Goal: Task Accomplishment & Management: Use online tool/utility

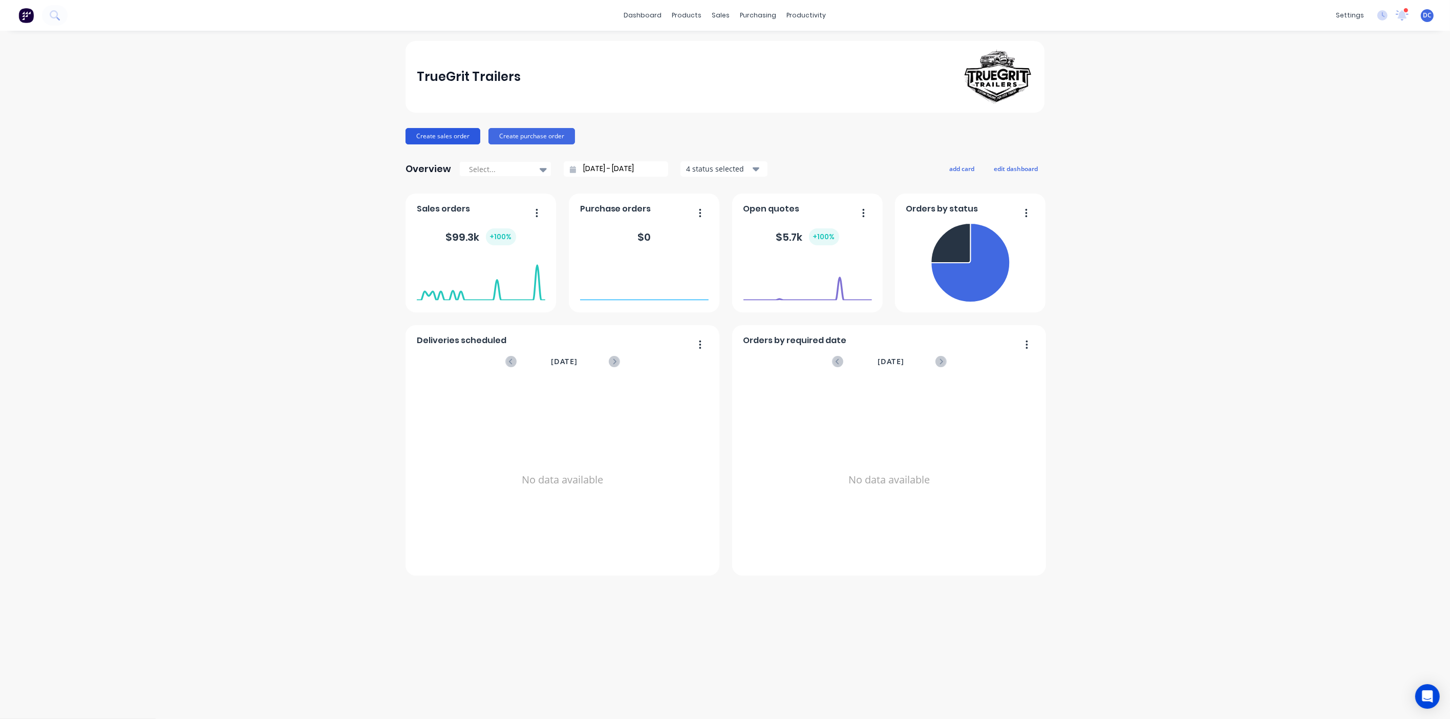
click at [427, 140] on button "Create sales order" at bounding box center [443, 136] width 75 height 16
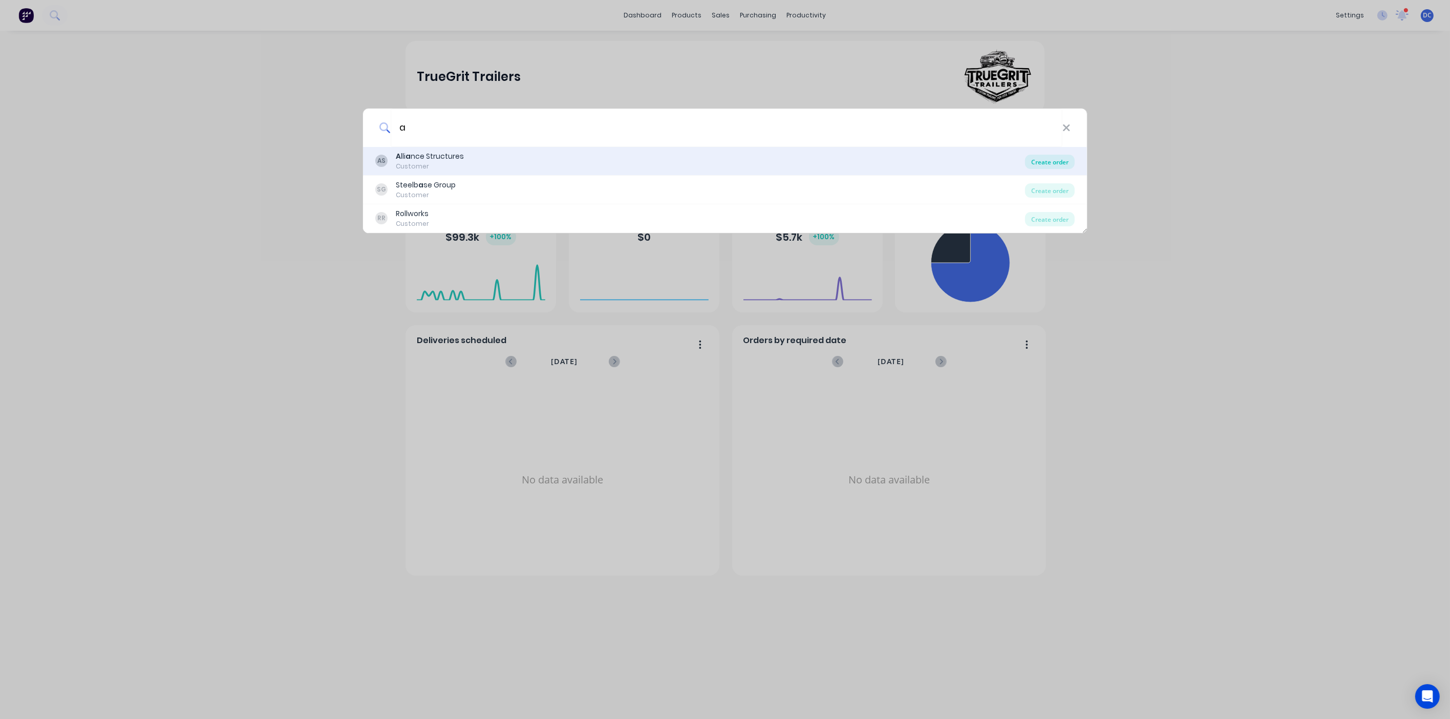
type input "a"
click at [836, 156] on div "Create order" at bounding box center [1050, 162] width 50 height 14
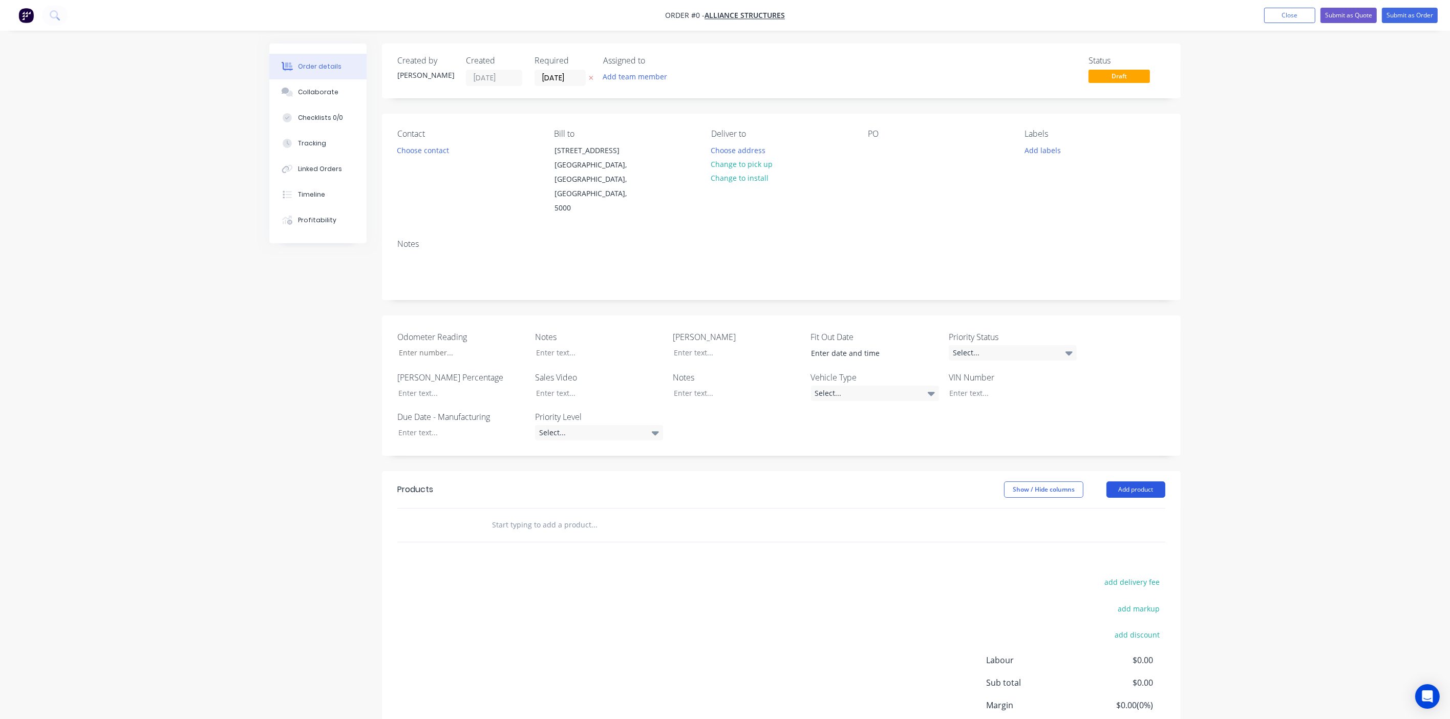
click at [836, 426] on button "Add product" at bounding box center [1136, 489] width 59 height 16
click at [774, 426] on div at bounding box center [636, 525] width 307 height 20
click at [737, 426] on div "Products Show / Hide columns Add product add delivery fee add markup add discou…" at bounding box center [781, 629] width 799 height 317
click at [672, 426] on input "text" at bounding box center [594, 525] width 205 height 20
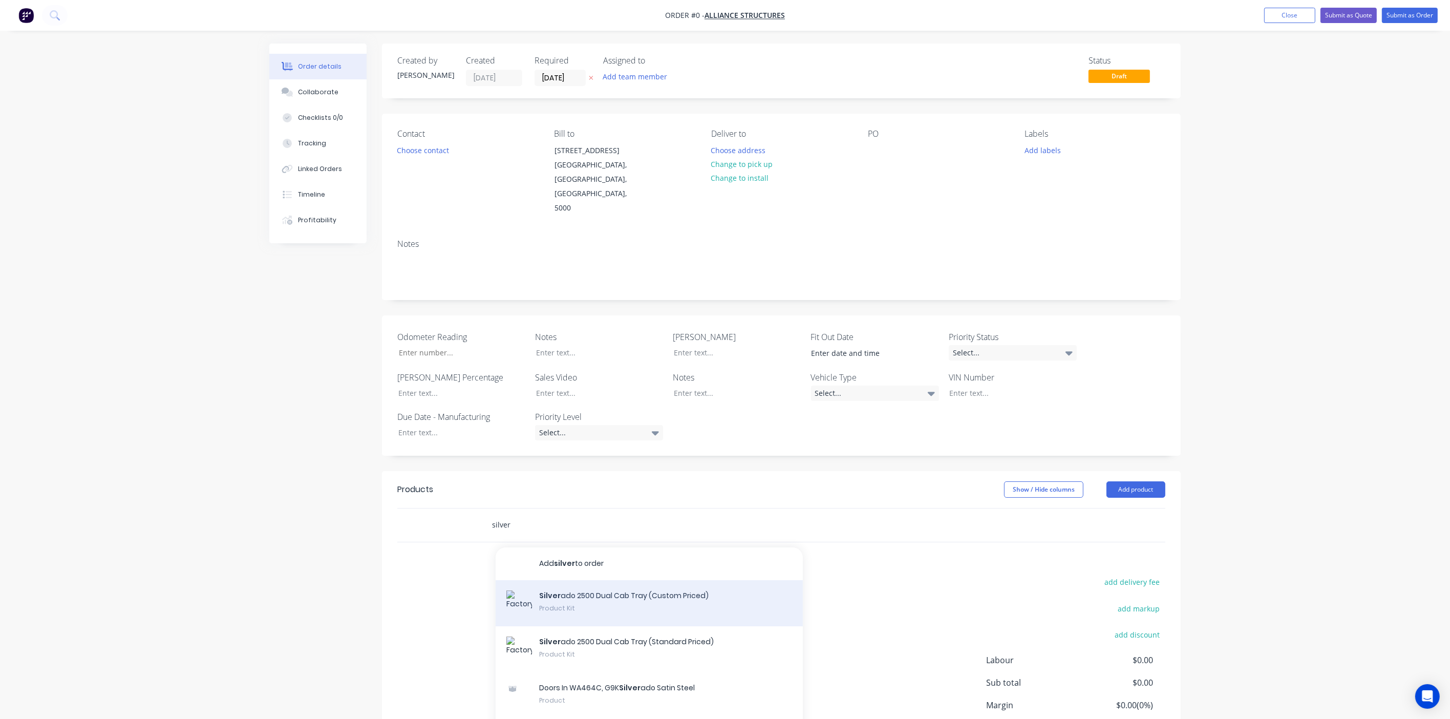
type input "silver"
click at [623, 426] on div "Silver ado 2500 Dual Cab Tray (Custom Priced) Product Kit" at bounding box center [649, 603] width 307 height 46
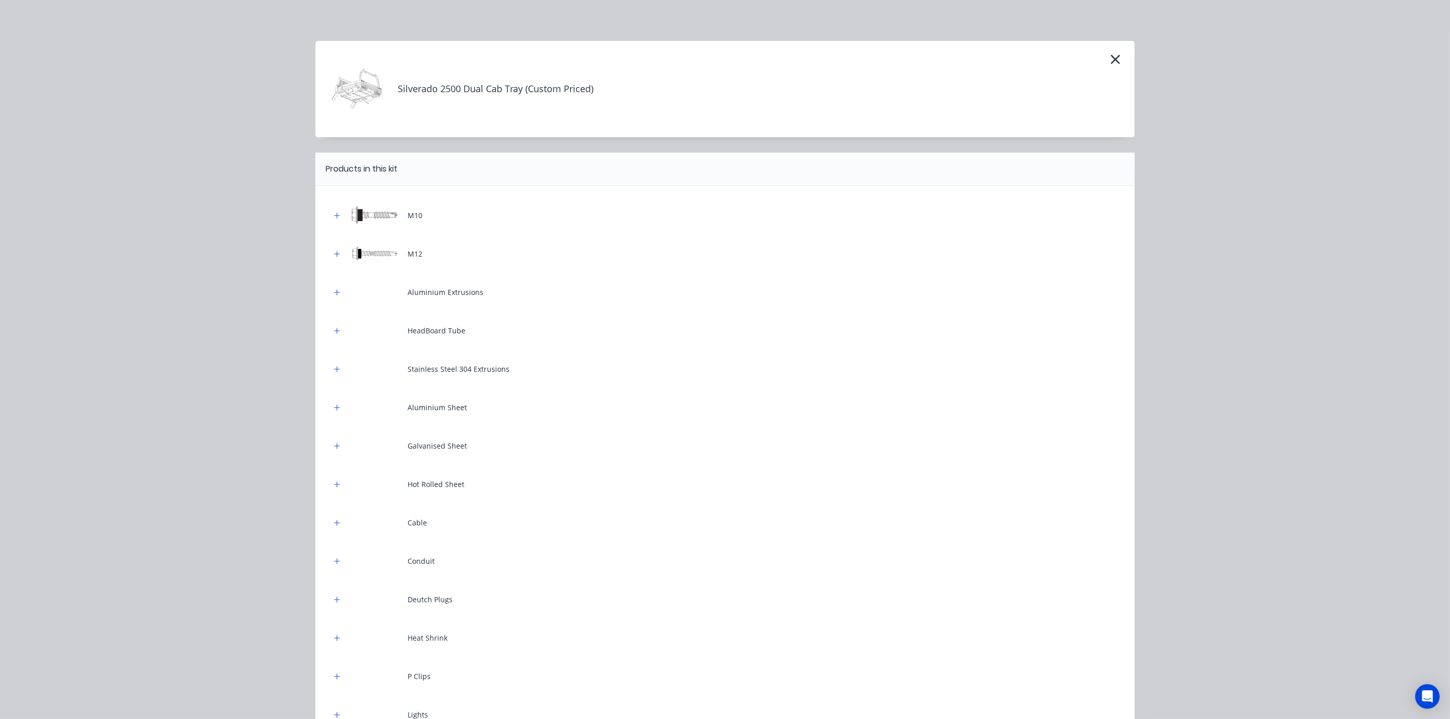
scroll to position [291, 0]
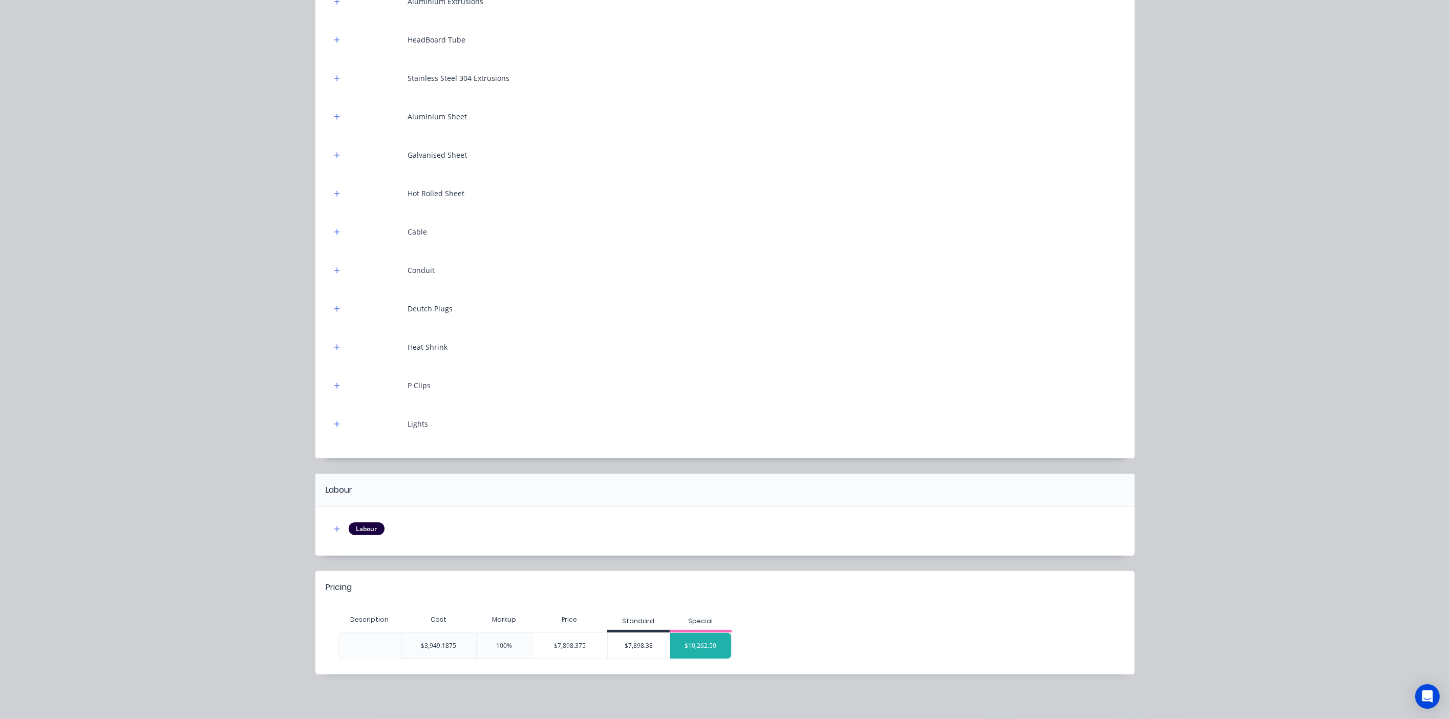
click at [720, 426] on div "$10,262.50" at bounding box center [700, 646] width 61 height 26
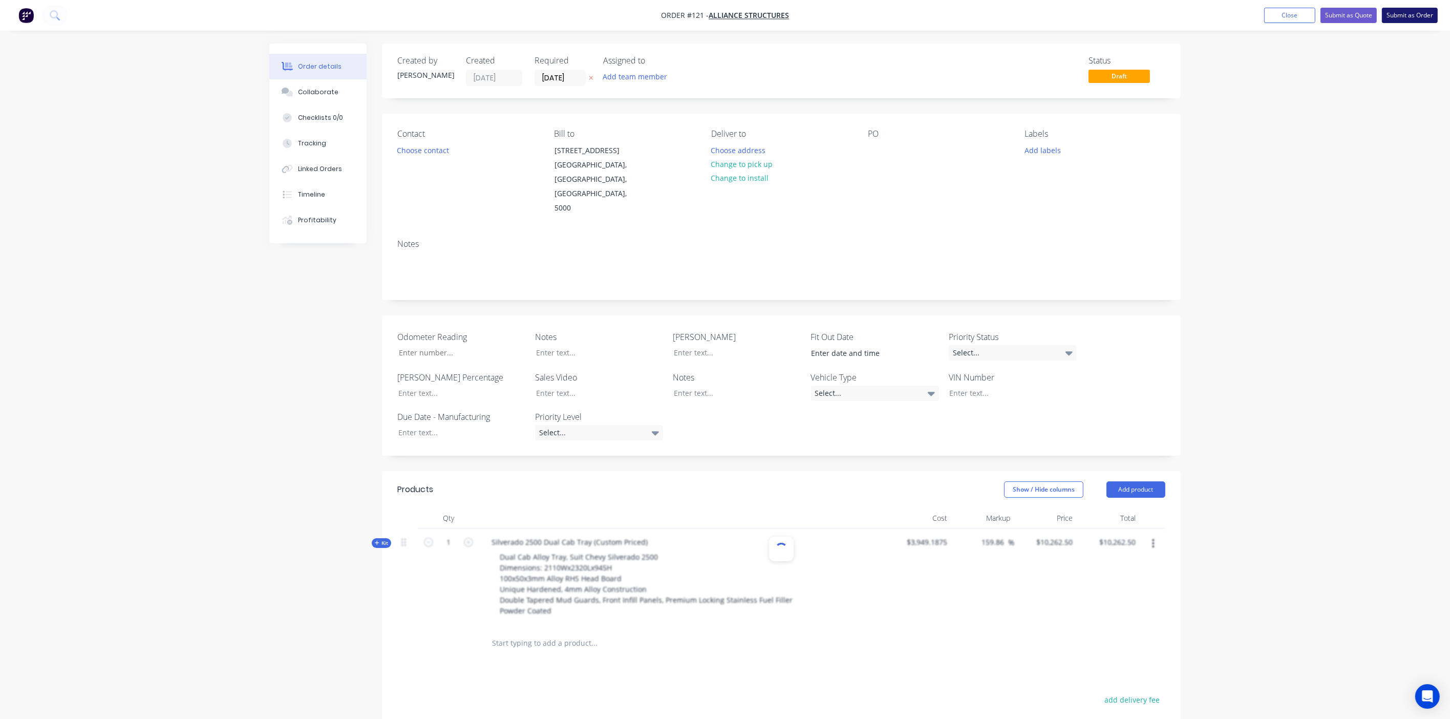
click at [836, 18] on button "Submit as Order" at bounding box center [1410, 15] width 56 height 15
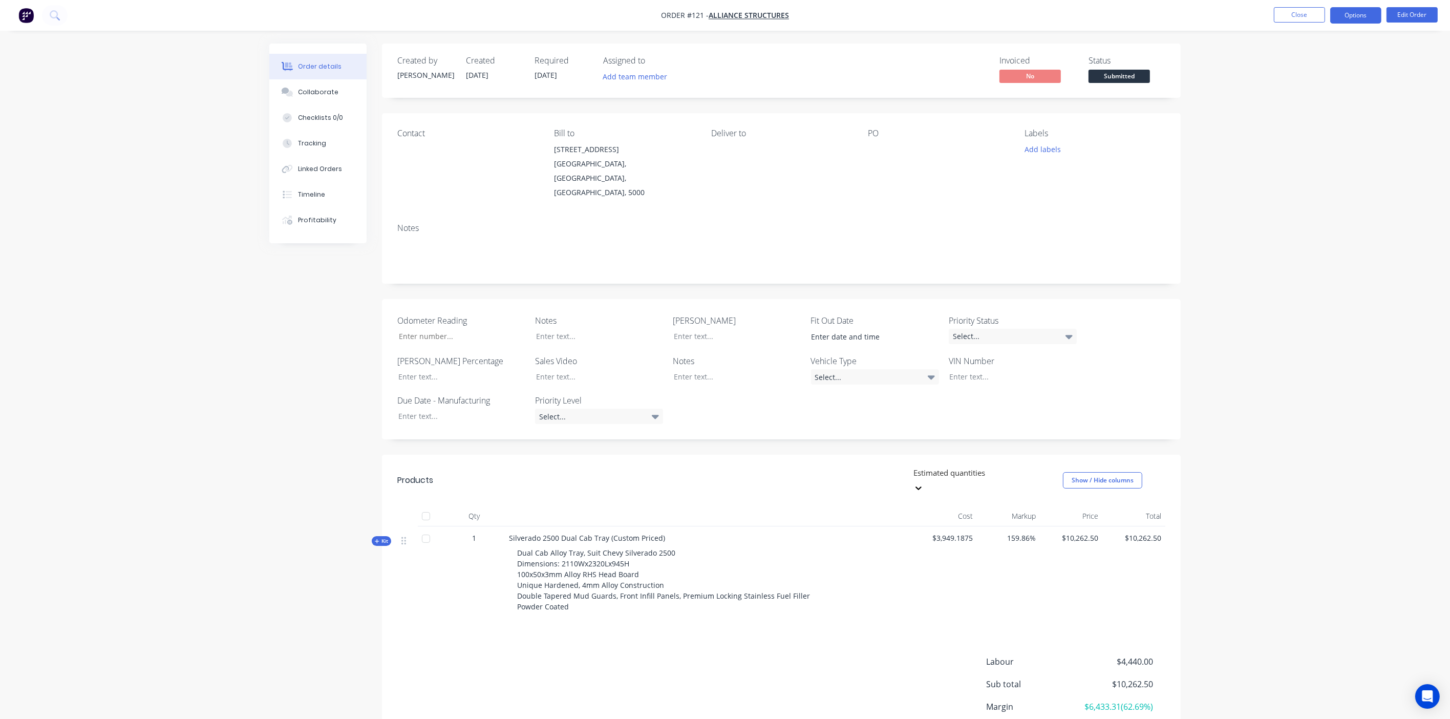
click at [836, 20] on button "Options" at bounding box center [1356, 15] width 51 height 16
click at [836, 211] on div "Order details Collaborate Checklists 0/0 Tracking Linked Orders Timeline Profit…" at bounding box center [725, 402] width 1450 height 805
click at [312, 97] on button "Collaborate" at bounding box center [317, 92] width 97 height 26
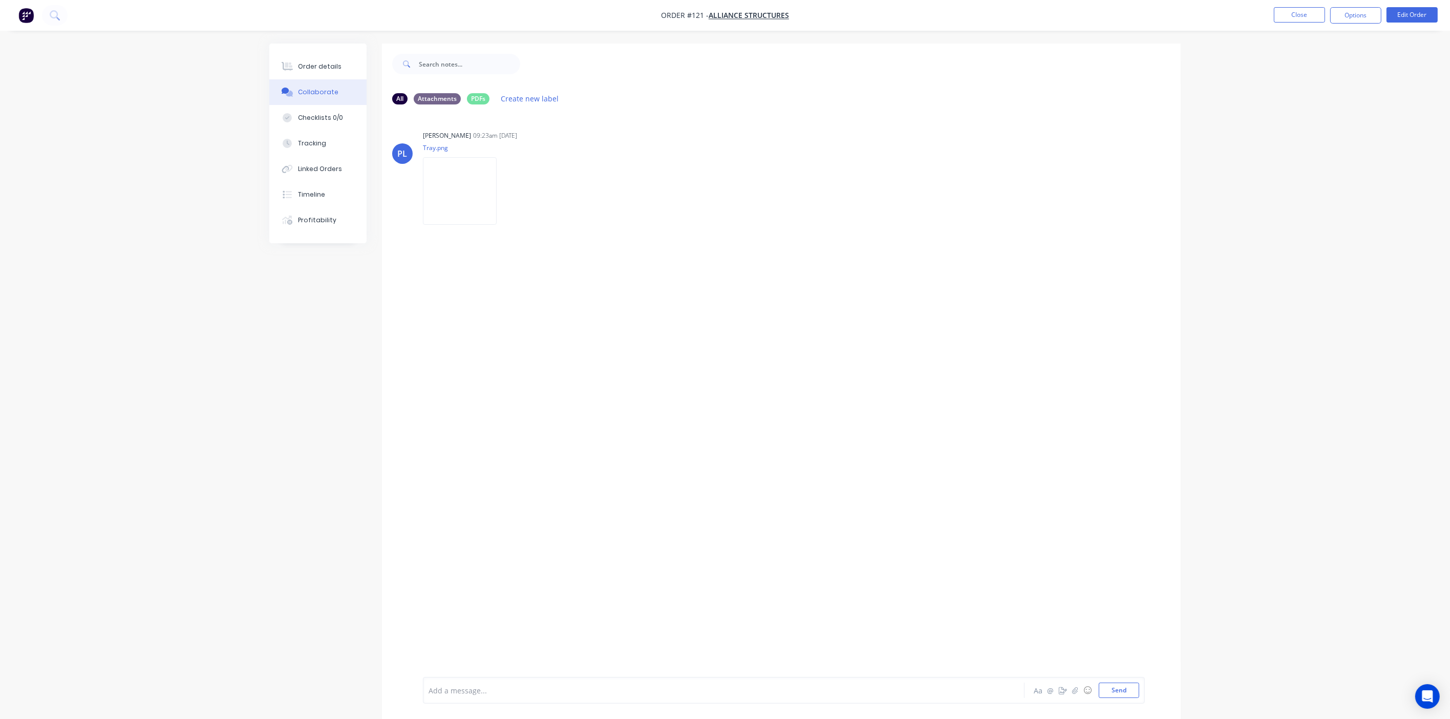
click at [435, 426] on div at bounding box center [695, 690] width 533 height 11
click at [437, 100] on div "Attachments" at bounding box center [437, 98] width 47 height 11
click at [475, 99] on div "PDFs" at bounding box center [478, 98] width 23 height 11
click at [293, 110] on button "Checklists 0/0" at bounding box center [317, 118] width 97 height 26
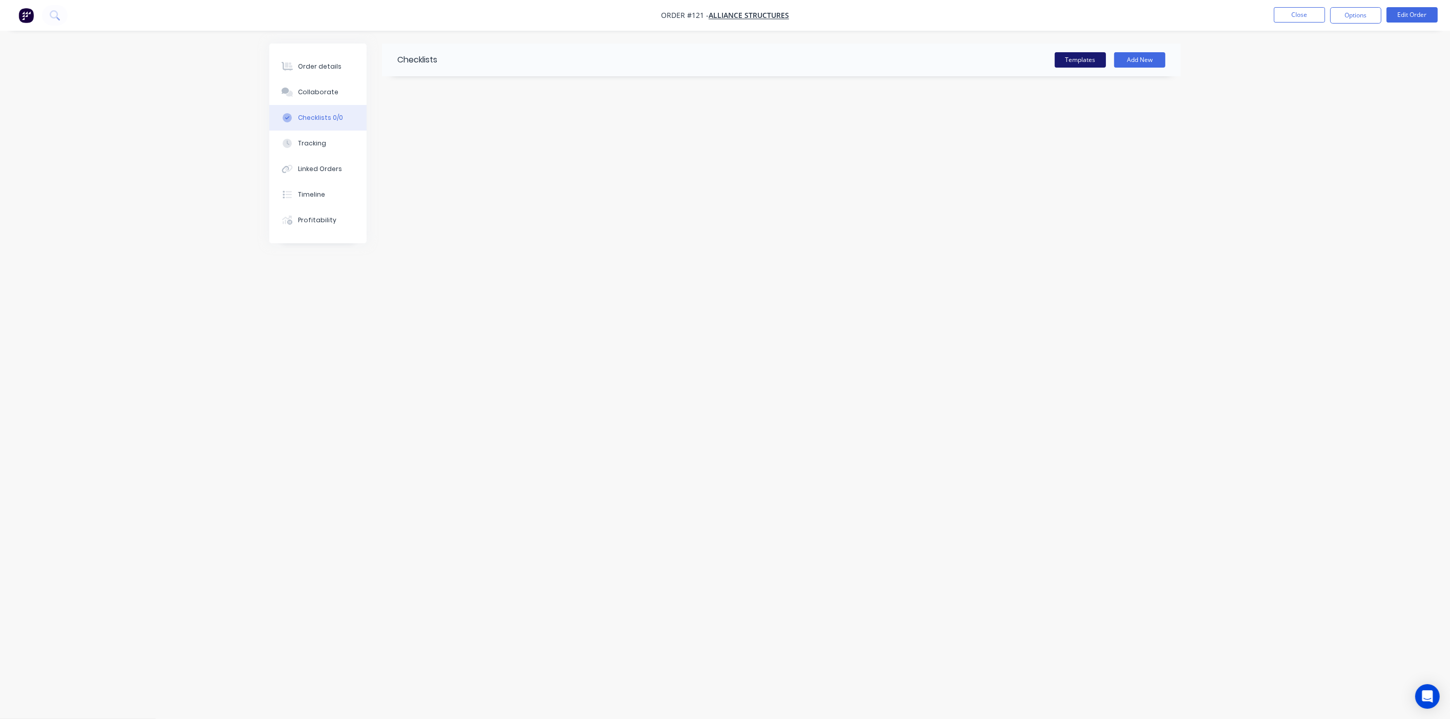
click at [836, 57] on button "Templates" at bounding box center [1080, 59] width 51 height 15
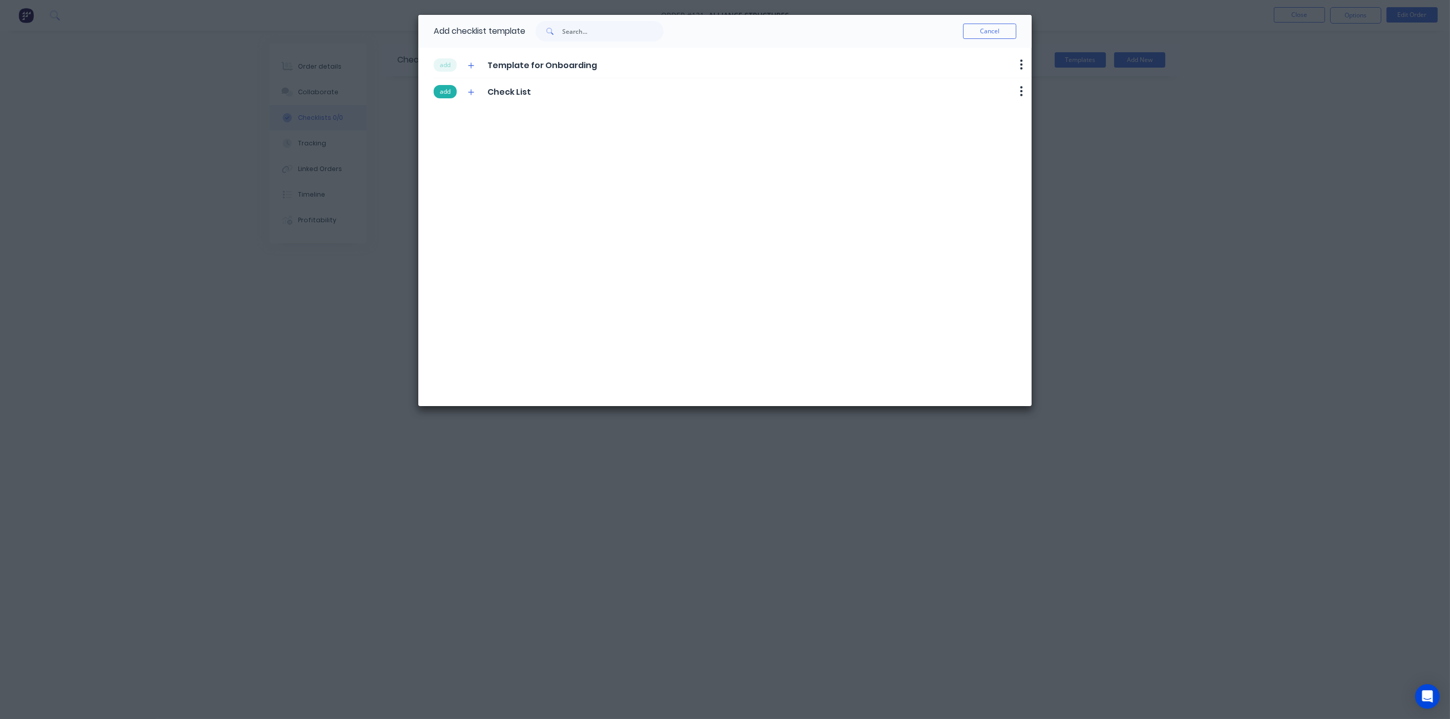
click at [450, 90] on button "add" at bounding box center [445, 91] width 23 height 13
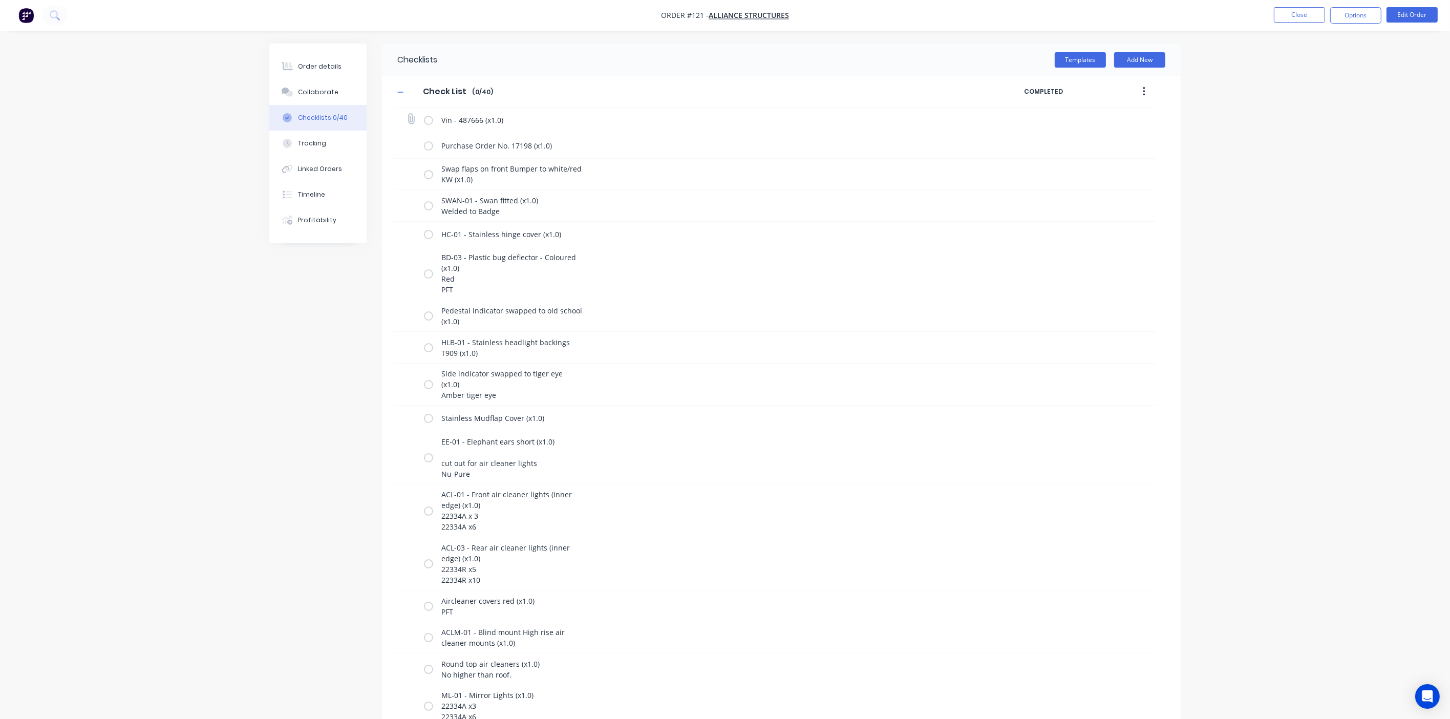
click at [428, 122] on label at bounding box center [428, 120] width 9 height 11
click at [0, 0] on input "checkbox" at bounding box center [0, 0] width 0 height 0
click at [431, 149] on label at bounding box center [428, 145] width 9 height 11
click at [0, 0] on input "checkbox" at bounding box center [0, 0] width 0 height 0
click at [431, 171] on label at bounding box center [428, 173] width 9 height 11
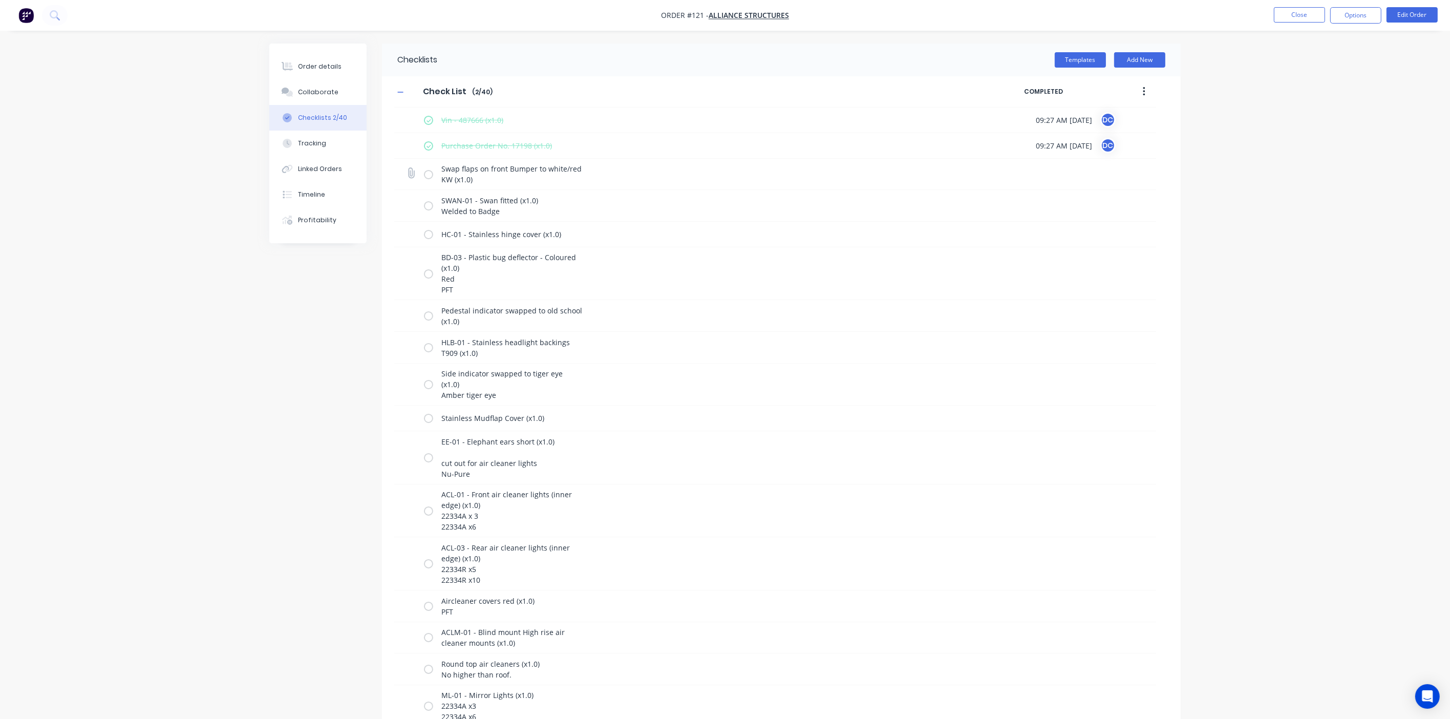
click at [0, 0] on input "checkbox" at bounding box center [0, 0] width 0 height 0
click at [425, 205] on label at bounding box center [428, 205] width 9 height 11
click at [0, 0] on input "checkbox" at bounding box center [0, 0] width 0 height 0
click at [430, 234] on label at bounding box center [428, 234] width 9 height 11
click at [0, 0] on input "checkbox" at bounding box center [0, 0] width 0 height 0
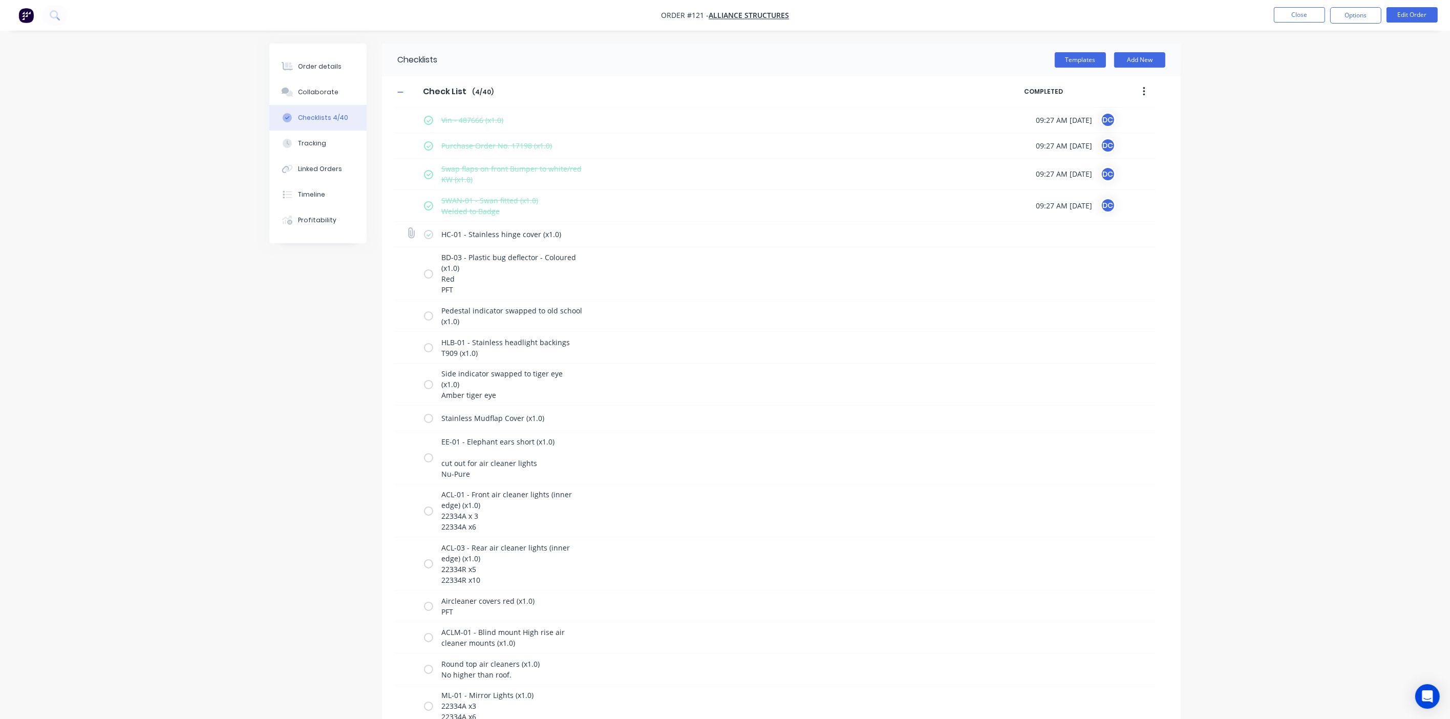
type textarea "x"
click at [332, 148] on button "Tracking" at bounding box center [317, 144] width 97 height 26
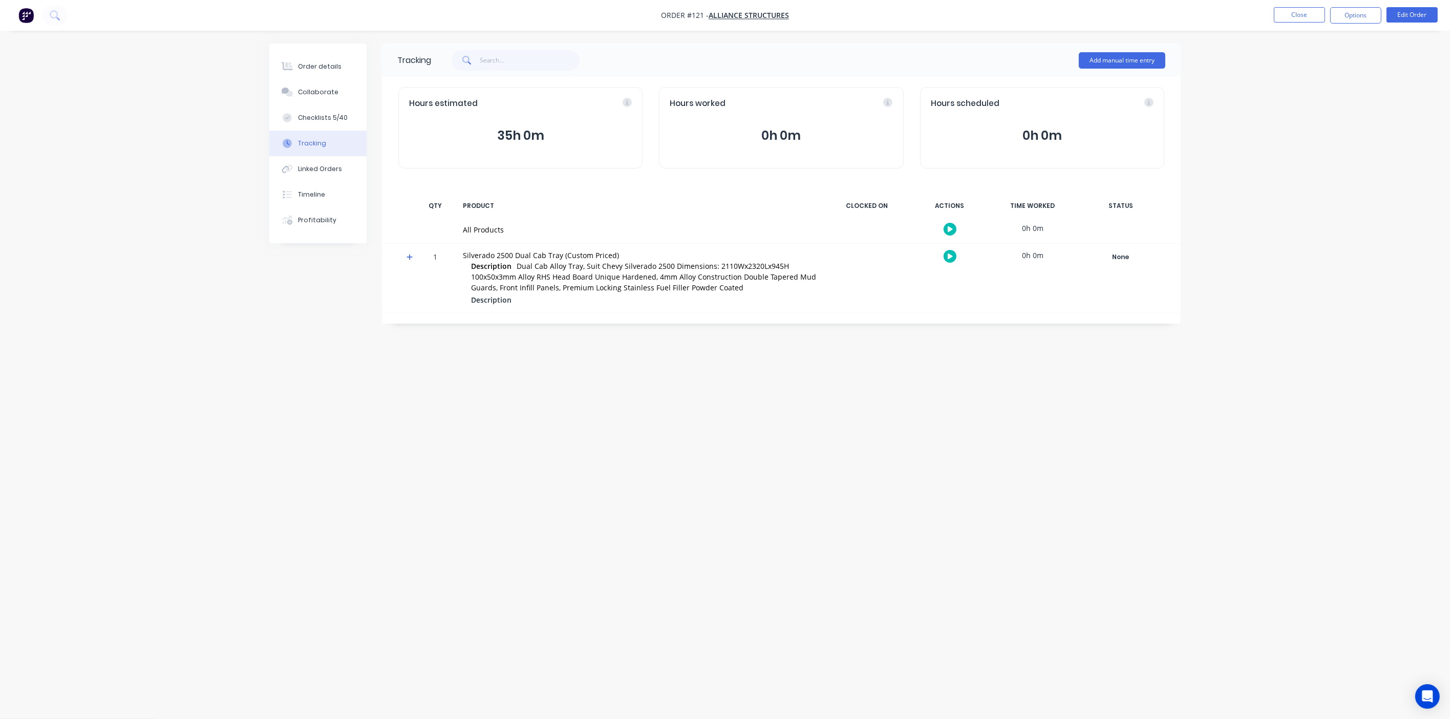
click at [836, 258] on icon "button" at bounding box center [950, 257] width 5 height 6
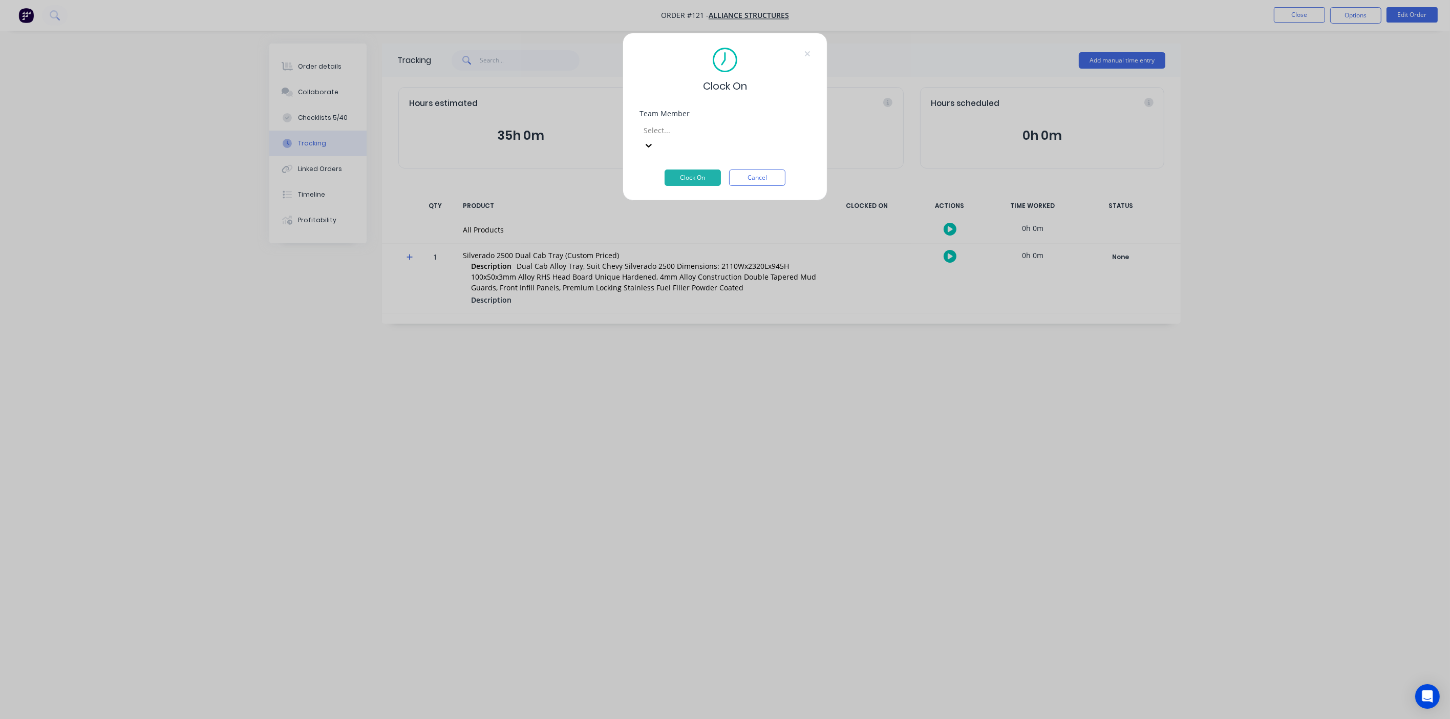
click at [779, 137] on div "Select..." at bounding box center [717, 129] width 154 height 15
click at [708, 170] on button "Clock On" at bounding box center [693, 178] width 56 height 16
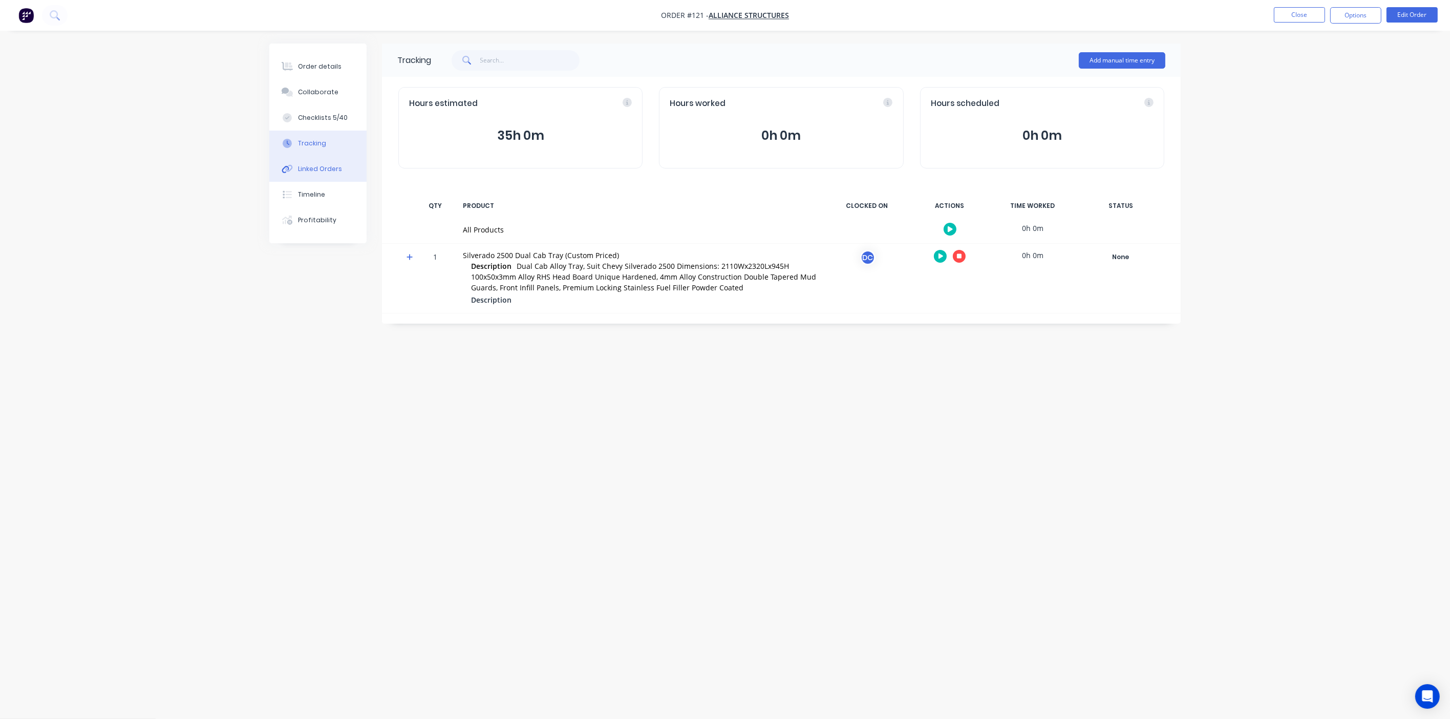
click at [324, 161] on button "Linked Orders" at bounding box center [317, 169] width 97 height 26
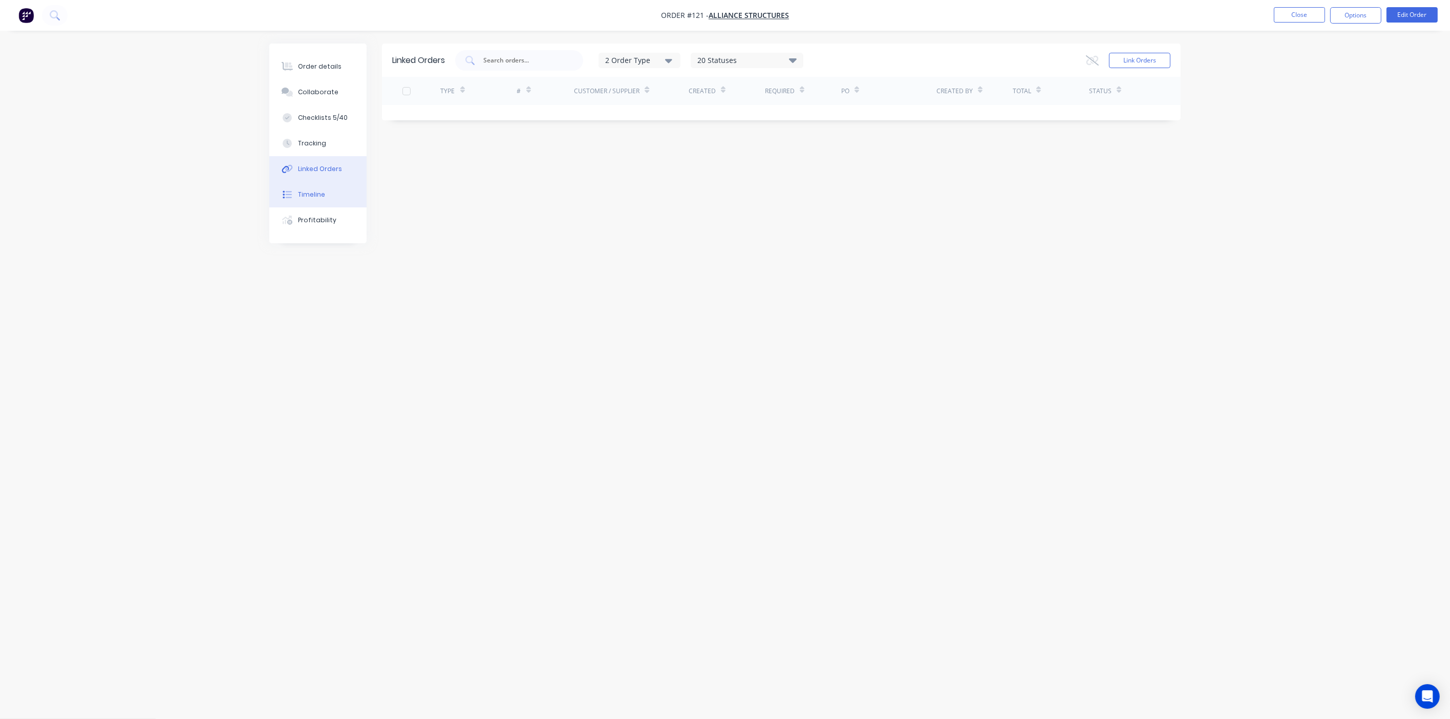
click at [330, 194] on button "Timeline" at bounding box center [317, 195] width 97 height 26
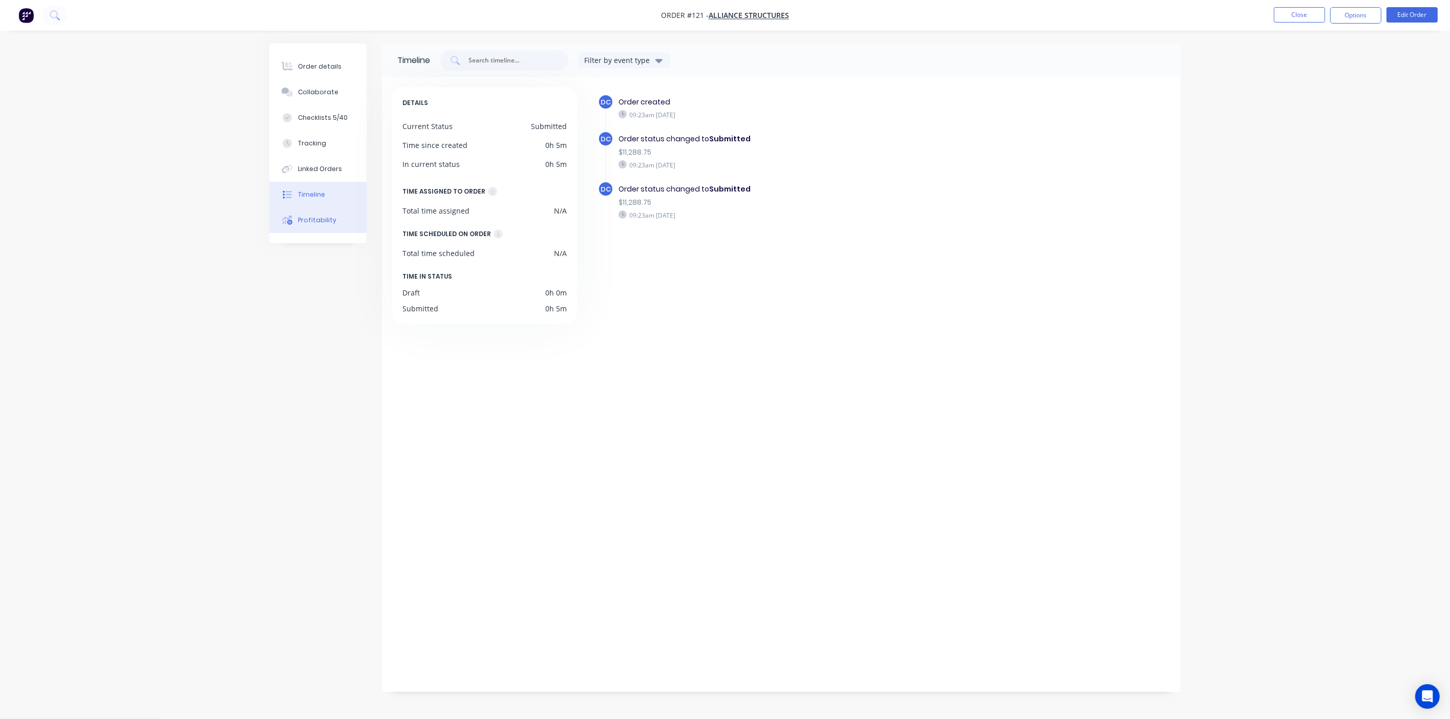
click at [326, 216] on div "Profitability" at bounding box center [317, 220] width 38 height 9
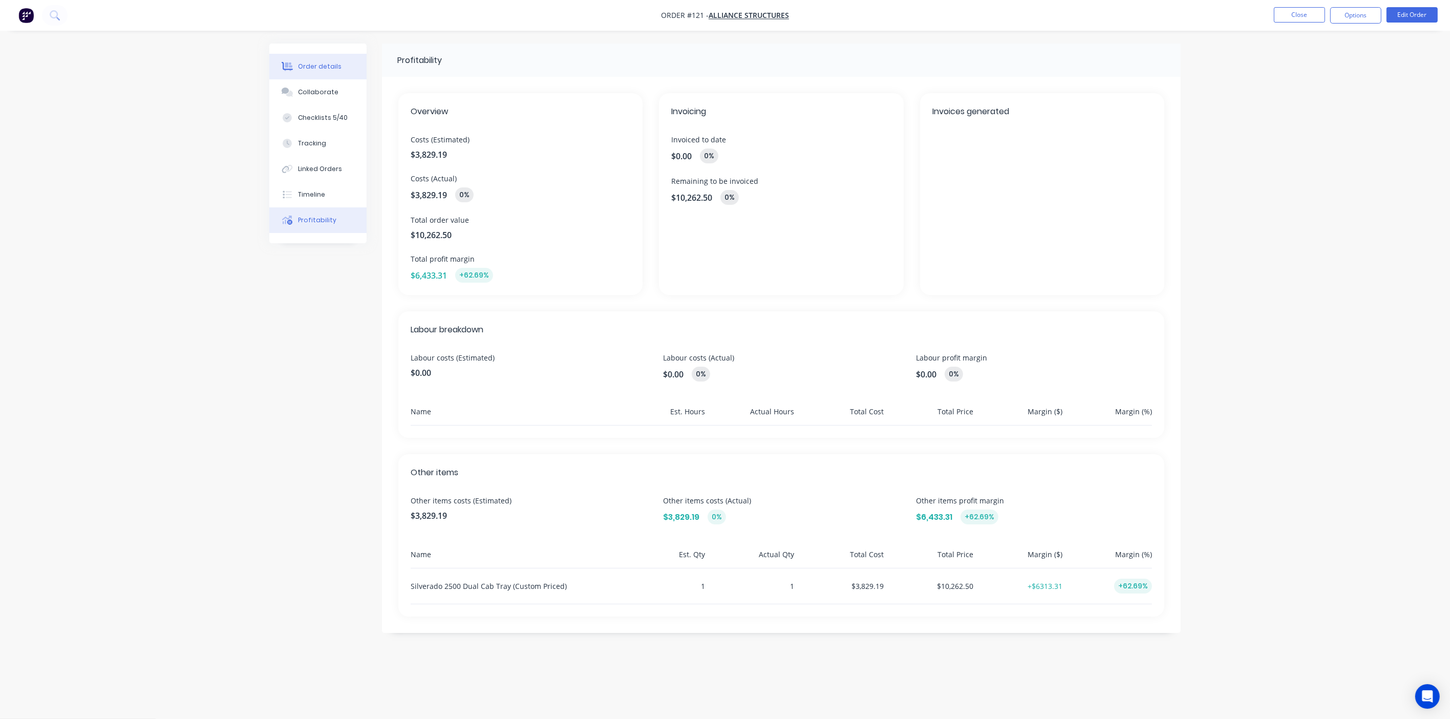
click at [306, 66] on div "Order details" at bounding box center [320, 66] width 44 height 9
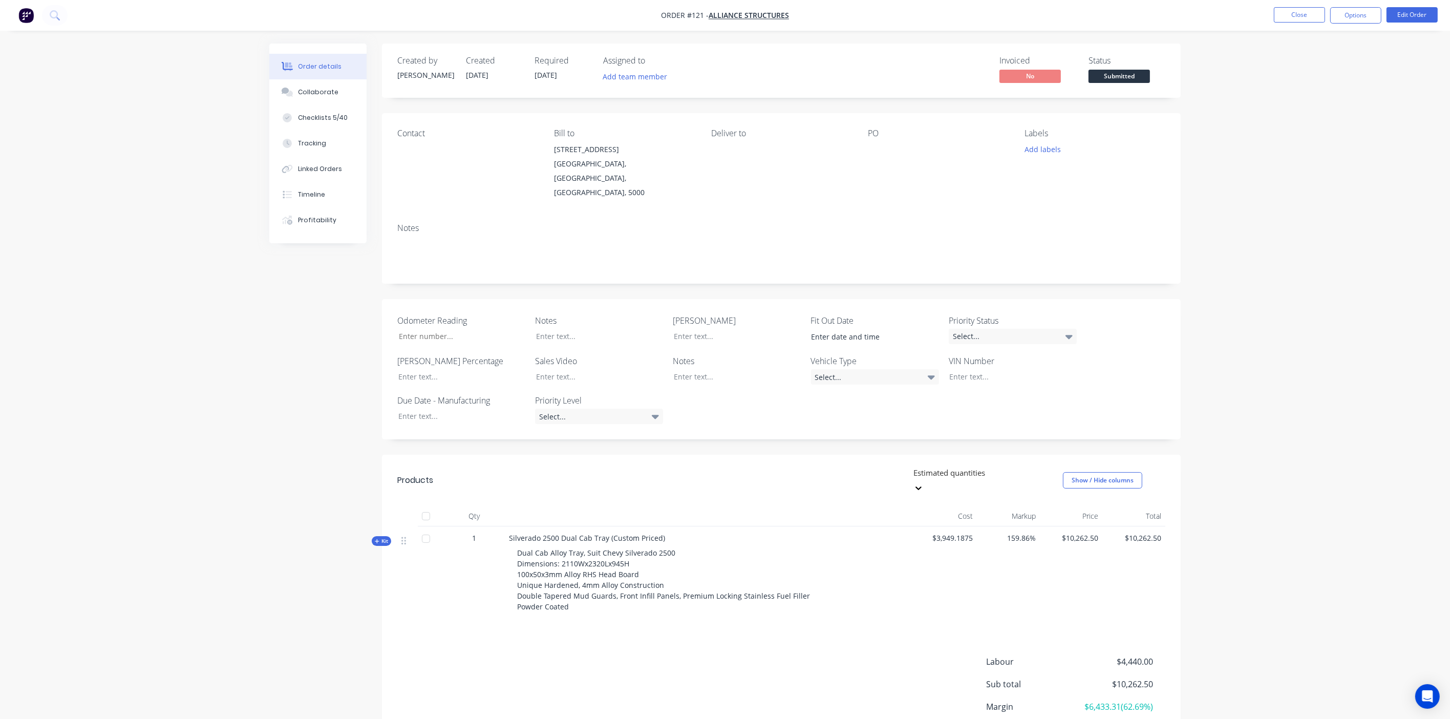
scroll to position [48, 0]
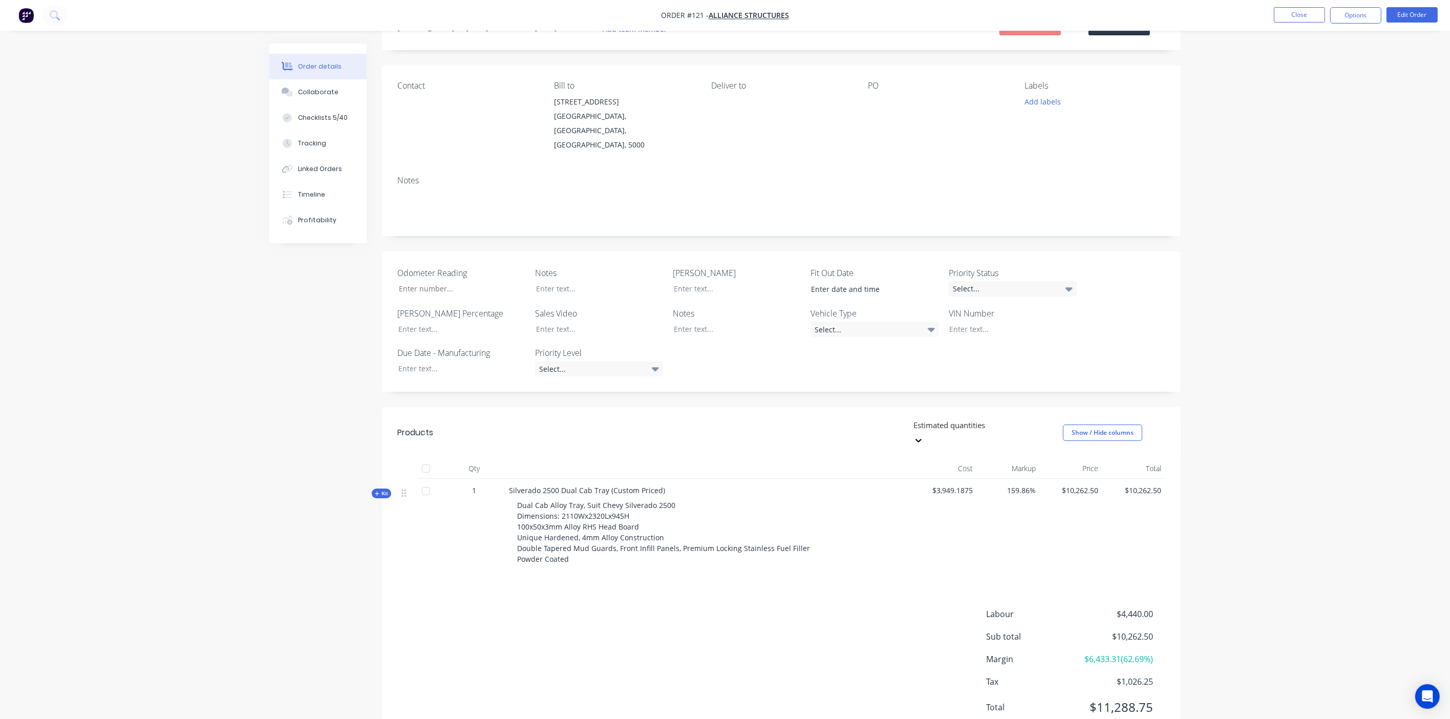
click at [372, 426] on div "Created by [PERSON_NAME] Created [DATE] Required [DATE] Assigned to Add team me…" at bounding box center [725, 377] width 912 height 762
click at [378, 426] on span "Kit" at bounding box center [381, 494] width 13 height 8
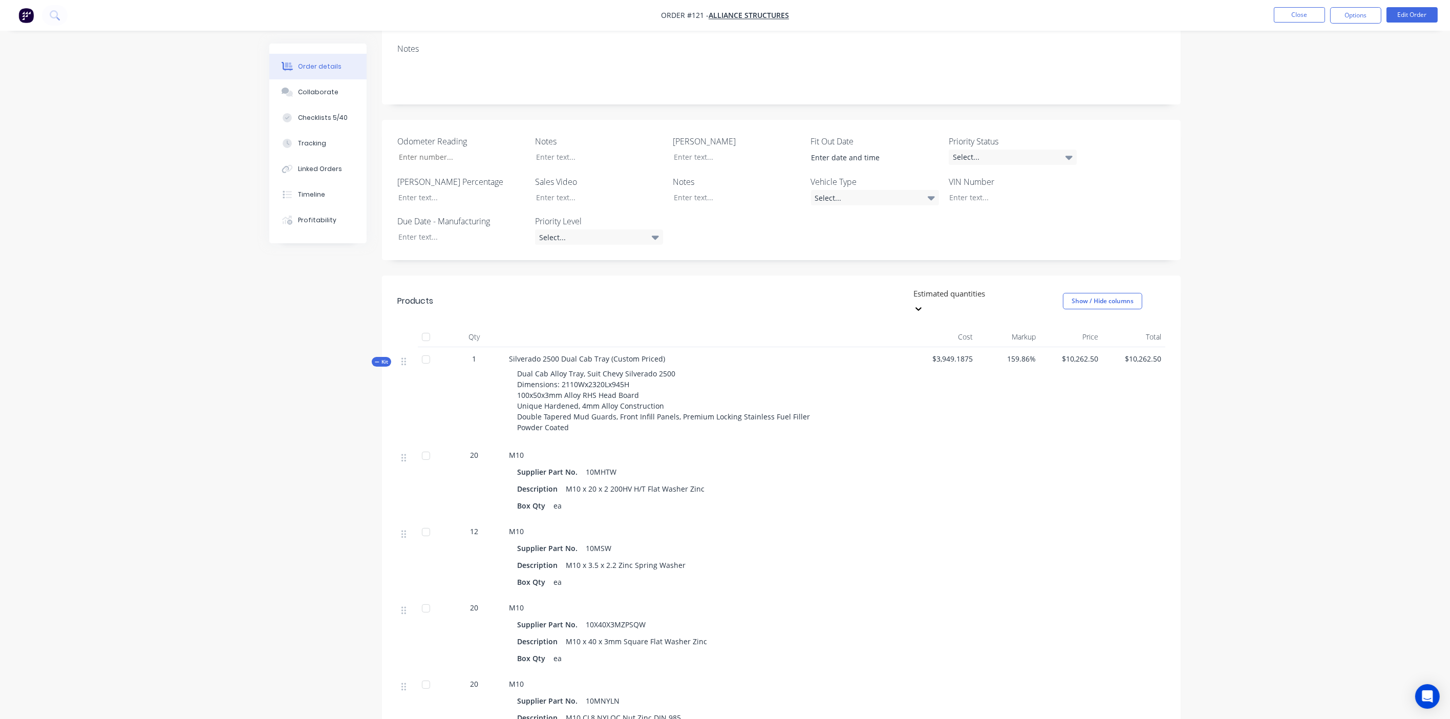
scroll to position [228, 0]
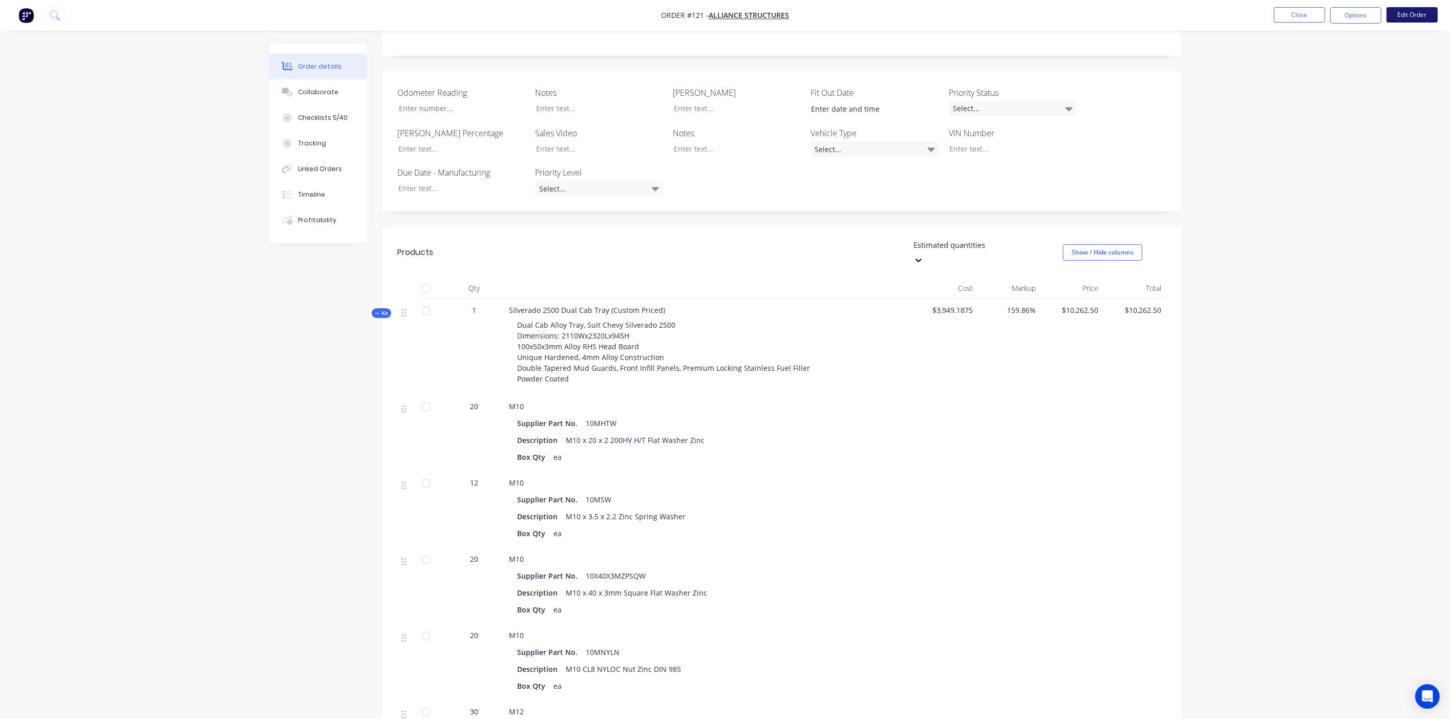
click at [836, 16] on button "Edit Order" at bounding box center [1412, 14] width 51 height 15
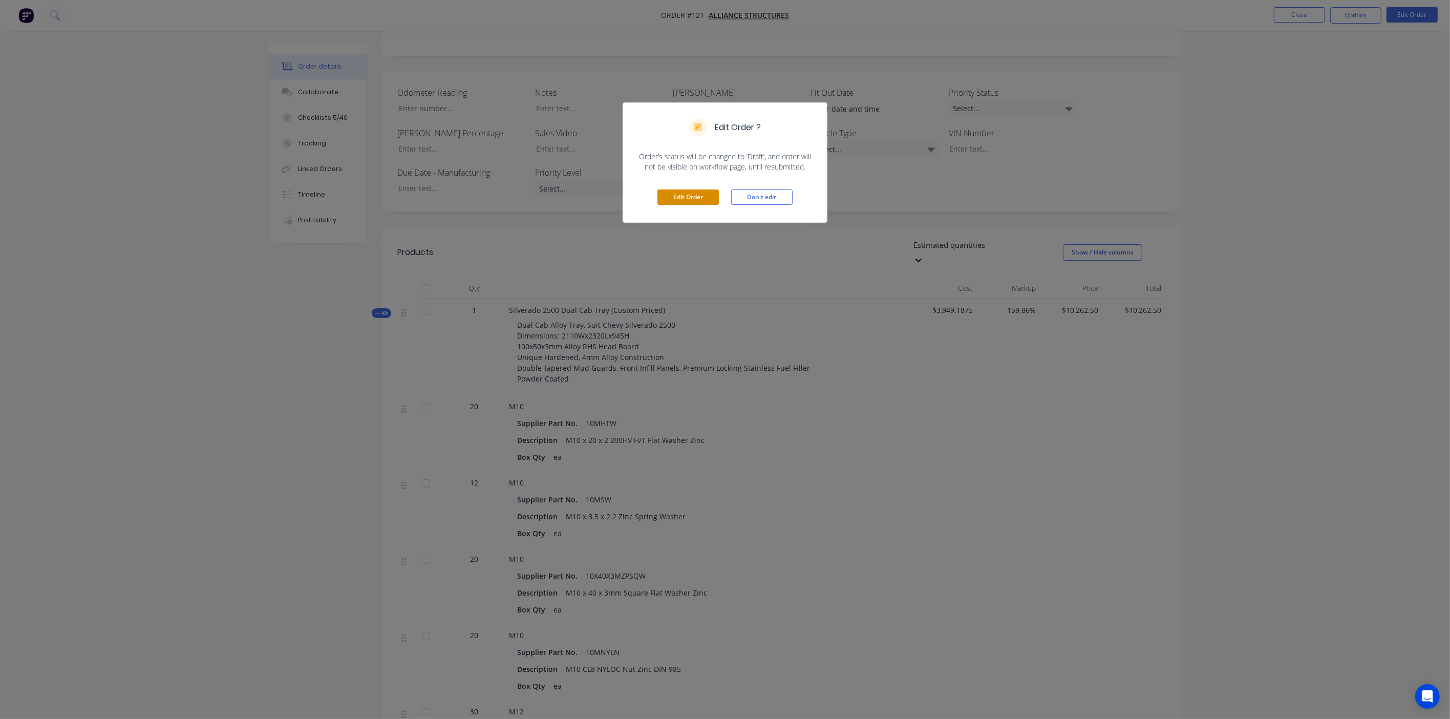
click at [677, 193] on button "Edit Order" at bounding box center [688, 196] width 61 height 15
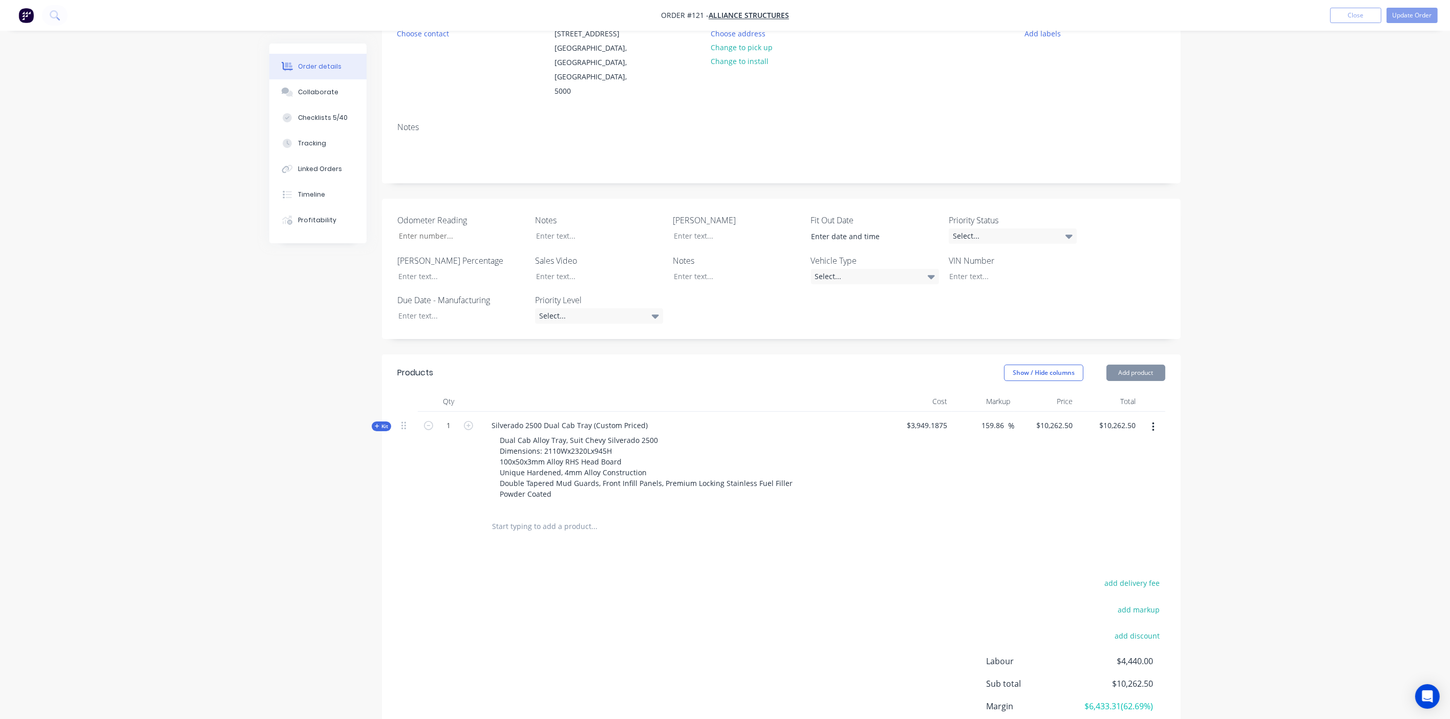
scroll to position [146, 0]
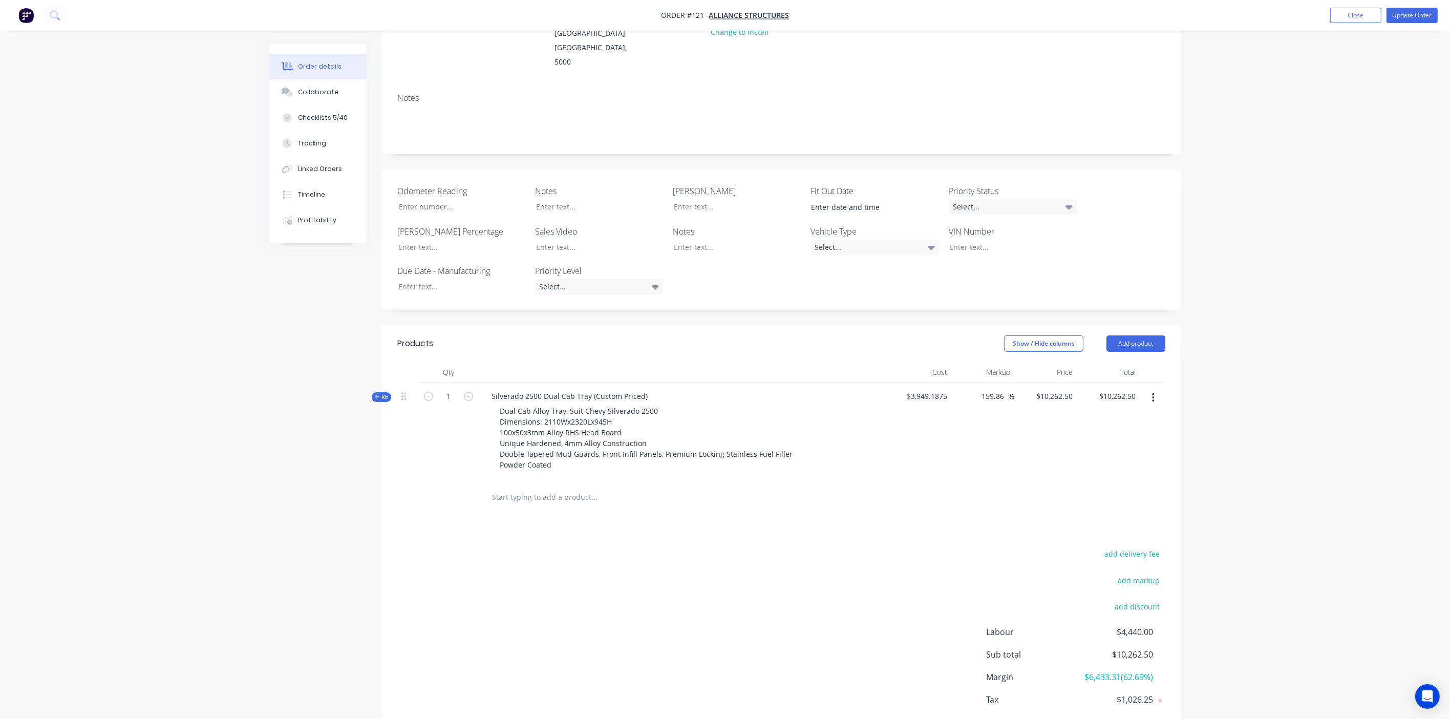
click at [382, 393] on span "Kit" at bounding box center [381, 397] width 13 height 8
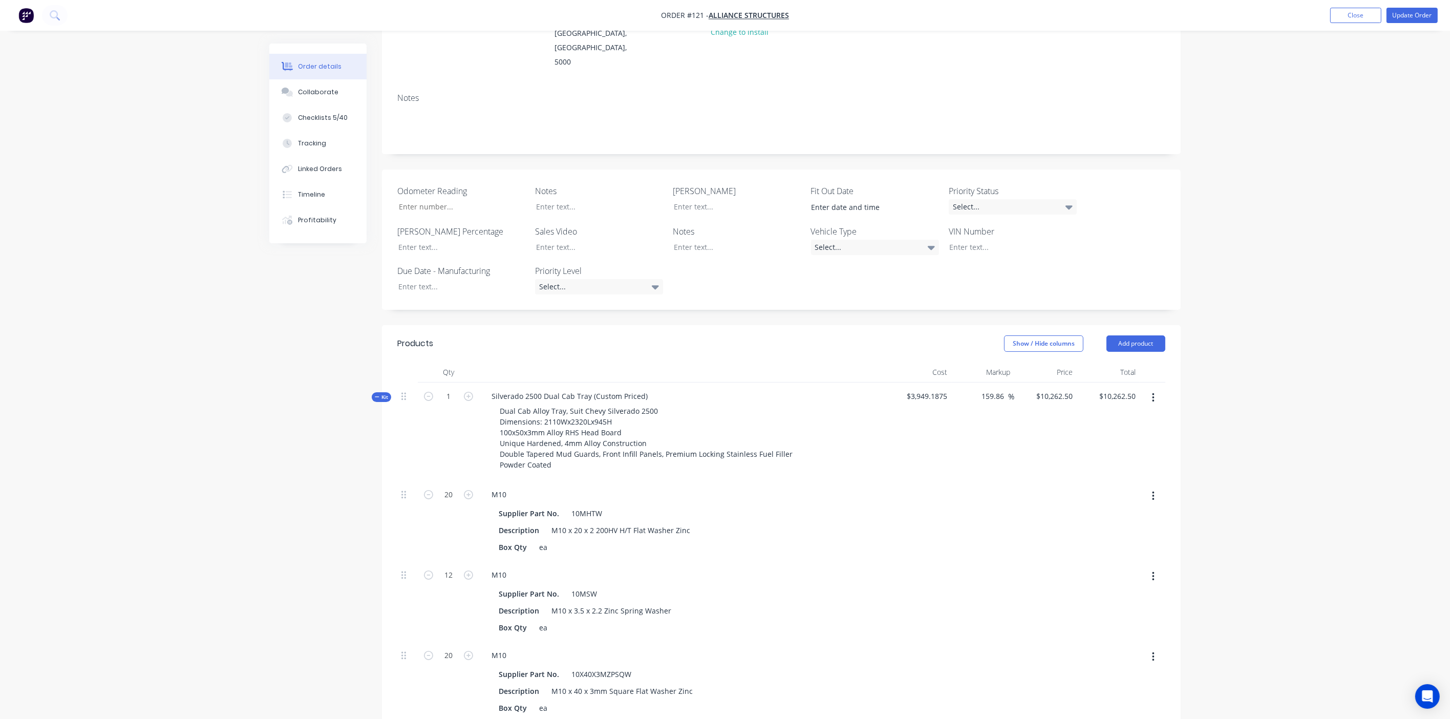
click at [475, 426] on button "button" at bounding box center [468, 493] width 13 height 11
type input "$9,951.1315"
type input "$9,951.13"
type input "21"
click at [474, 426] on button "button" at bounding box center [468, 493] width 13 height 11
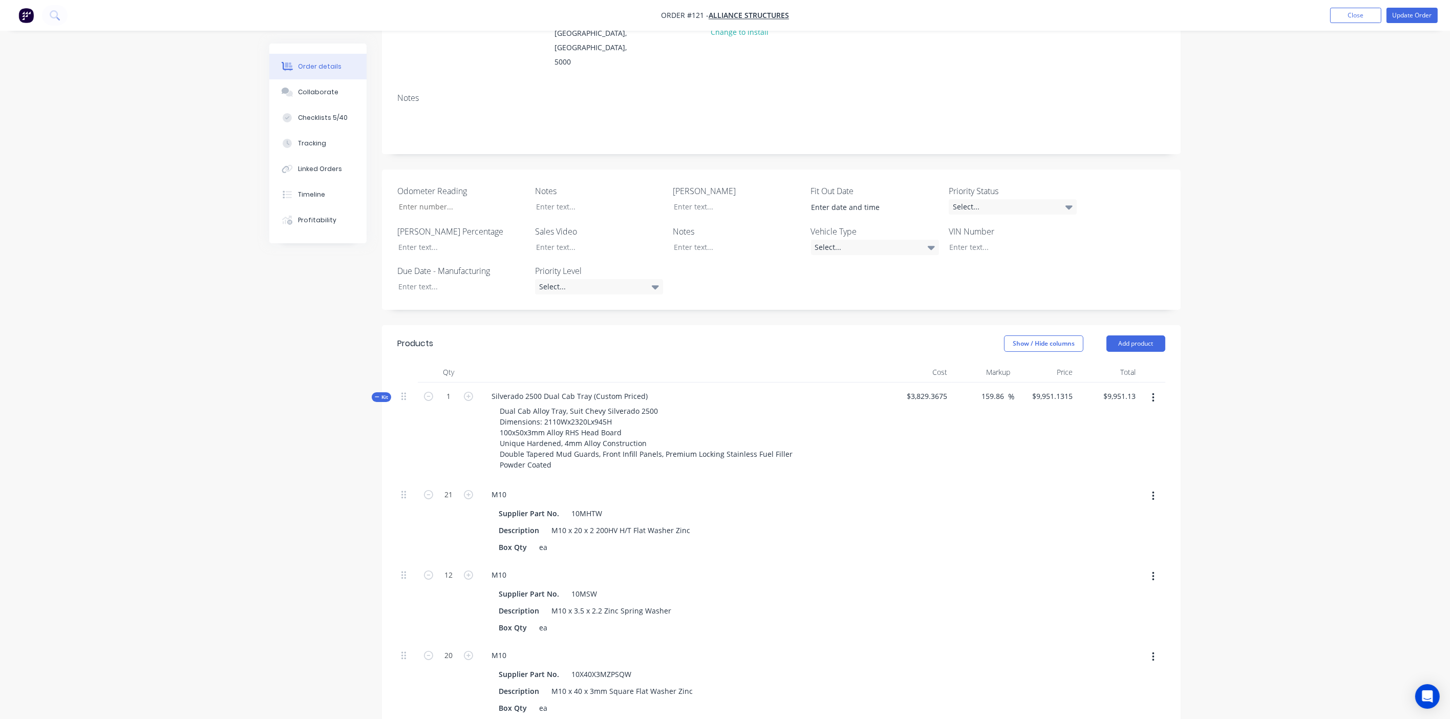
type input "$9,951.5992"
type input "$9,951.60"
type input "22"
click at [474, 426] on button "button" at bounding box center [468, 493] width 13 height 11
type input "$9,952.067"
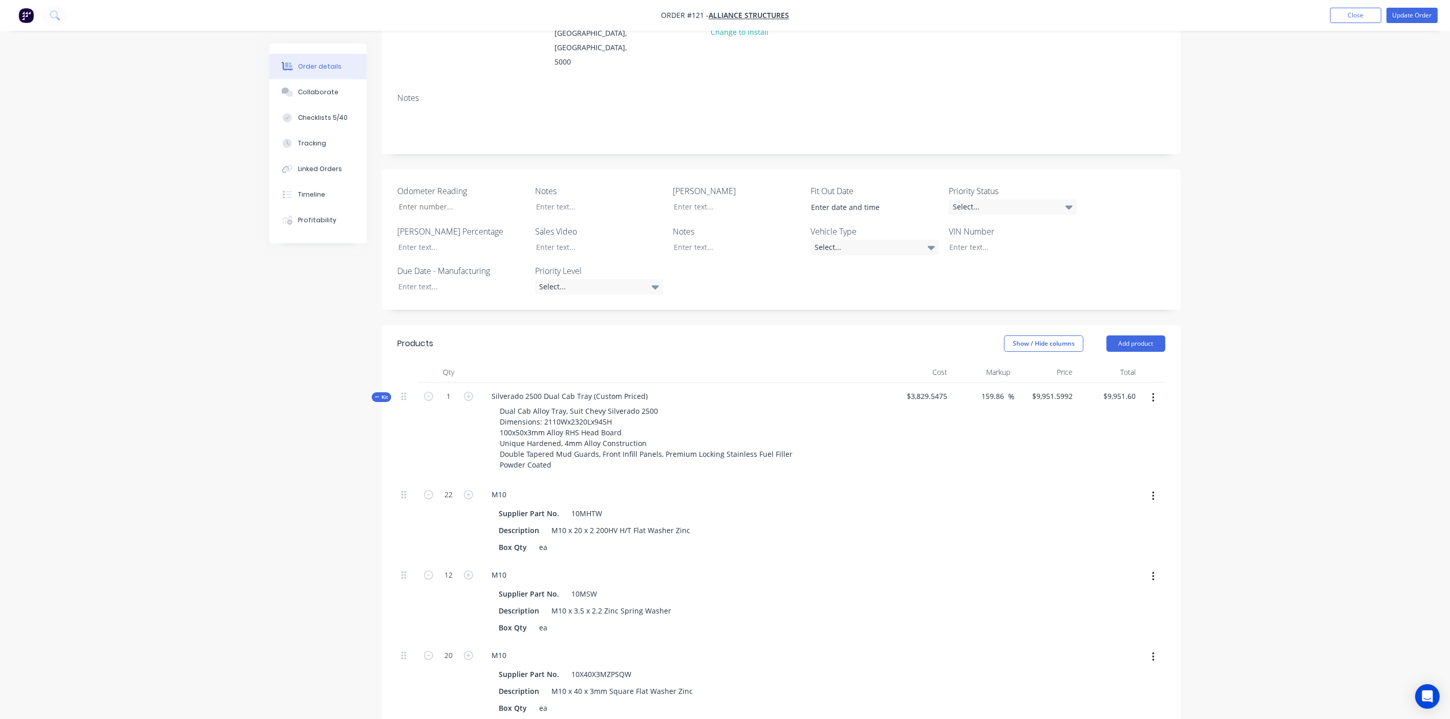
type input "$9,952.07"
type input "23"
click at [474, 426] on button "button" at bounding box center [468, 493] width 13 height 11
type input "$9,952.5347"
type input "$9,952.53"
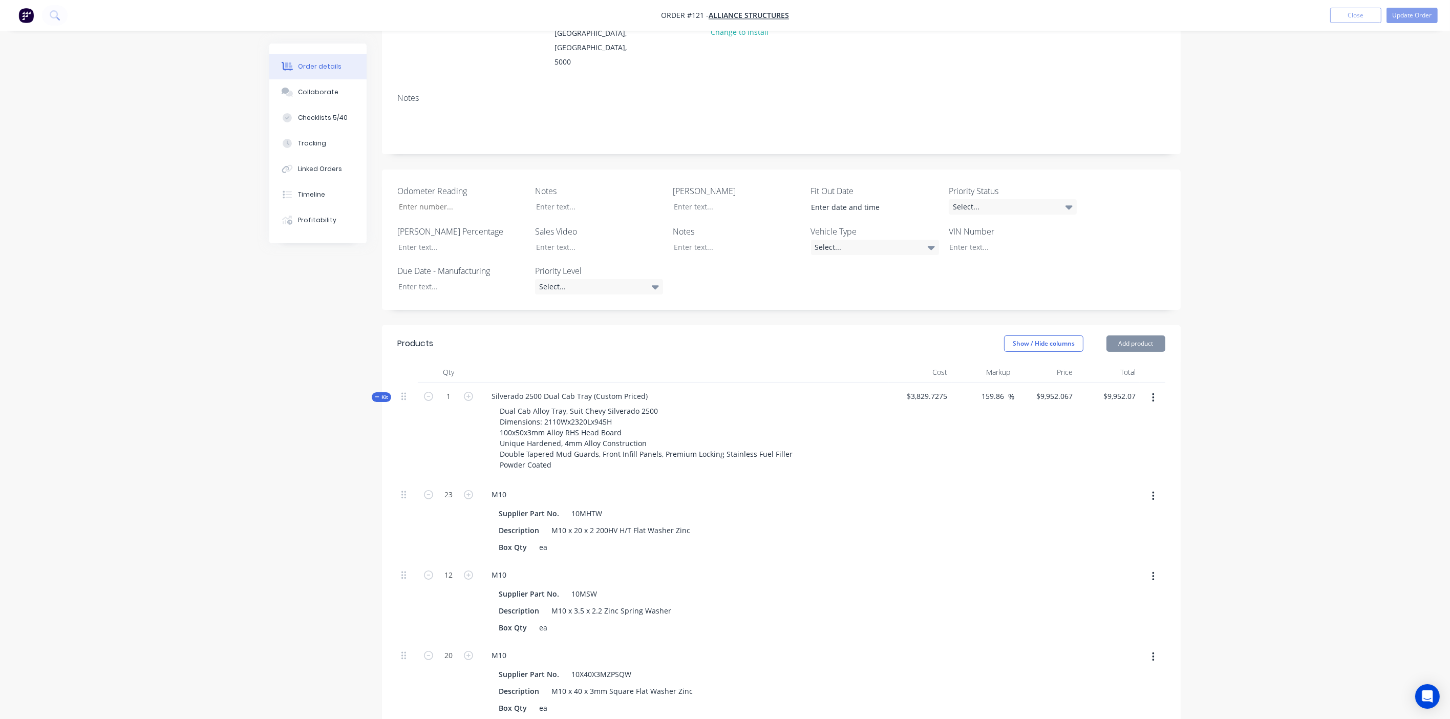
type input "24"
click at [474, 426] on button "button" at bounding box center [468, 493] width 13 height 11
type input "$9,953.0025"
type input "$9,953.00"
type input "25"
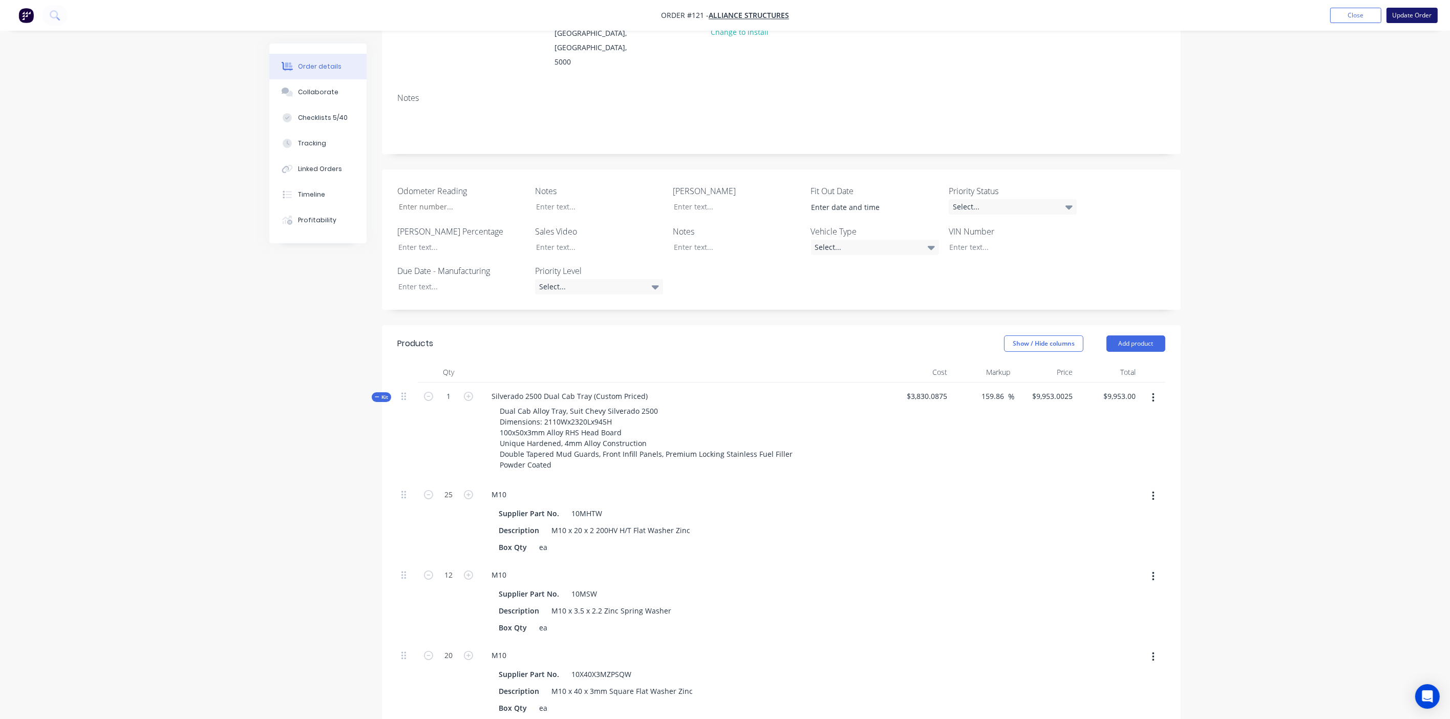
click at [836, 13] on button "Update Order" at bounding box center [1412, 15] width 51 height 15
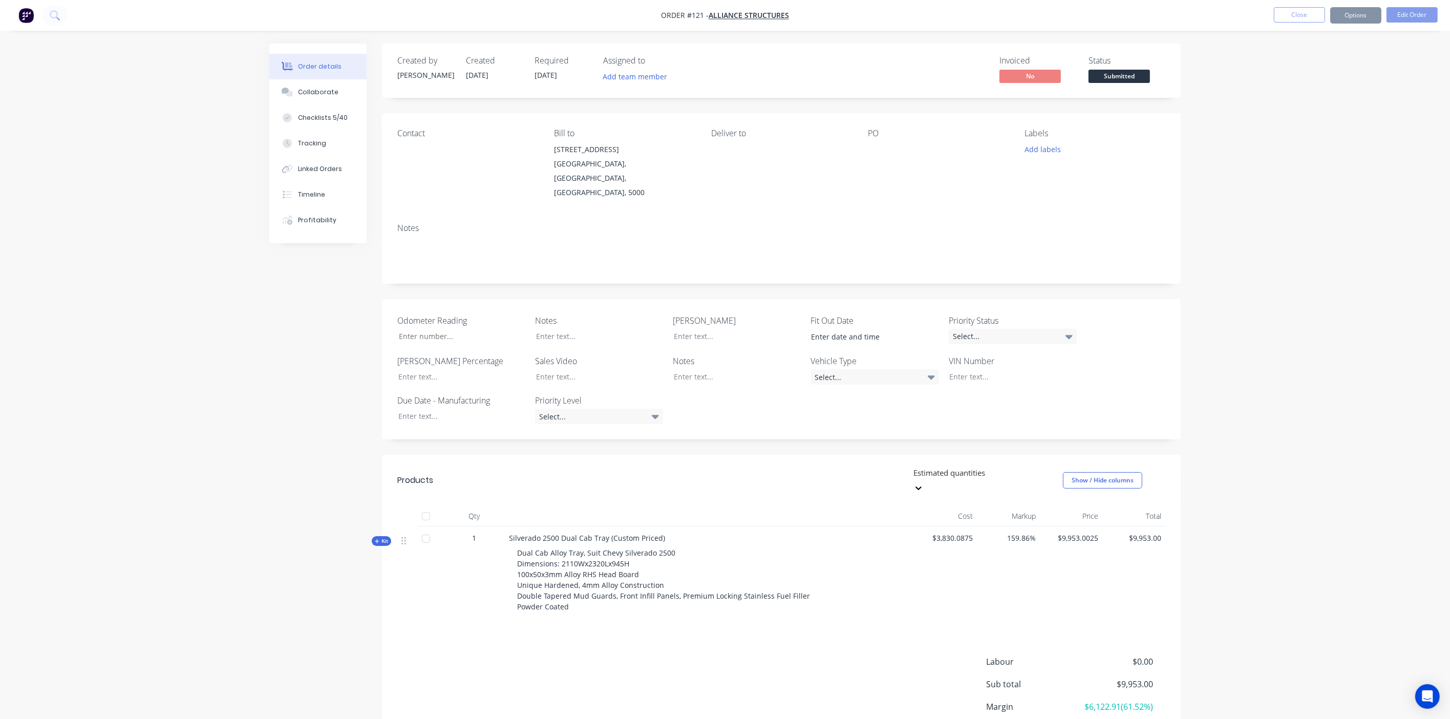
click at [375, 426] on span "Kit" at bounding box center [381, 541] width 13 height 8
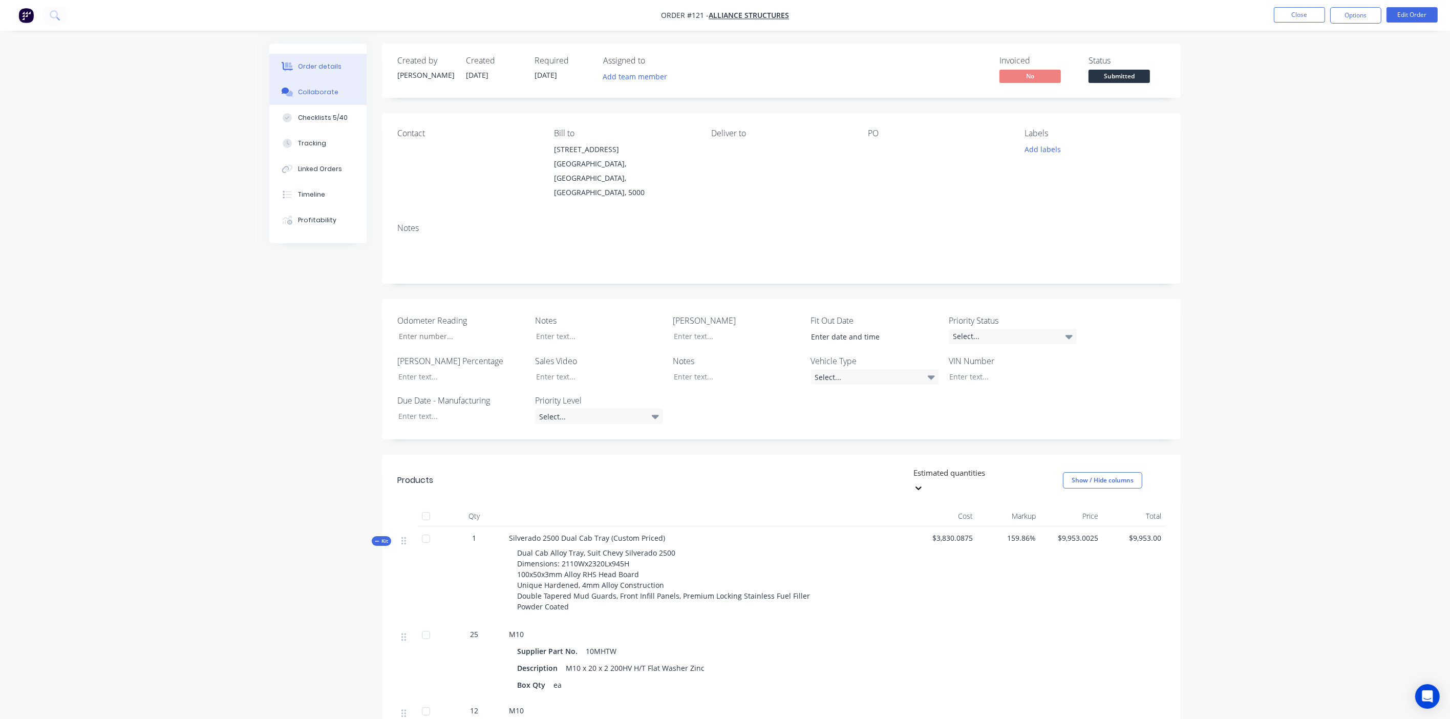
click at [311, 96] on div "Collaborate" at bounding box center [318, 92] width 40 height 9
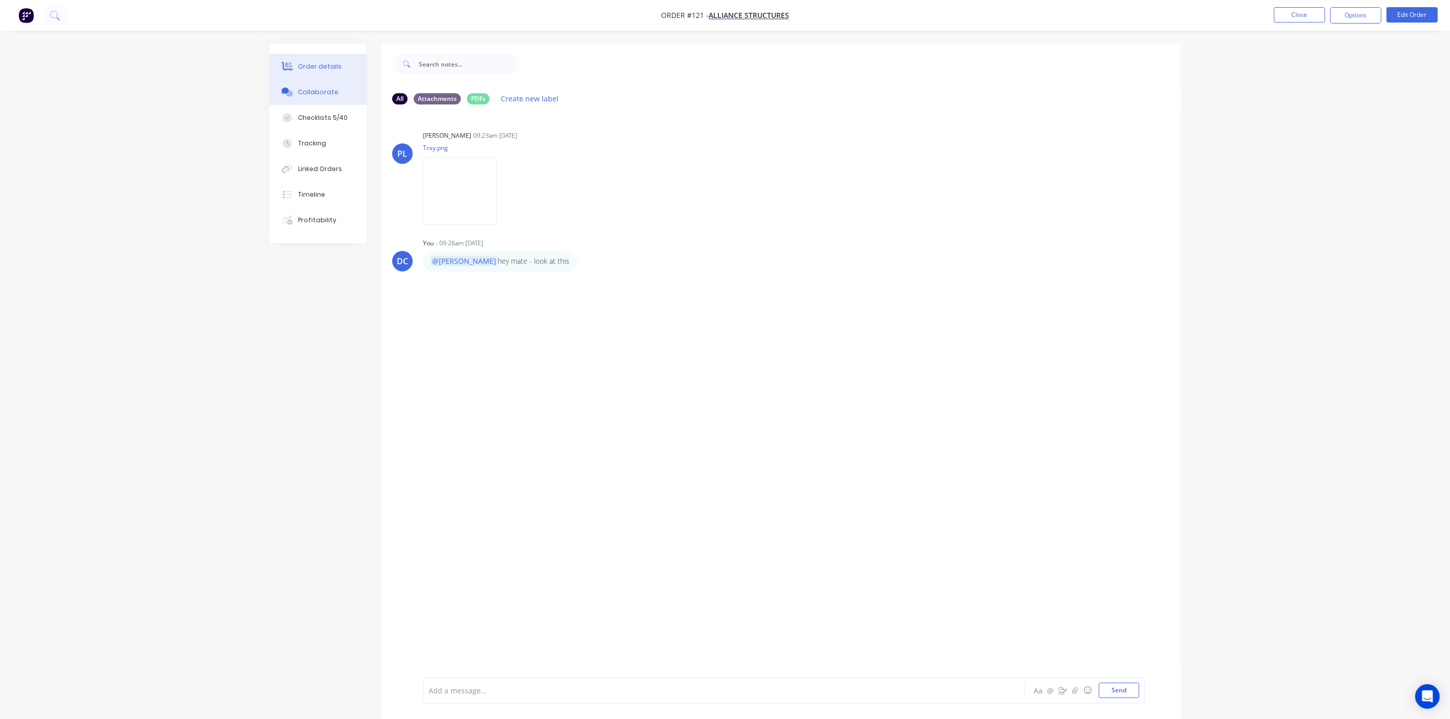
click at [330, 68] on div "Order details" at bounding box center [320, 66] width 44 height 9
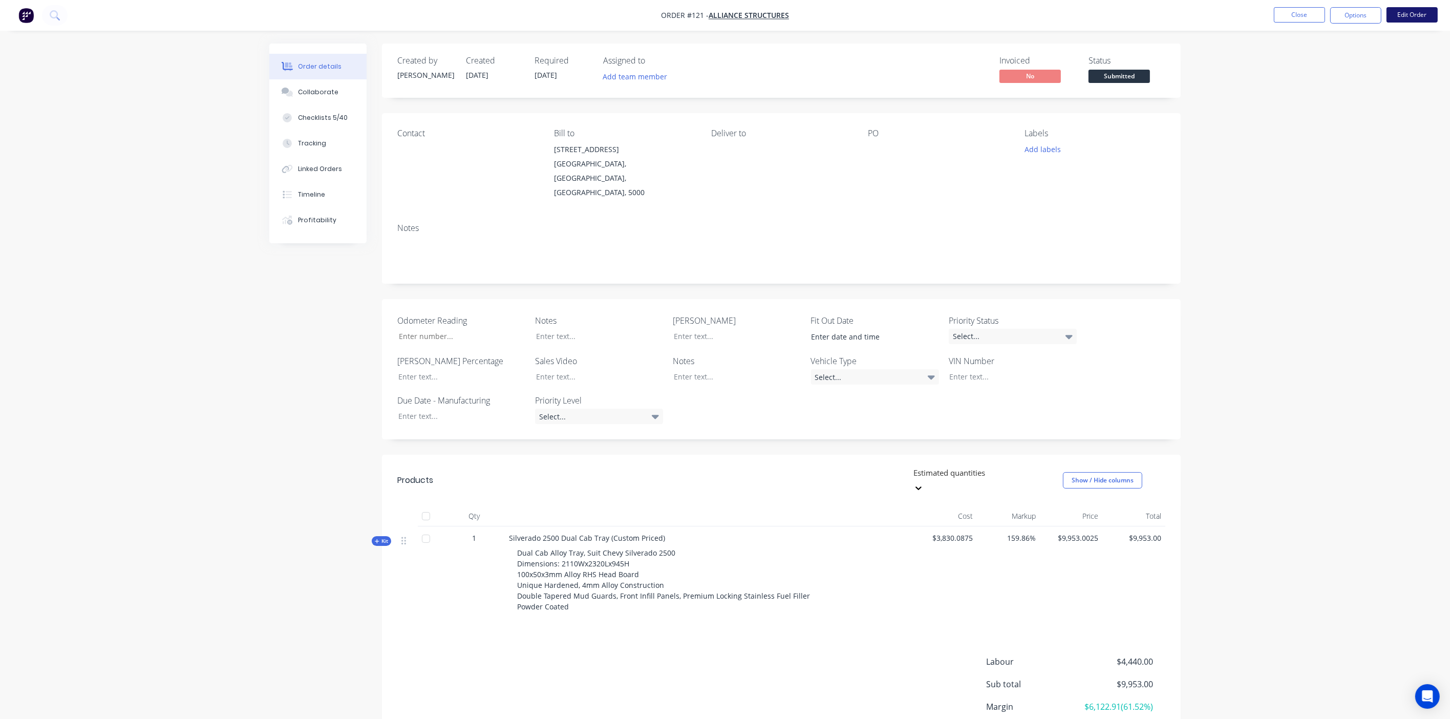
click at [836, 12] on button "Edit Order" at bounding box center [1412, 14] width 51 height 15
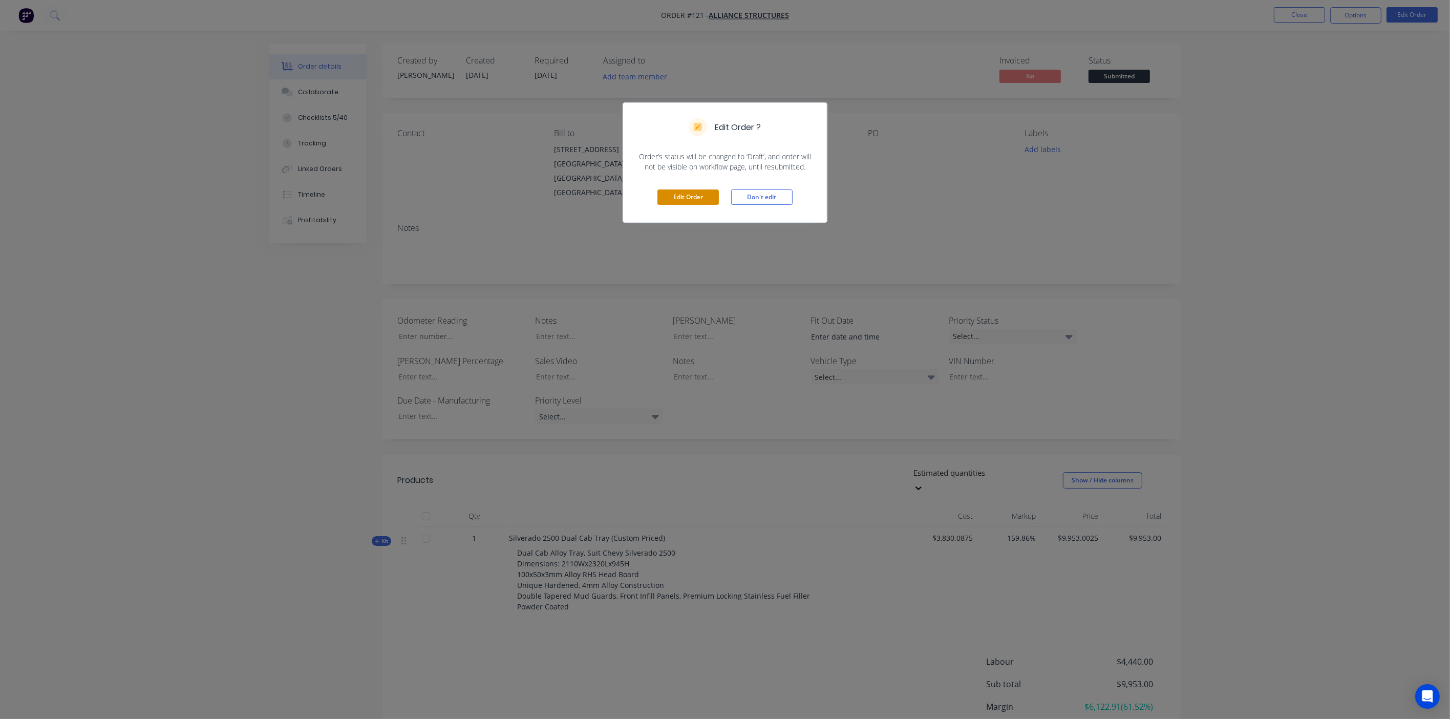
click at [703, 200] on button "Edit Order" at bounding box center [688, 196] width 61 height 15
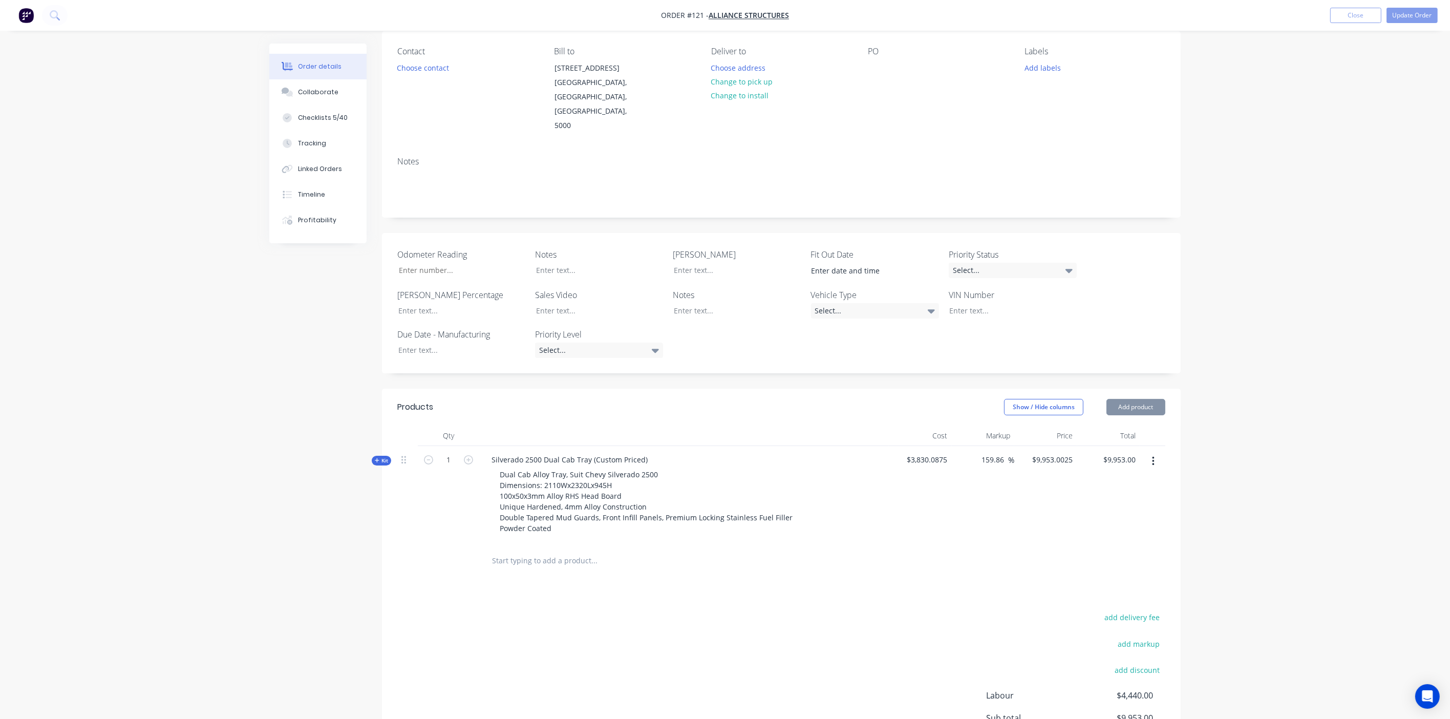
scroll to position [154, 0]
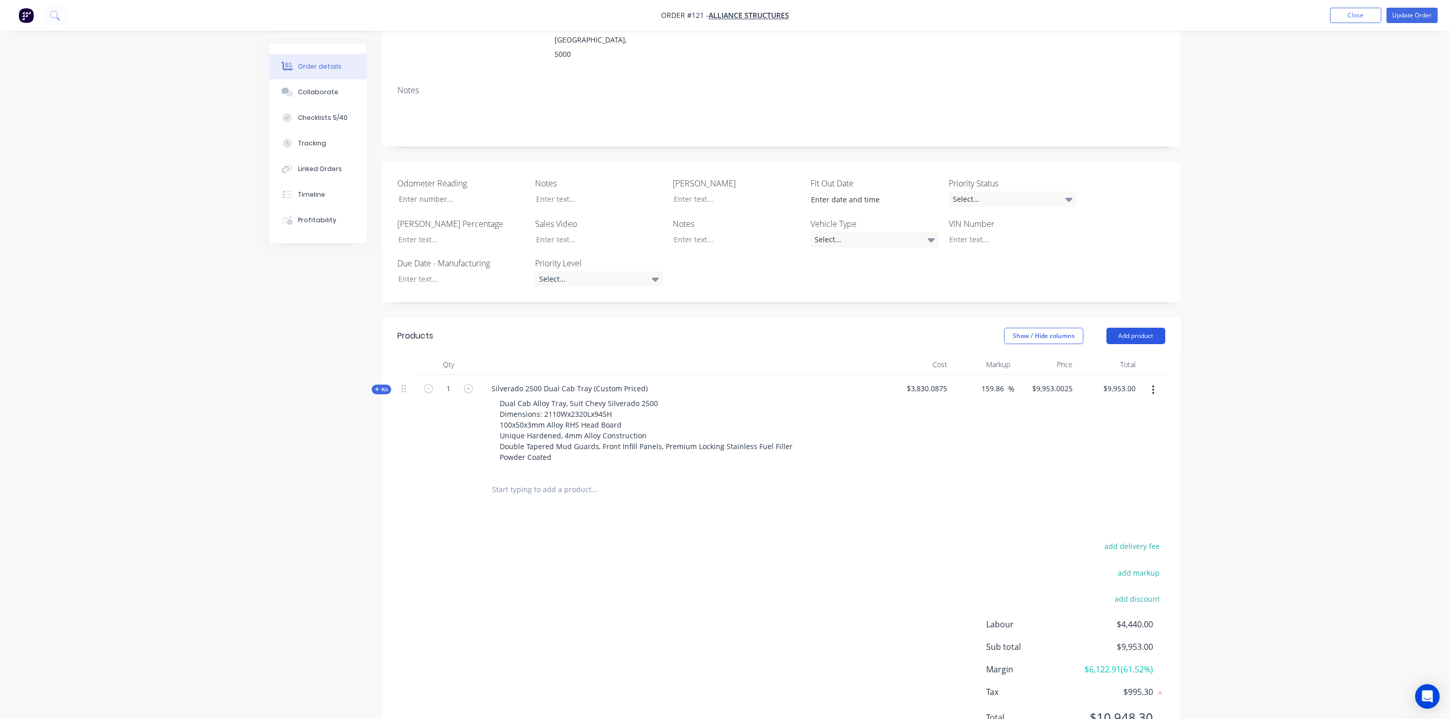
click at [836, 328] on button "Add product" at bounding box center [1136, 336] width 59 height 16
click at [836, 426] on div "Import products" at bounding box center [1117, 525] width 79 height 15
click at [836, 395] on div "Basic products" at bounding box center [1117, 402] width 79 height 15
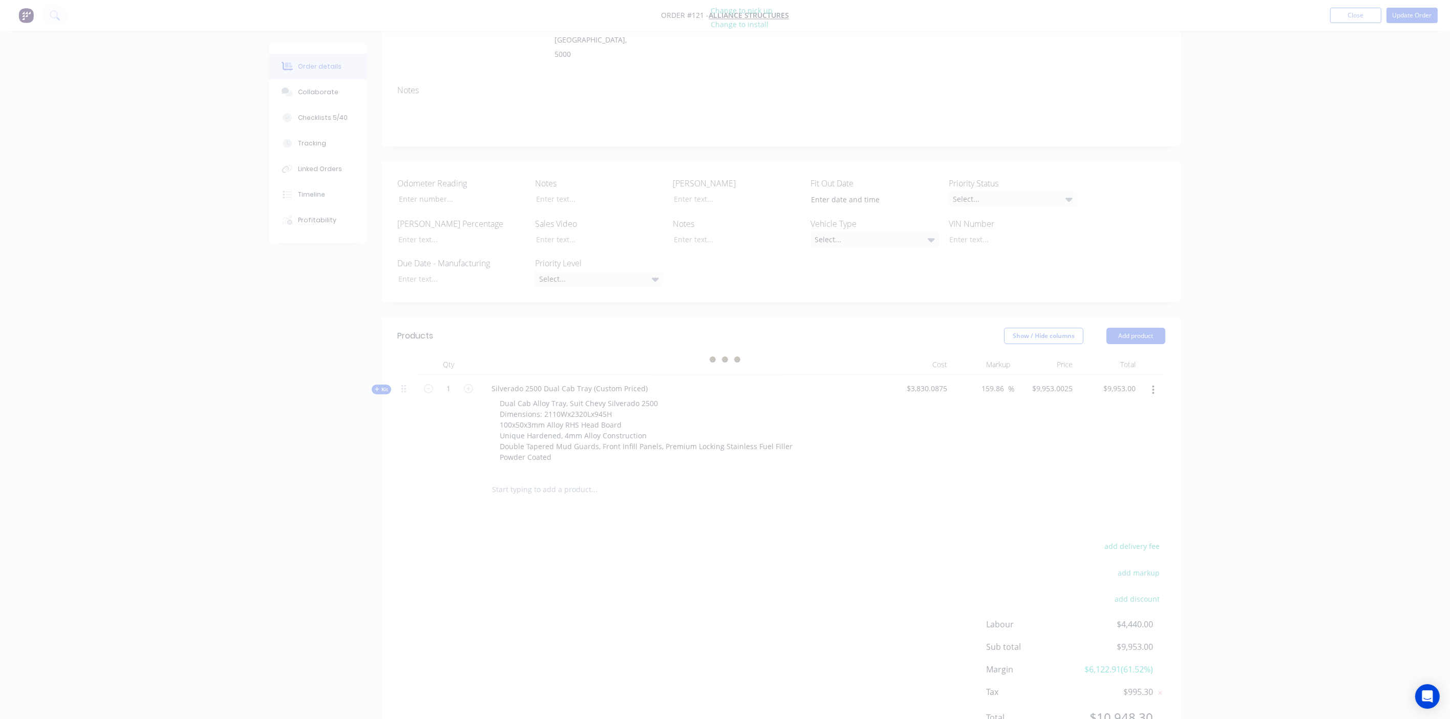
scroll to position [0, 0]
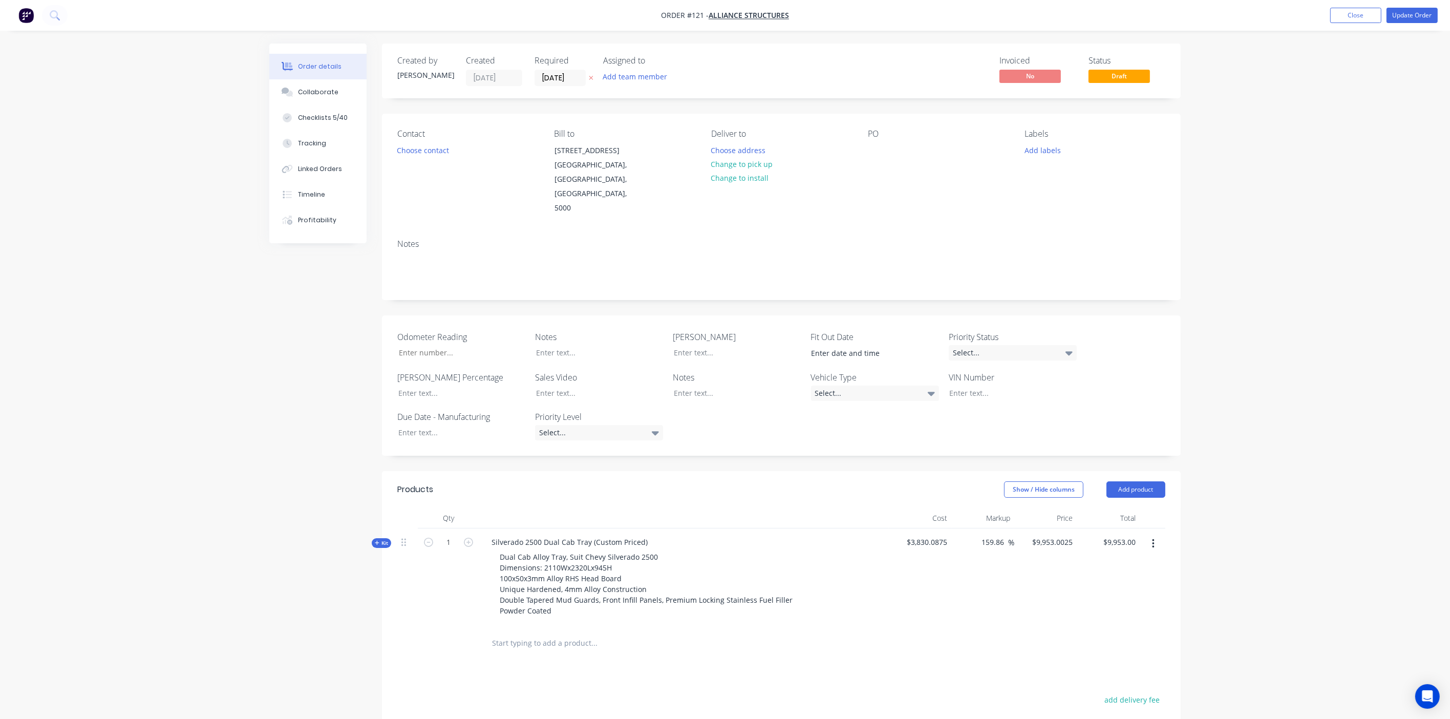
click at [32, 19] on img "button" at bounding box center [25, 15] width 15 height 15
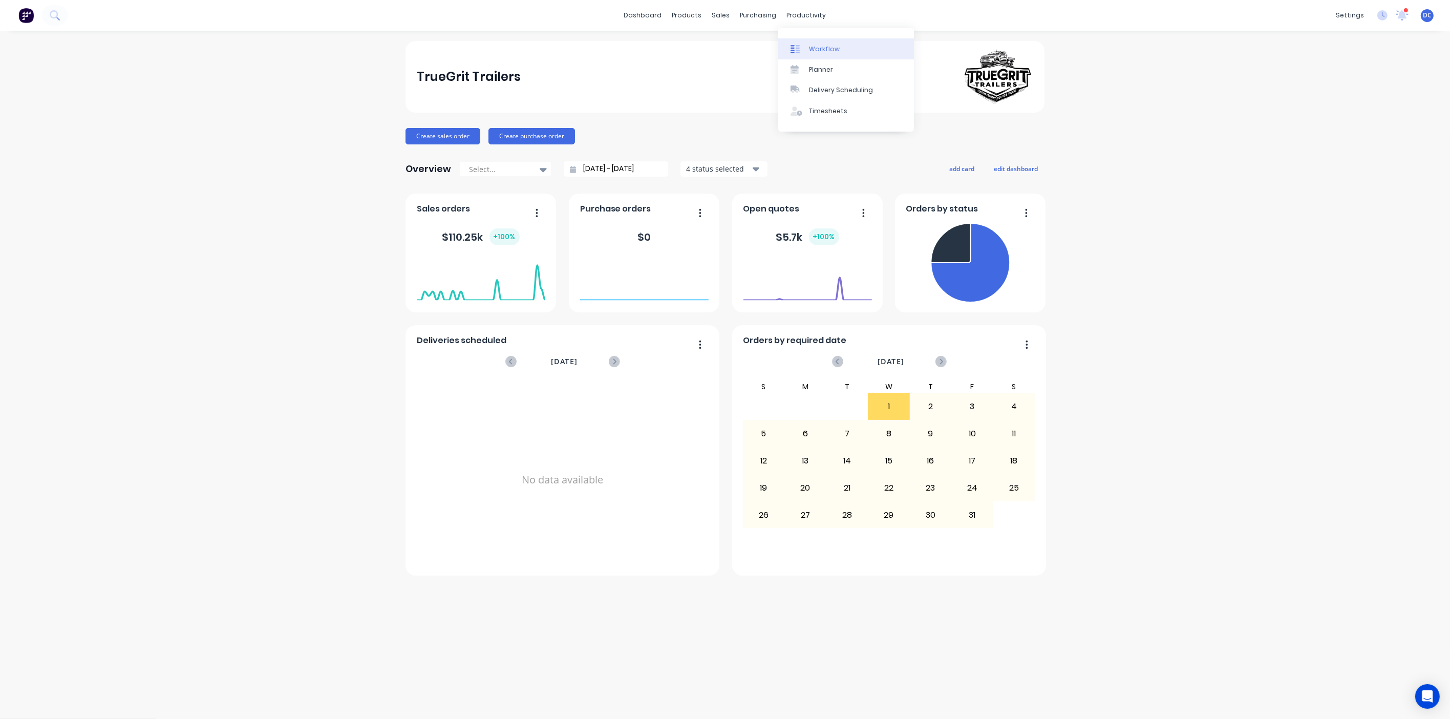
click at [827, 46] on div "Workflow" at bounding box center [824, 49] width 31 height 9
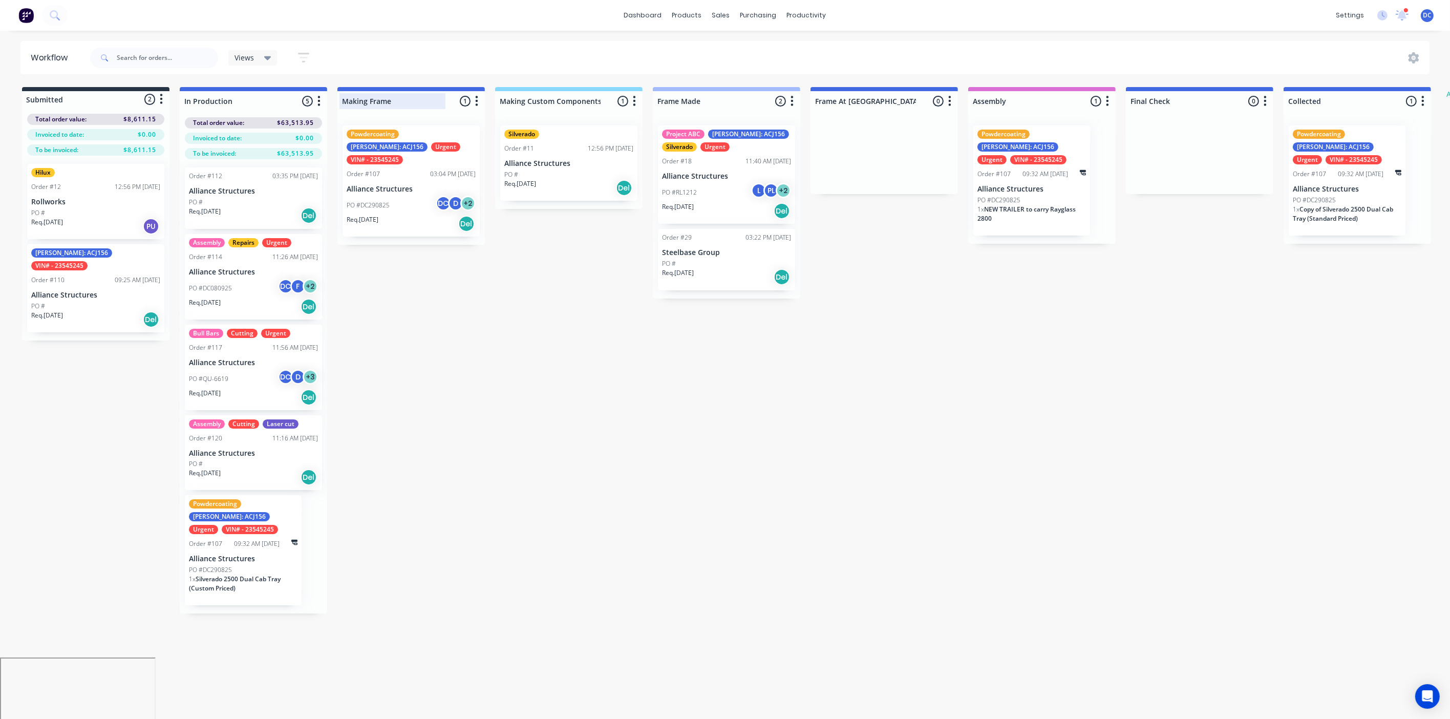
click at [395, 100] on div at bounding box center [412, 101] width 148 height 20
drag, startPoint x: 395, startPoint y: 100, endPoint x: 345, endPoint y: 99, distance: 50.2
click at [345, 99] on input "Making Frame" at bounding box center [392, 101] width 101 height 11
click at [400, 102] on input "Making Frame" at bounding box center [392, 101] width 101 height 11
drag, startPoint x: 400, startPoint y: 102, endPoint x: 344, endPoint y: 102, distance: 55.8
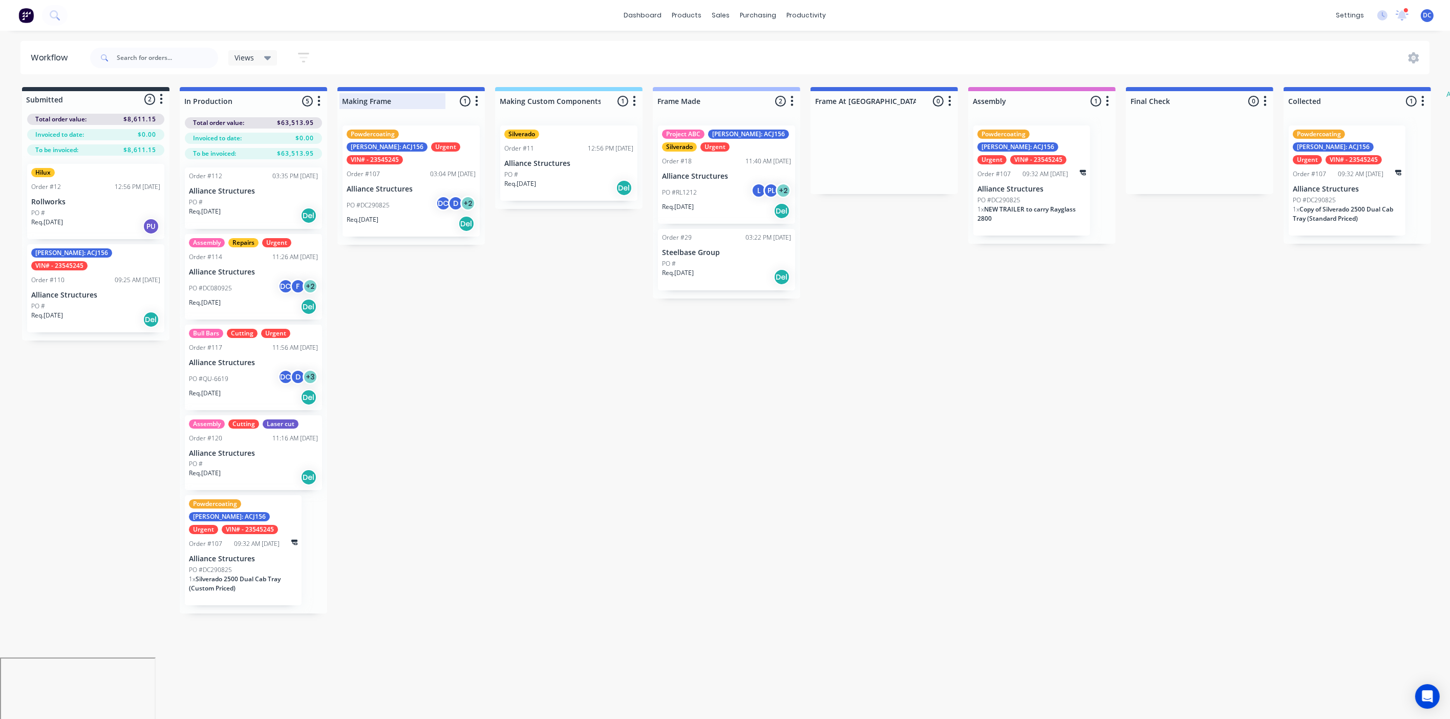
click at [344, 102] on input "Making Frame" at bounding box center [392, 101] width 101 height 11
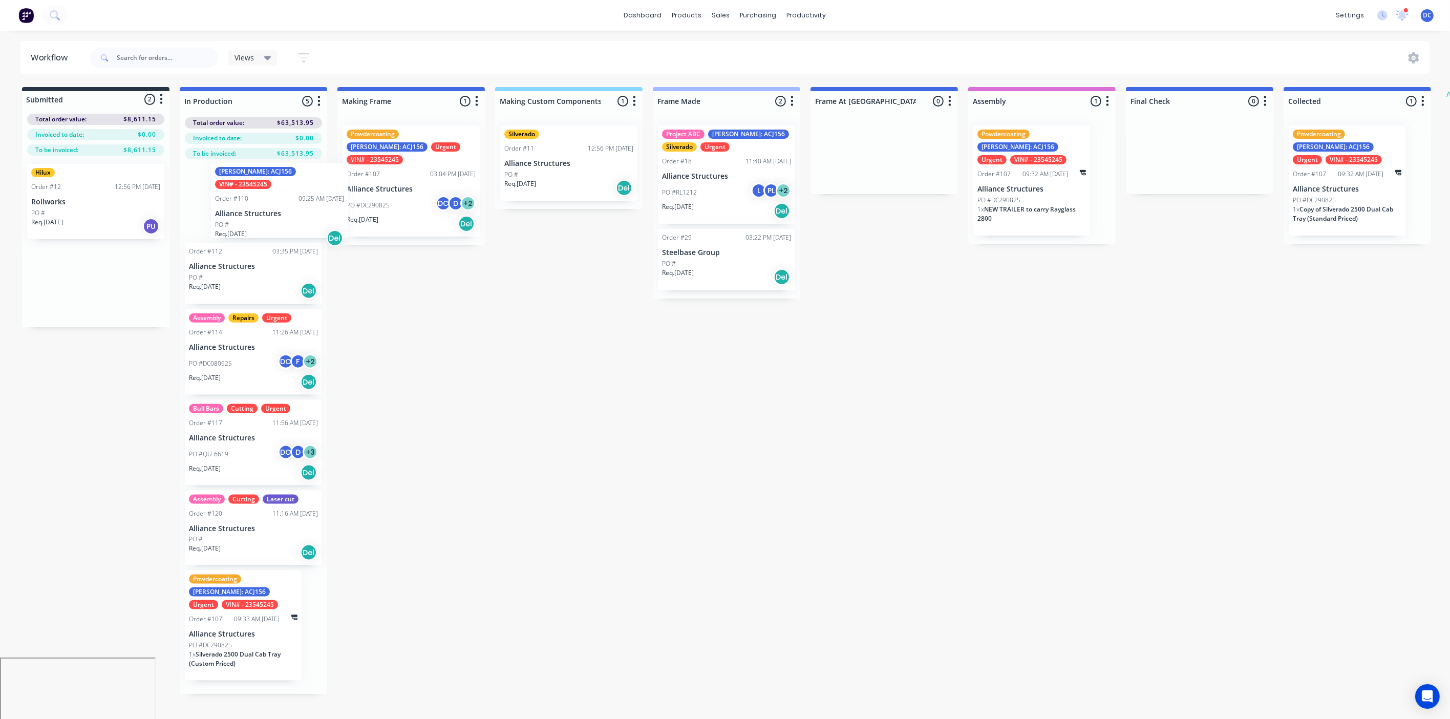
drag, startPoint x: 119, startPoint y: 279, endPoint x: 303, endPoint y: 196, distance: 202.4
click at [303, 196] on div "Submitted 2 Status colour #273444 hex #273444 Save Cancel Summaries Total order…" at bounding box center [846, 390] width 1708 height 607
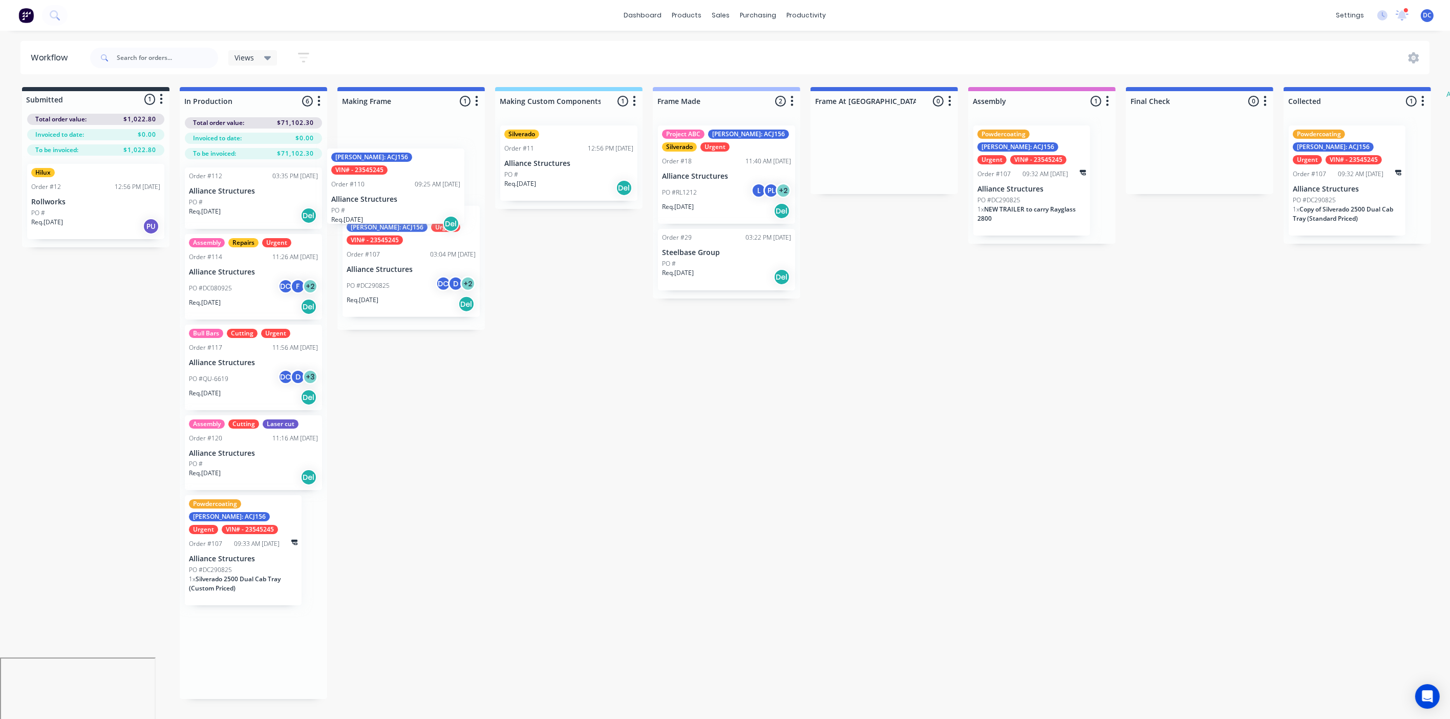
drag, startPoint x: 275, startPoint y: 210, endPoint x: 419, endPoint y: 191, distance: 146.3
click at [419, 191] on div "Submitted 1 Status colour #273444 hex #273444 Save Cancel Summaries Total order…" at bounding box center [846, 393] width 1708 height 612
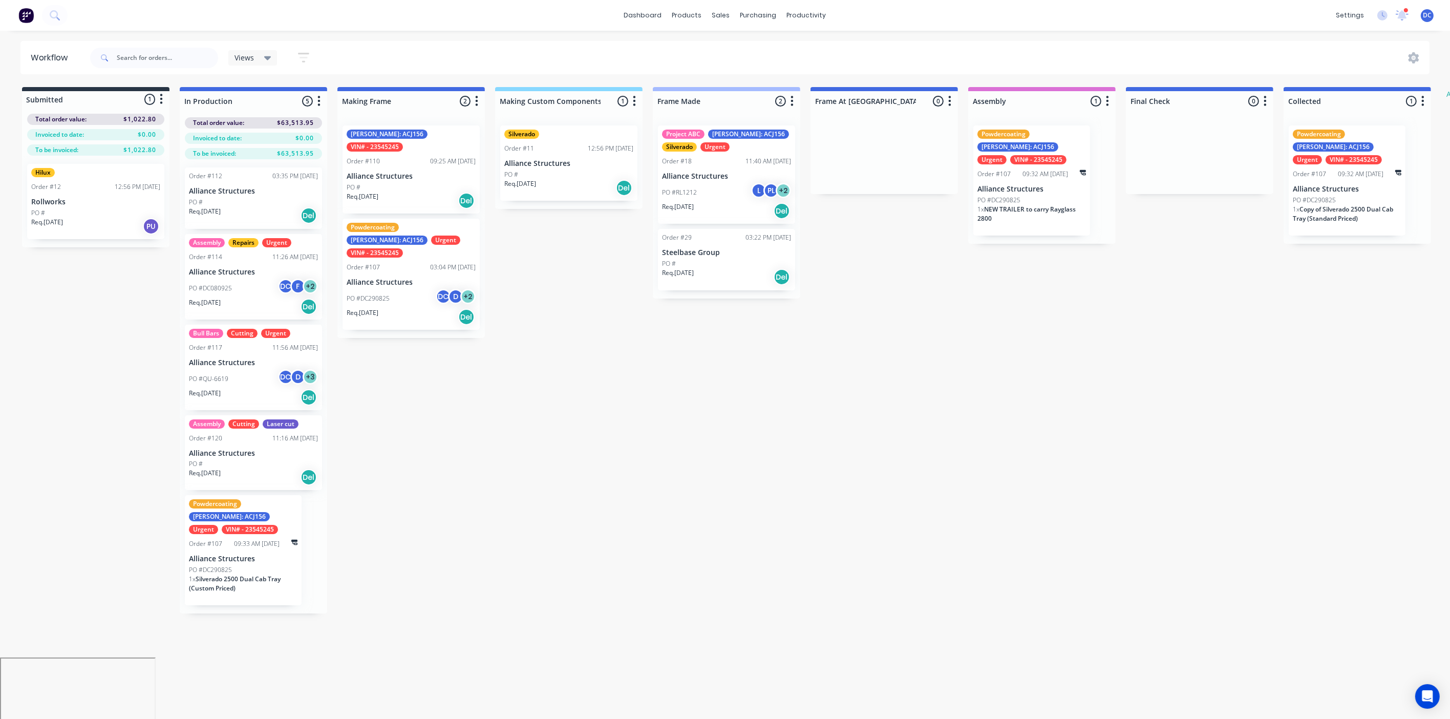
click at [421, 192] on div "Req. [DATE] Del" at bounding box center [411, 200] width 129 height 17
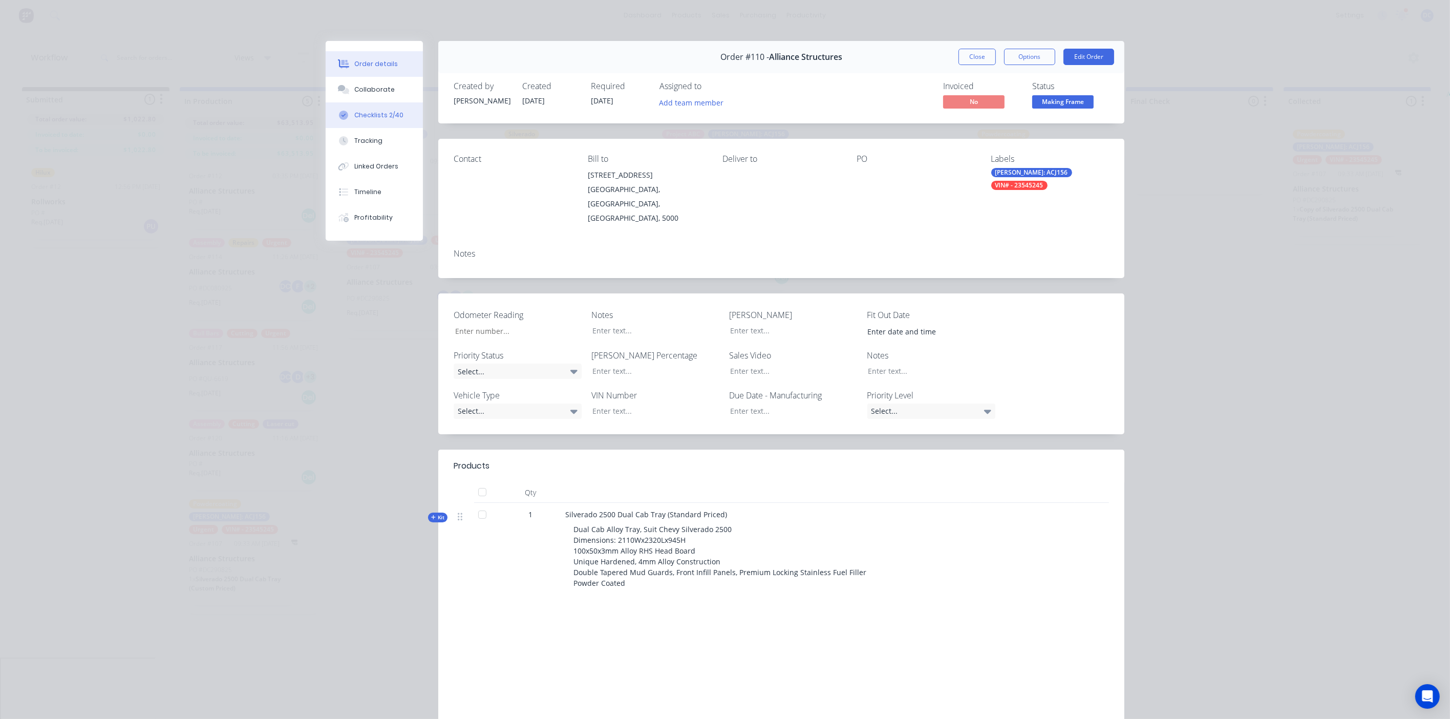
click at [369, 119] on div "Checklists 2/40" at bounding box center [378, 115] width 49 height 9
type textarea "x"
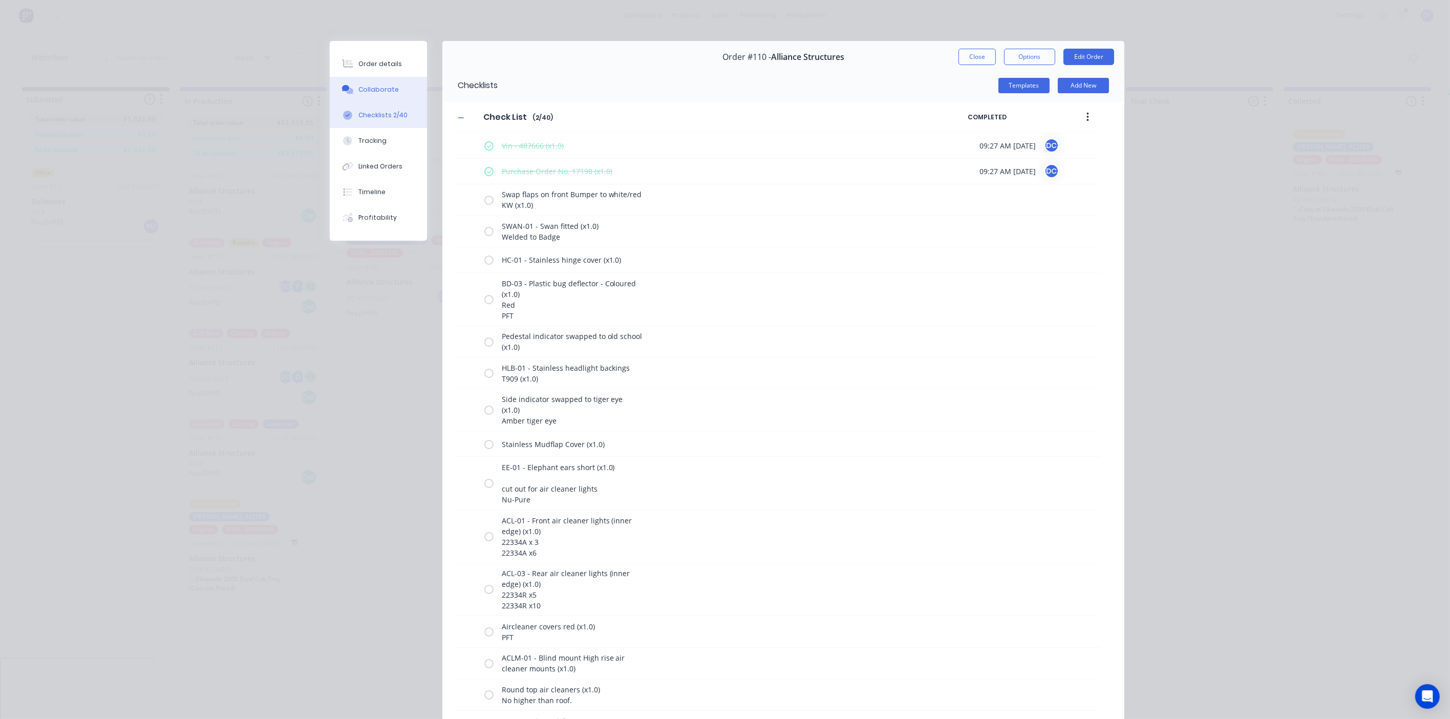
click at [378, 82] on button "Collaborate" at bounding box center [378, 90] width 97 height 26
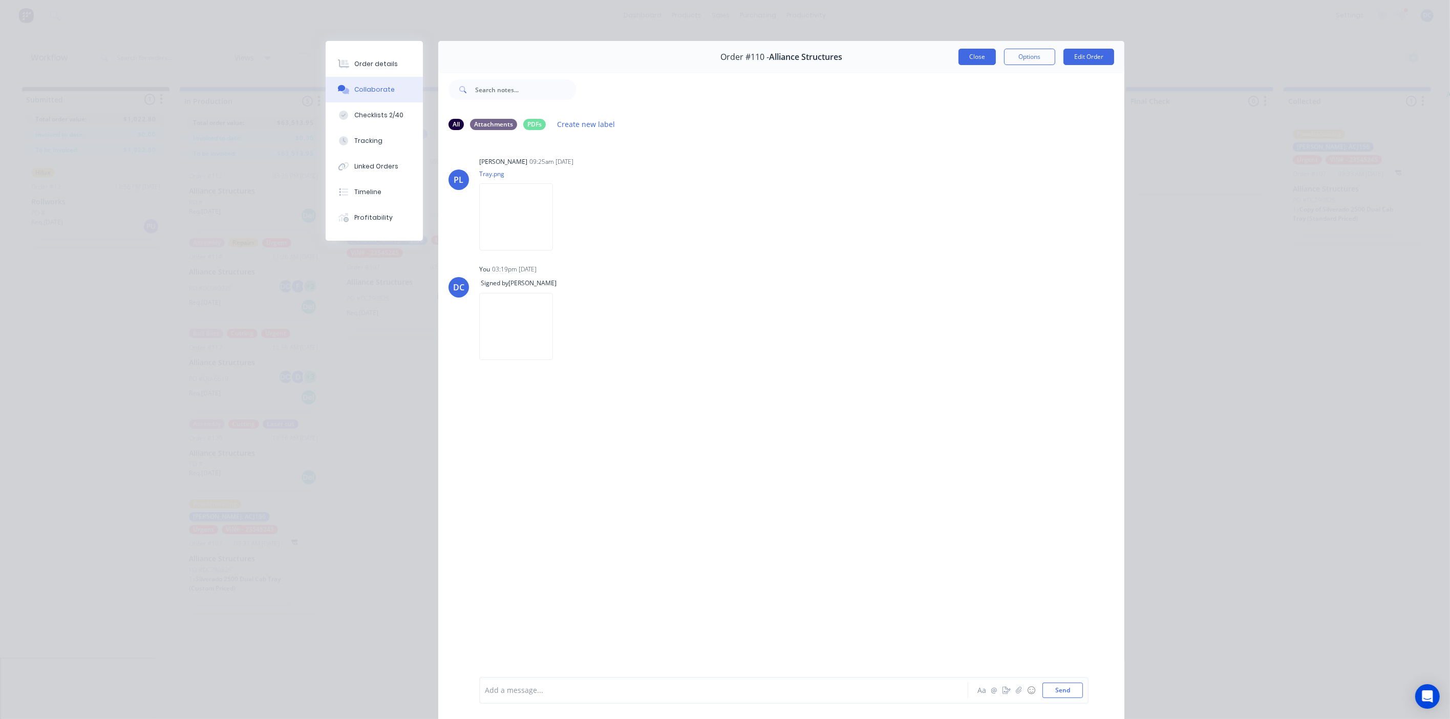
click at [836, 62] on button "Close" at bounding box center [977, 57] width 37 height 16
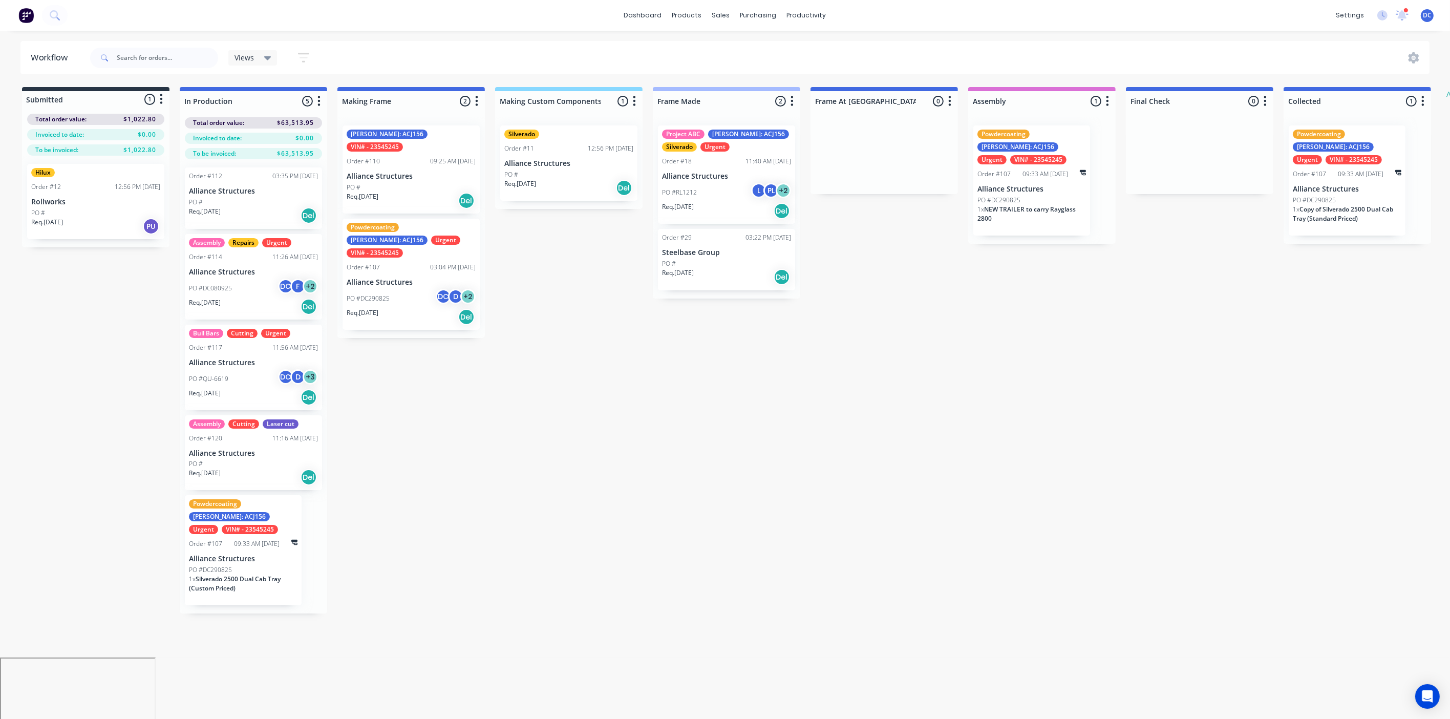
click at [596, 308] on div "Submitted 1 Status colour #273444 hex #273444 Save Cancel Summaries Total order…" at bounding box center [846, 350] width 1708 height 526
click at [732, 45] on div at bounding box center [727, 49] width 15 height 9
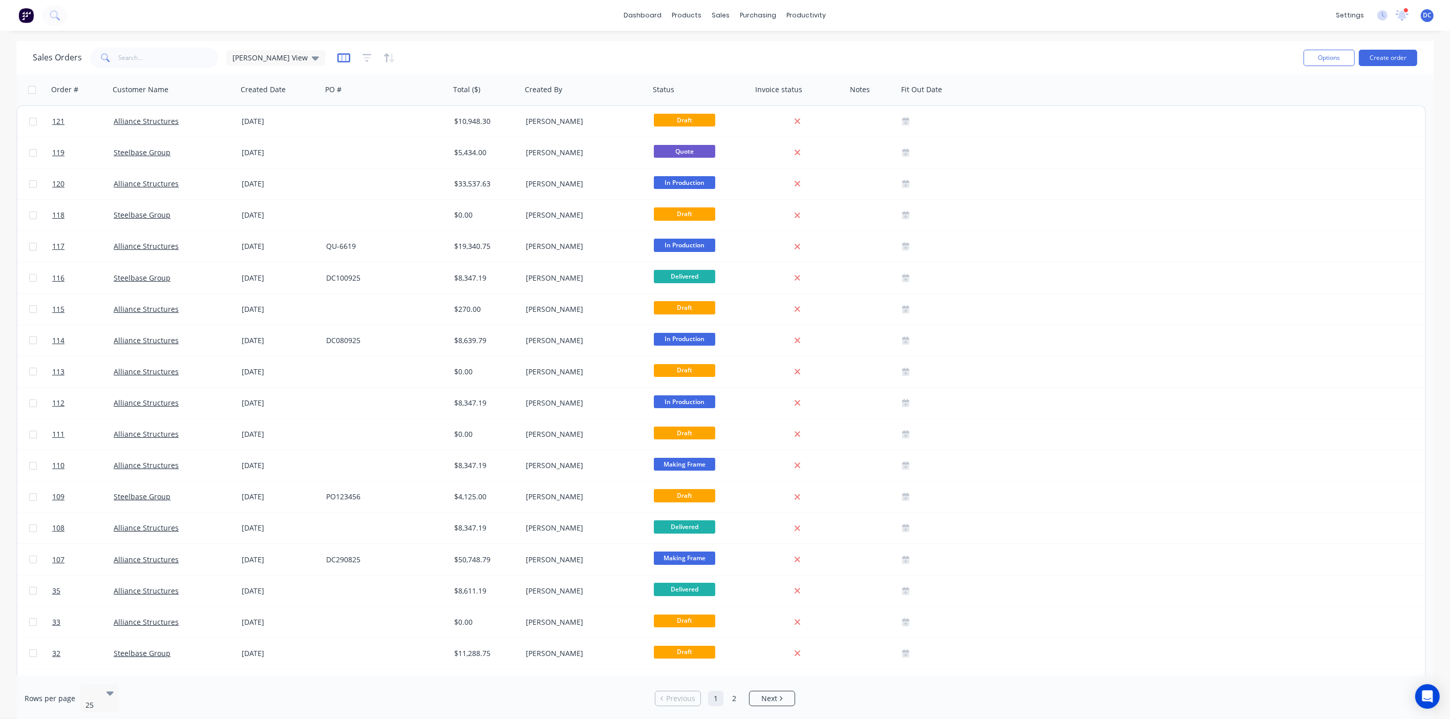
click at [338, 53] on icon "button" at bounding box center [344, 57] width 13 height 9
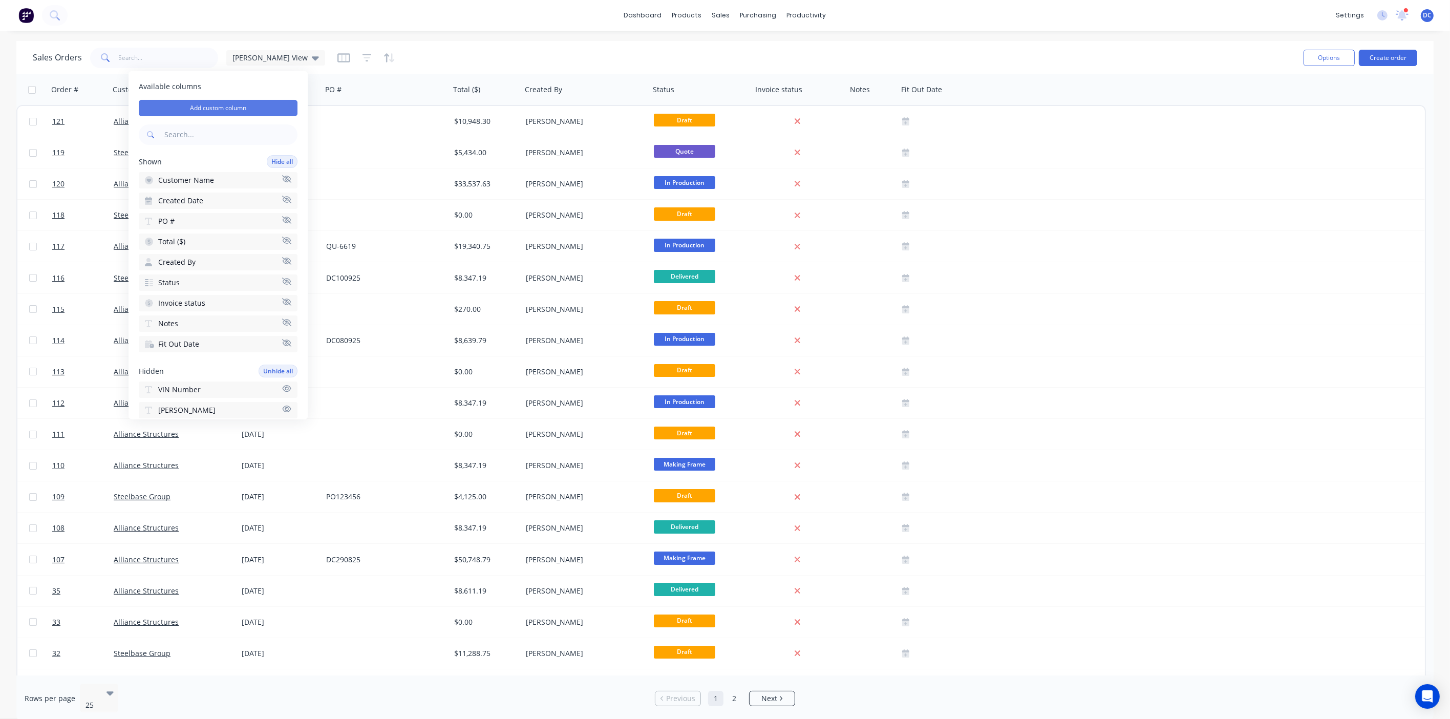
click at [260, 101] on button "Add custom column" at bounding box center [218, 108] width 159 height 16
click at [416, 87] on input at bounding box center [400, 85] width 167 height 15
type input "Priority"
click at [418, 118] on div at bounding box center [394, 112] width 148 height 13
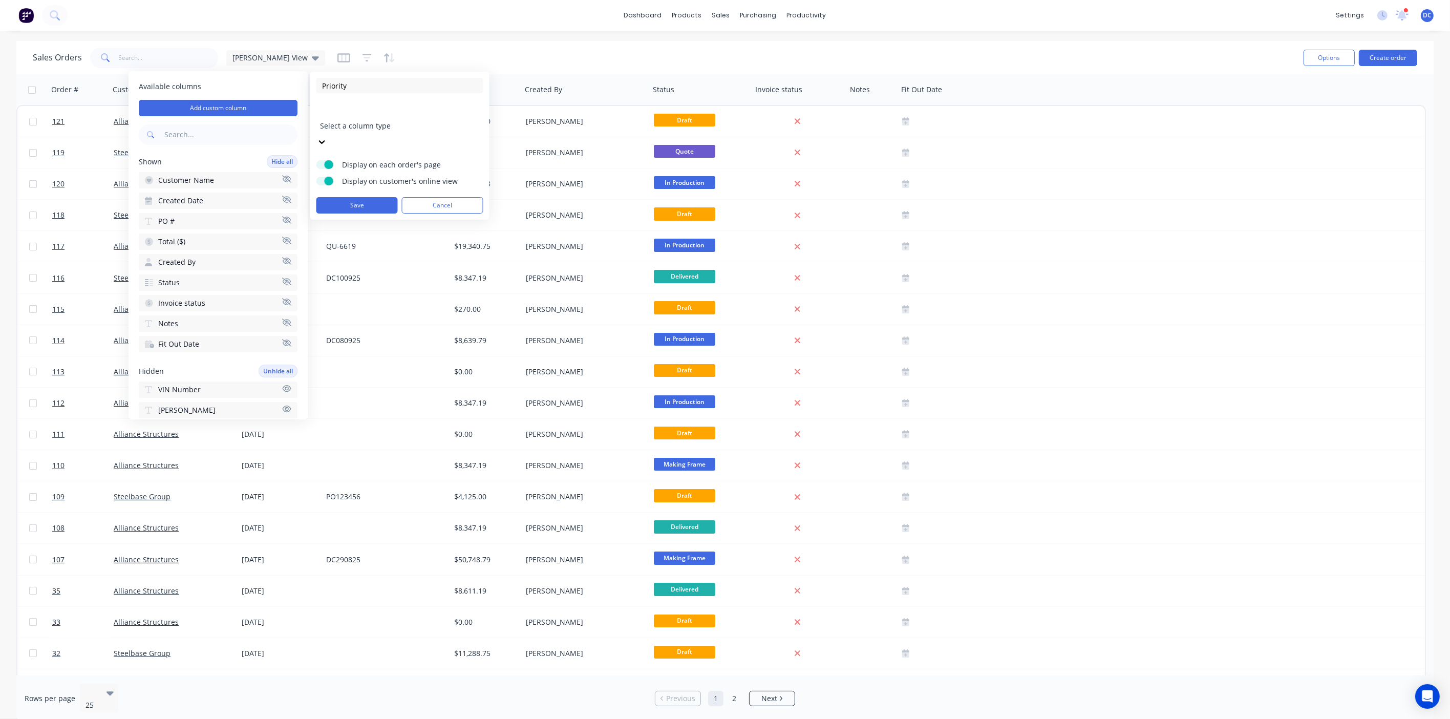
click at [363, 209] on input at bounding box center [400, 216] width 167 height 15
type input "High"
type input "Low"
type input "Medium"
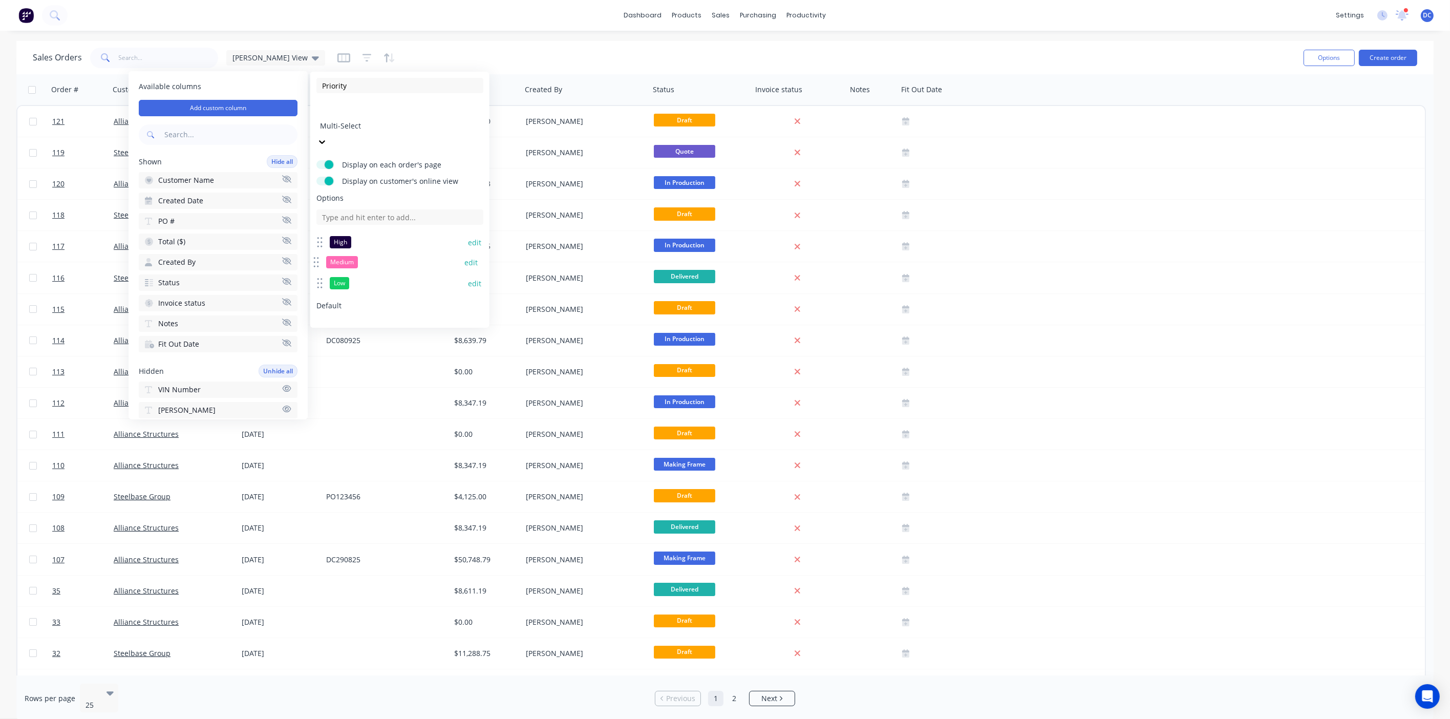
drag, startPoint x: 383, startPoint y: 258, endPoint x: 380, endPoint y: 237, distance: 21.3
click at [380, 252] on div "Medium edit" at bounding box center [396, 262] width 167 height 20
click at [371, 374] on button "Save" at bounding box center [357, 382] width 81 height 16
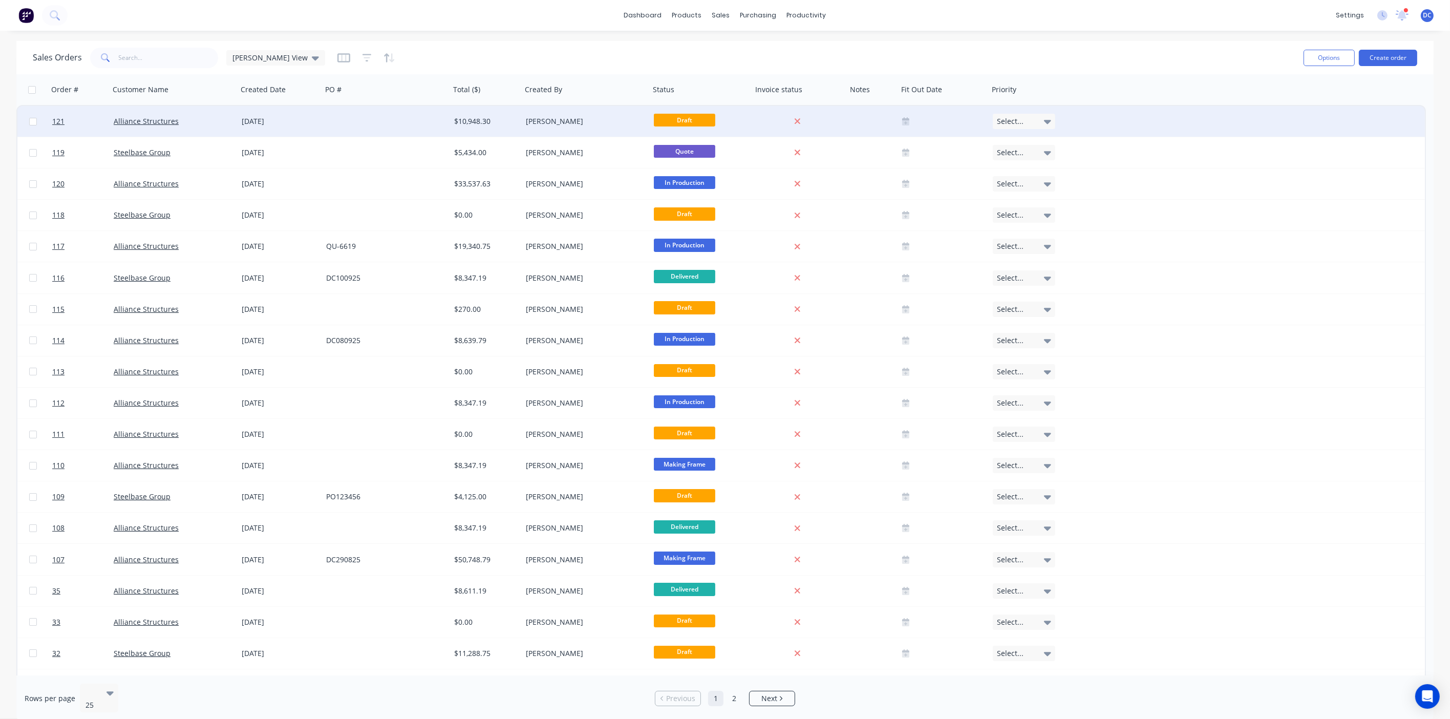
click at [836, 119] on span "Select..." at bounding box center [1010, 121] width 27 height 10
click at [836, 155] on div "High" at bounding box center [1008, 152] width 22 height 12
click at [836, 133] on div at bounding box center [943, 121] width 91 height 31
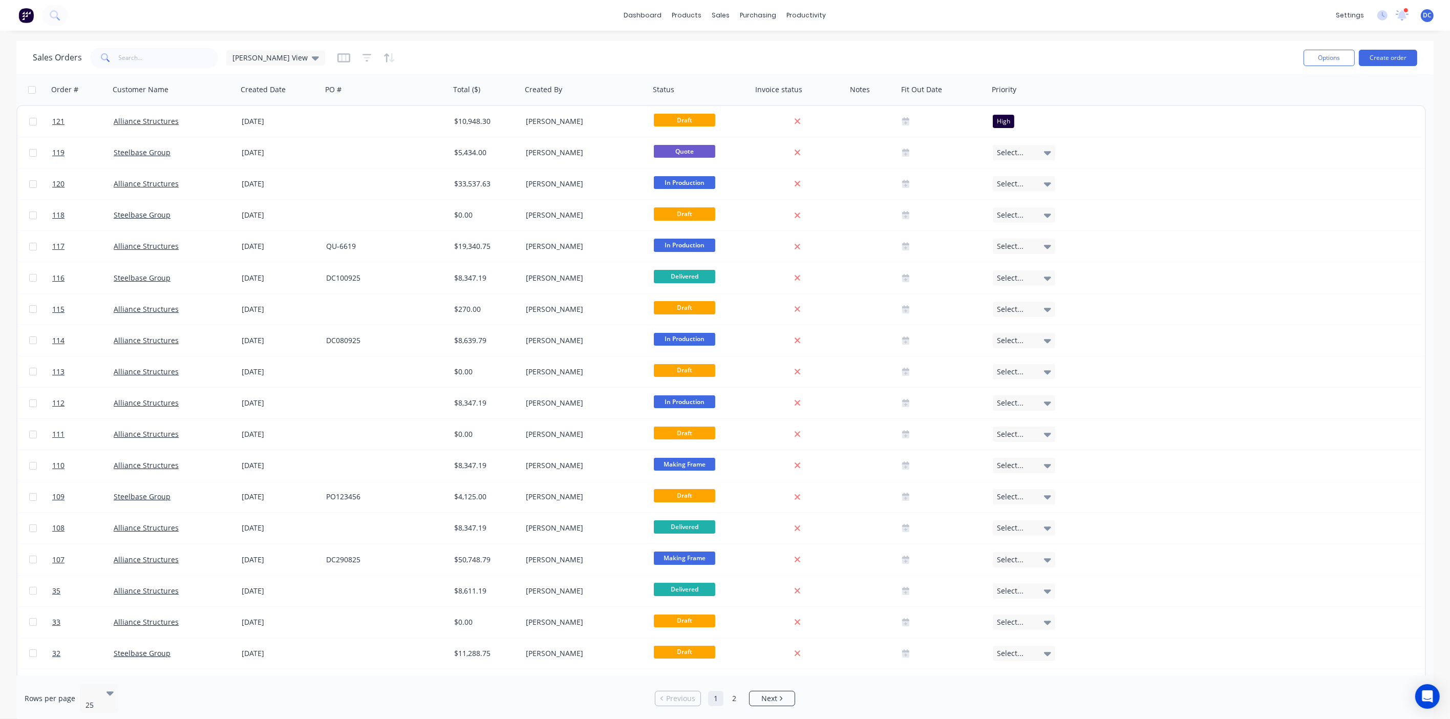
click at [836, 55] on div "Sales Orders [PERSON_NAME] View" at bounding box center [664, 57] width 1263 height 25
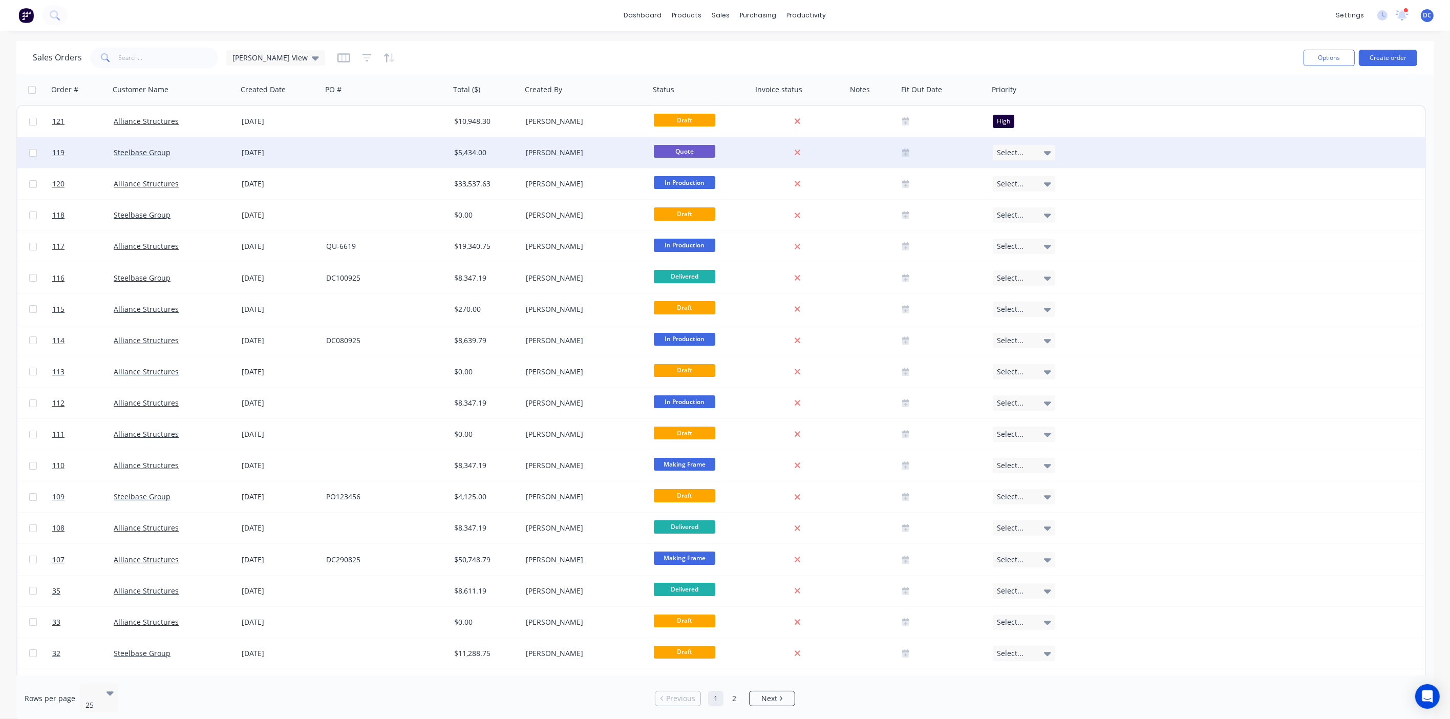
click at [836, 155] on div "Select..." at bounding box center [1024, 152] width 62 height 15
click at [836, 224] on button "Low" at bounding box center [1044, 222] width 102 height 19
click at [836, 51] on div "Sales Orders [PERSON_NAME] View" at bounding box center [664, 57] width 1263 height 25
click at [812, 47] on div "Workflow" at bounding box center [824, 49] width 31 height 9
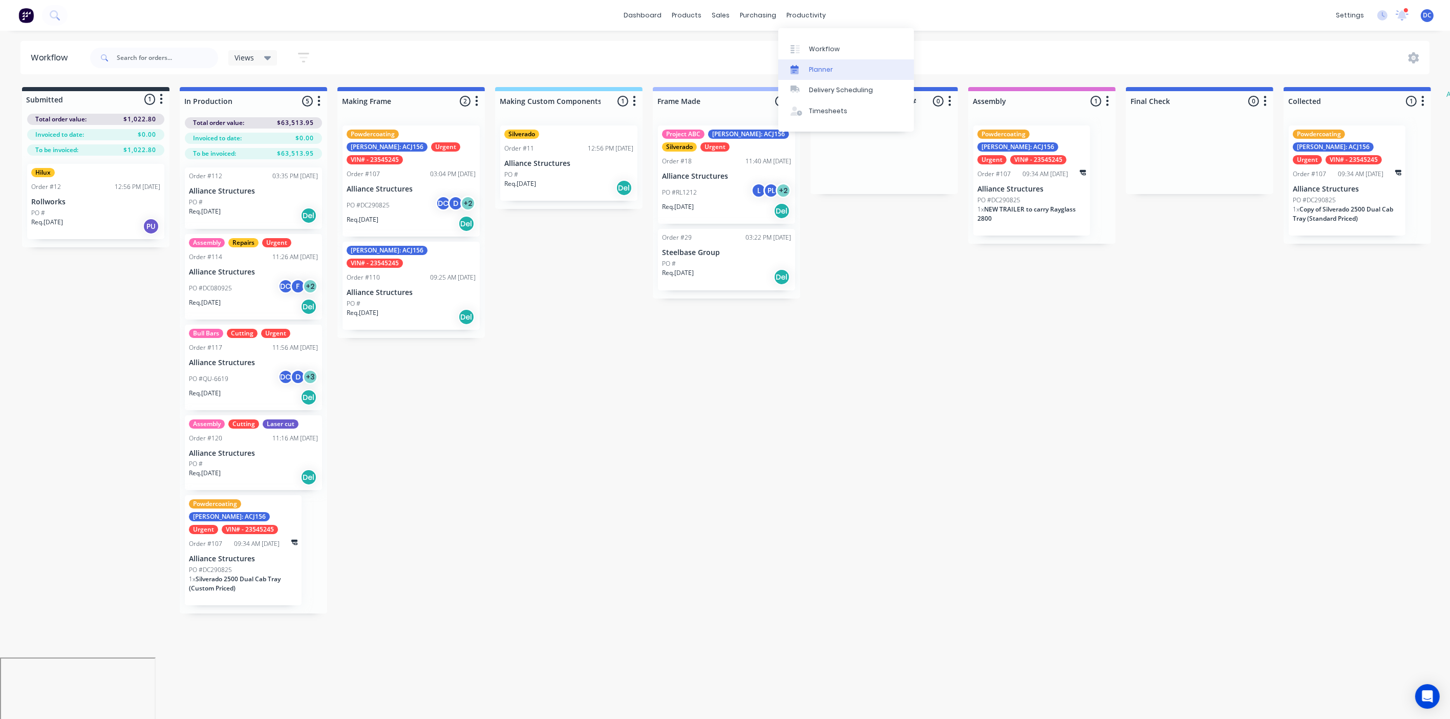
click at [819, 65] on div "Planner" at bounding box center [821, 69] width 24 height 9
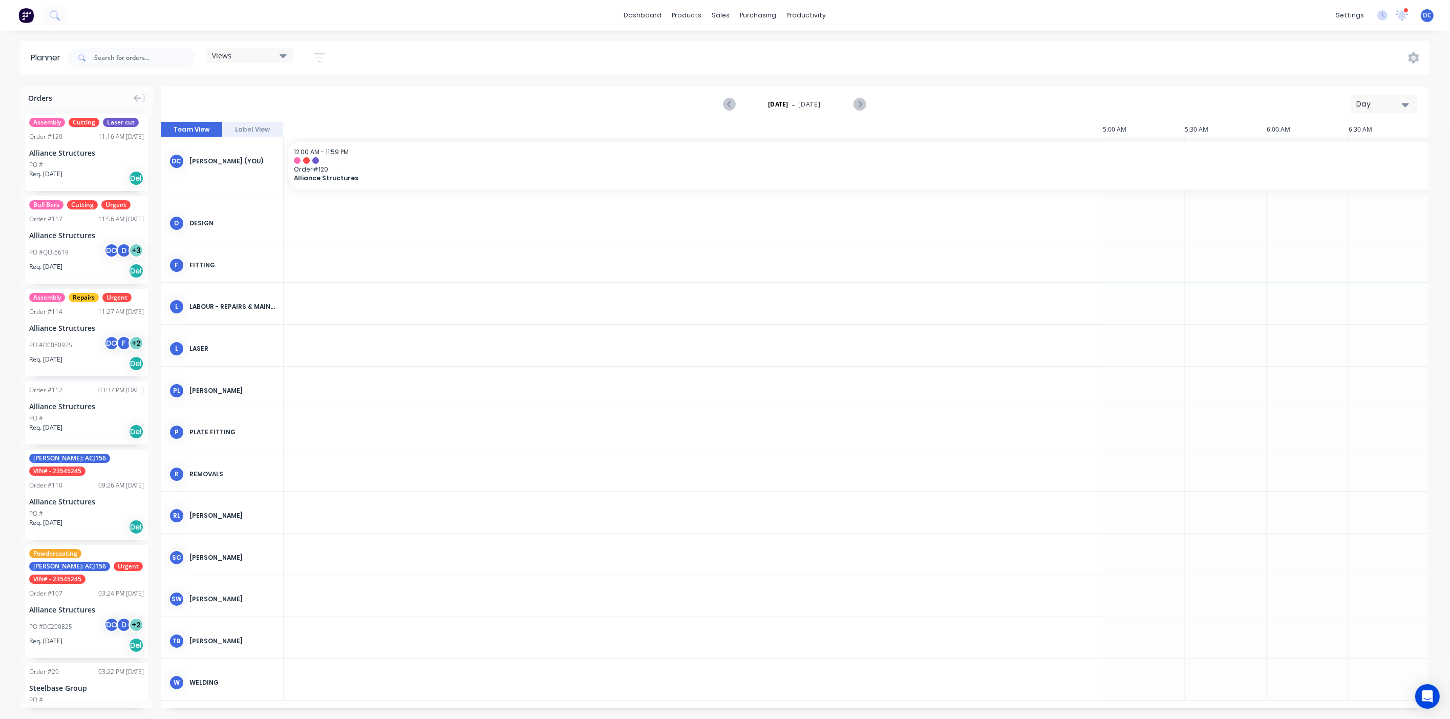
scroll to position [0, 1476]
click at [836, 103] on div "Day" at bounding box center [1380, 104] width 47 height 11
click at [836, 146] on div "Week" at bounding box center [1365, 152] width 101 height 20
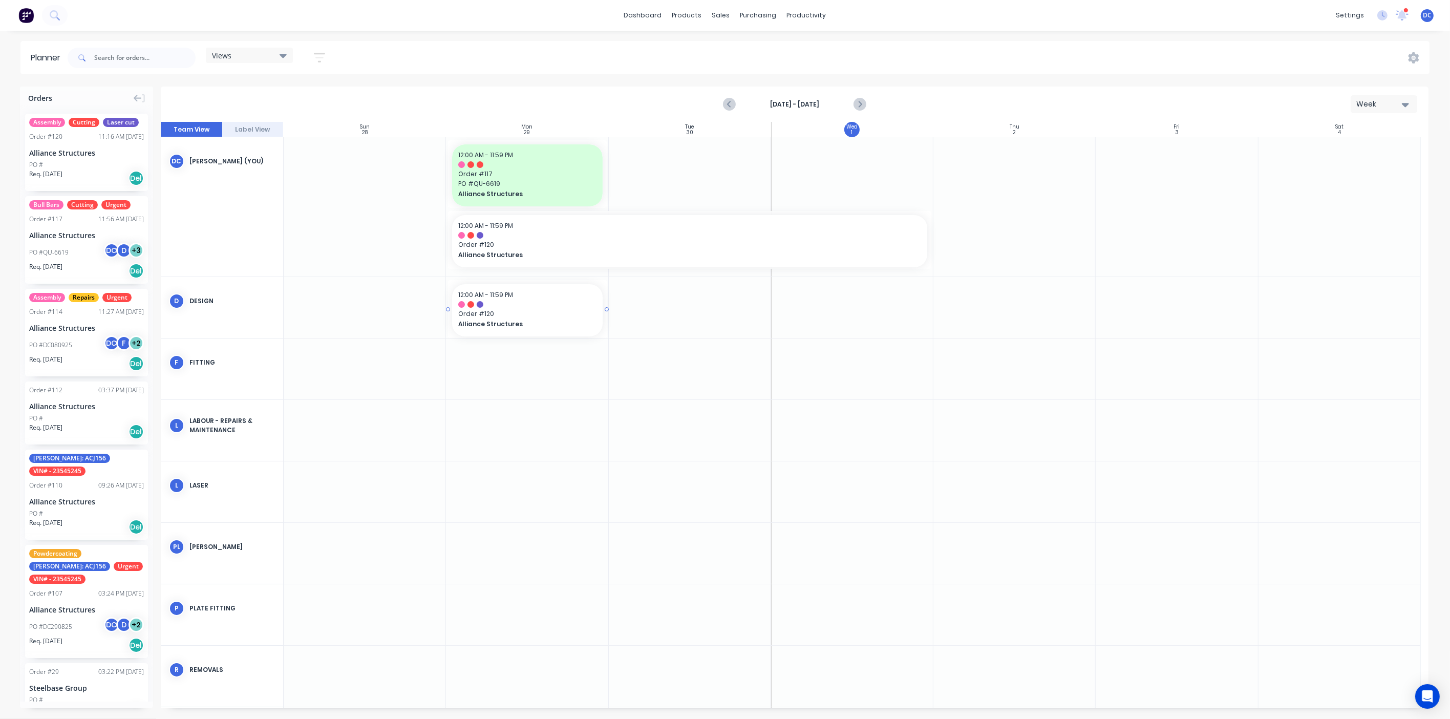
drag, startPoint x: 119, startPoint y: 153, endPoint x: 517, endPoint y: 307, distance: 427.4
drag, startPoint x: 605, startPoint y: 308, endPoint x: 677, endPoint y: 313, distance: 71.9
drag, startPoint x: 79, startPoint y: 395, endPoint x: 519, endPoint y: 400, distance: 439.5
drag, startPoint x: 98, startPoint y: 408, endPoint x: 860, endPoint y: 321, distance: 767.0
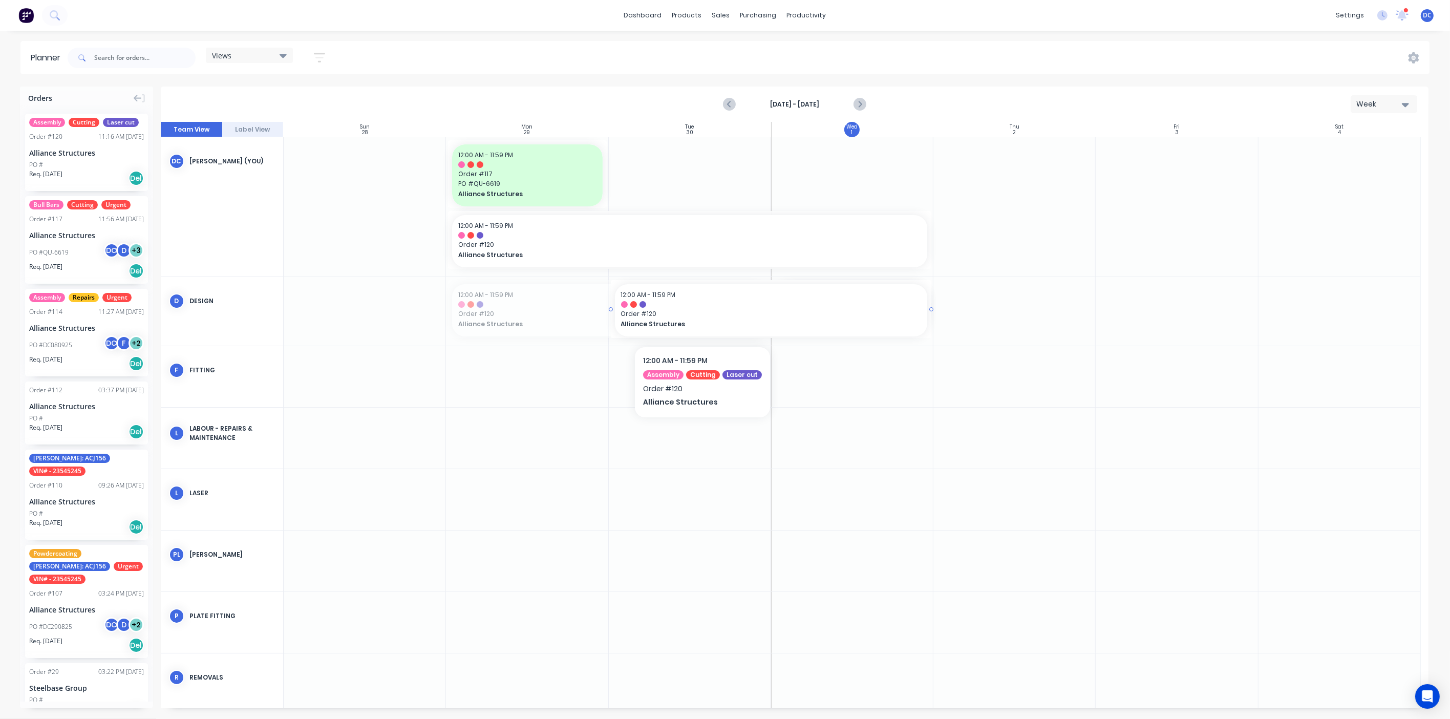
drag, startPoint x: 687, startPoint y: 319, endPoint x: 843, endPoint y: 307, distance: 156.1
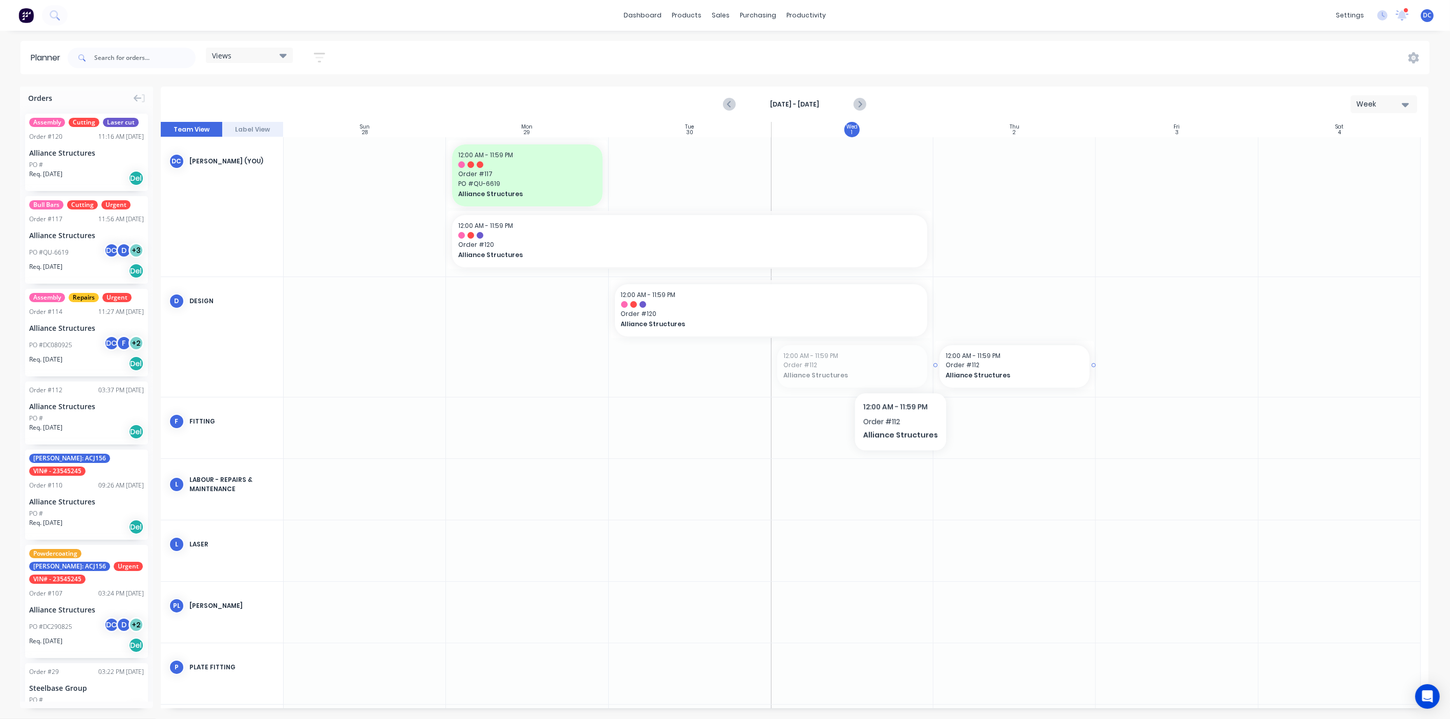
drag, startPoint x: 886, startPoint y: 377, endPoint x: 1003, endPoint y: 300, distance: 140.1
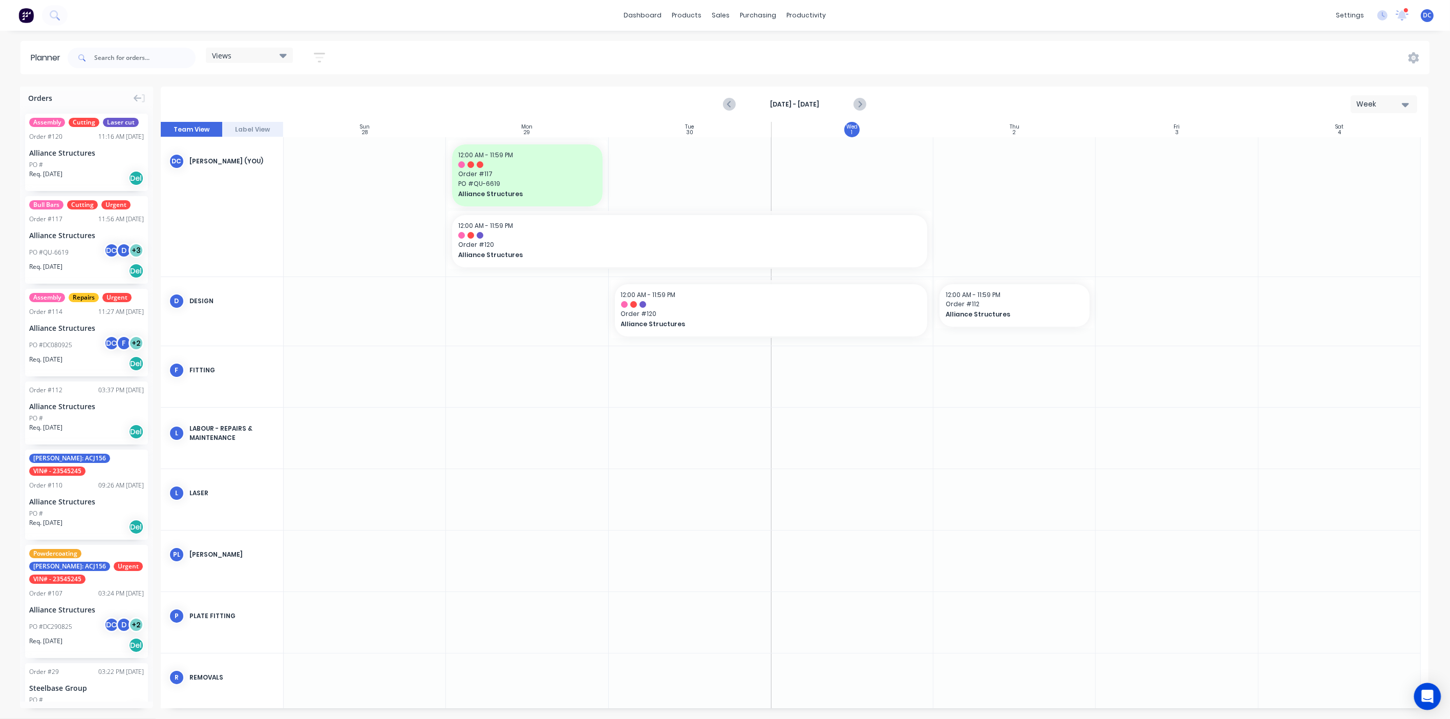
click at [836, 426] on icon "Open Intercom Messenger" at bounding box center [1428, 696] width 12 height 13
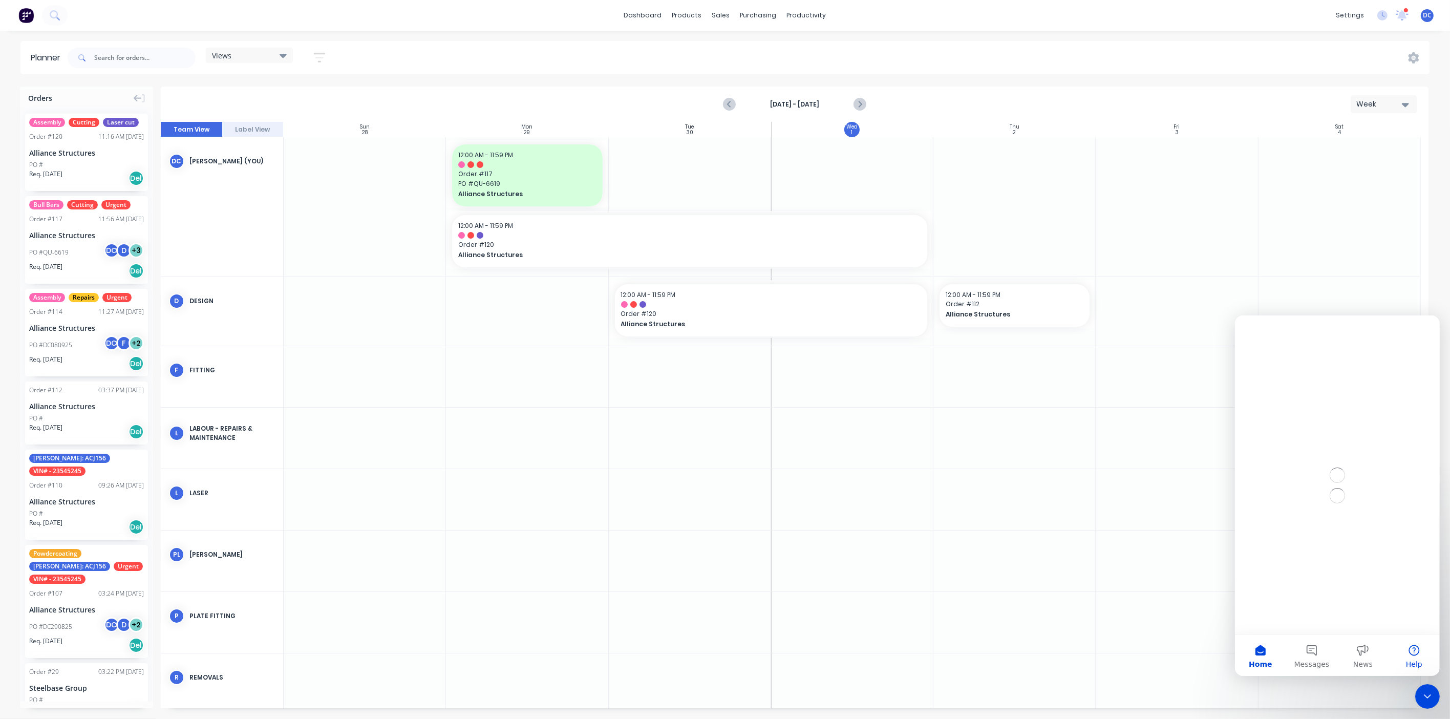
scroll to position [0, 0]
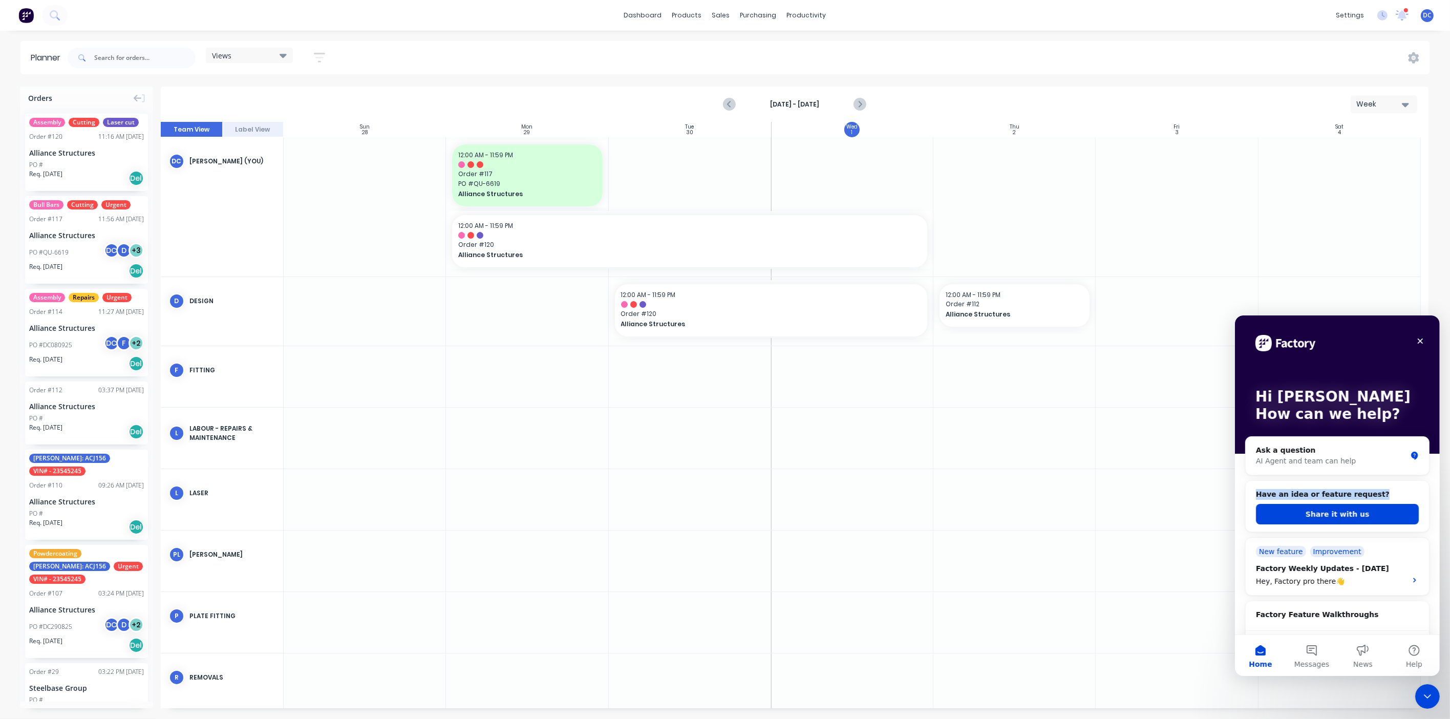
drag, startPoint x: 1378, startPoint y: 494, endPoint x: 1271, endPoint y: 484, distance: 106.9
click at [836, 426] on div "Have an idea or feature request? Share it with us" at bounding box center [1337, 506] width 183 height 52
click at [836, 426] on button "Share it with us" at bounding box center [1337, 513] width 163 height 20
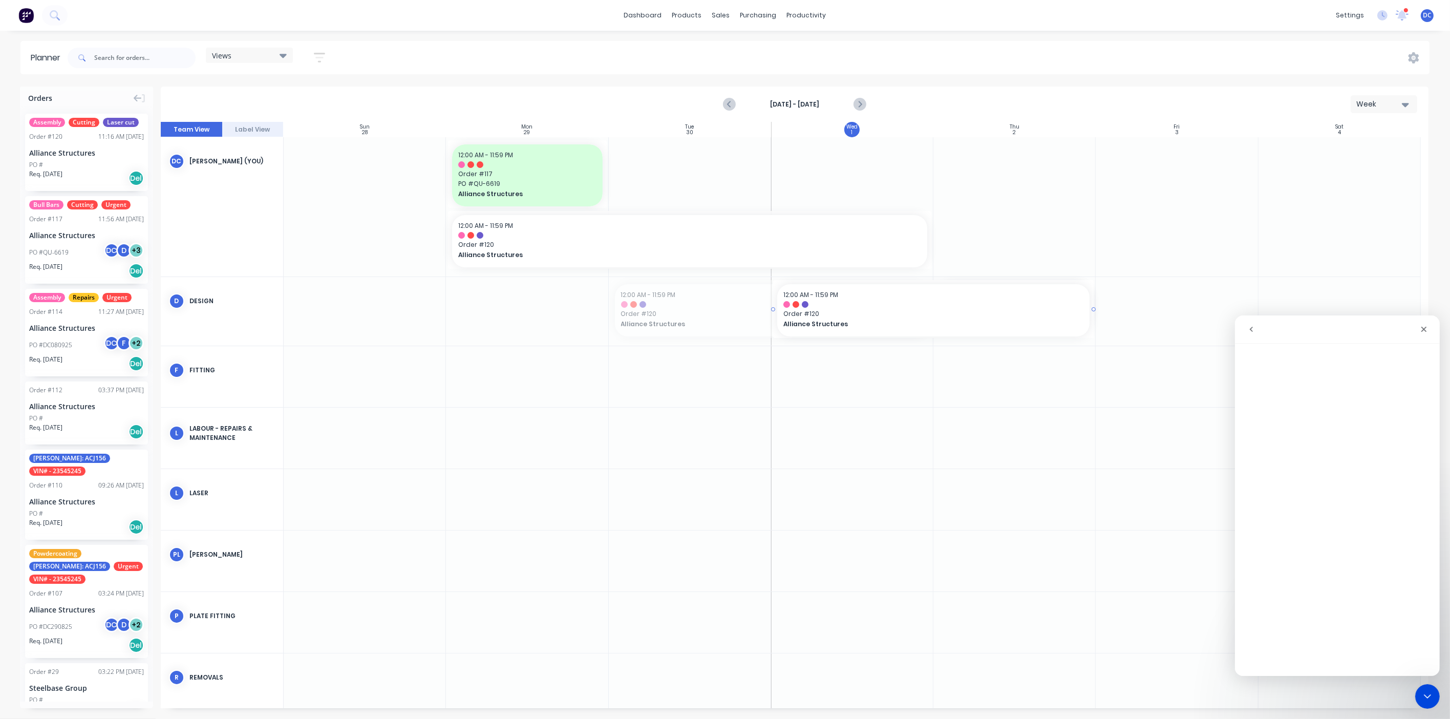
drag, startPoint x: 742, startPoint y: 306, endPoint x: 860, endPoint y: 301, distance: 118.4
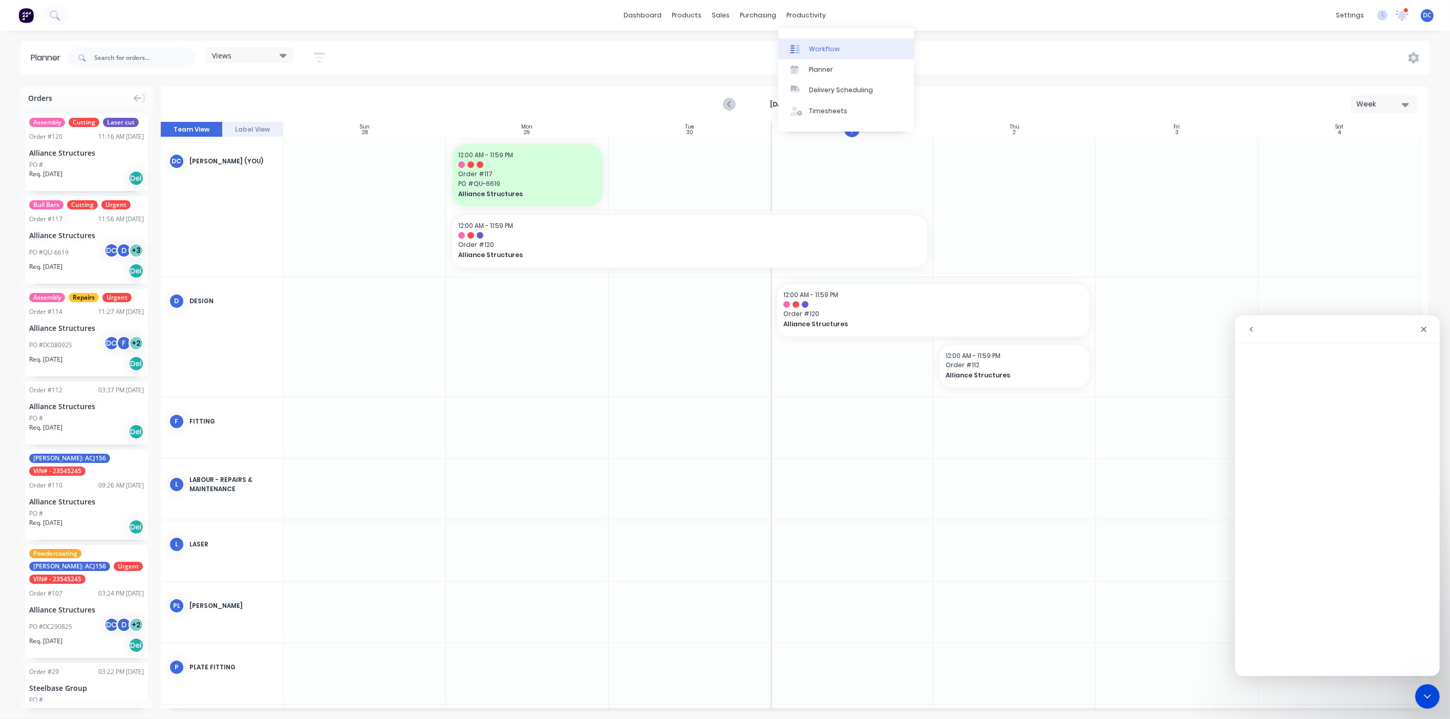
click at [818, 50] on div "Workflow" at bounding box center [824, 49] width 31 height 9
